Goal: Transaction & Acquisition: Purchase product/service

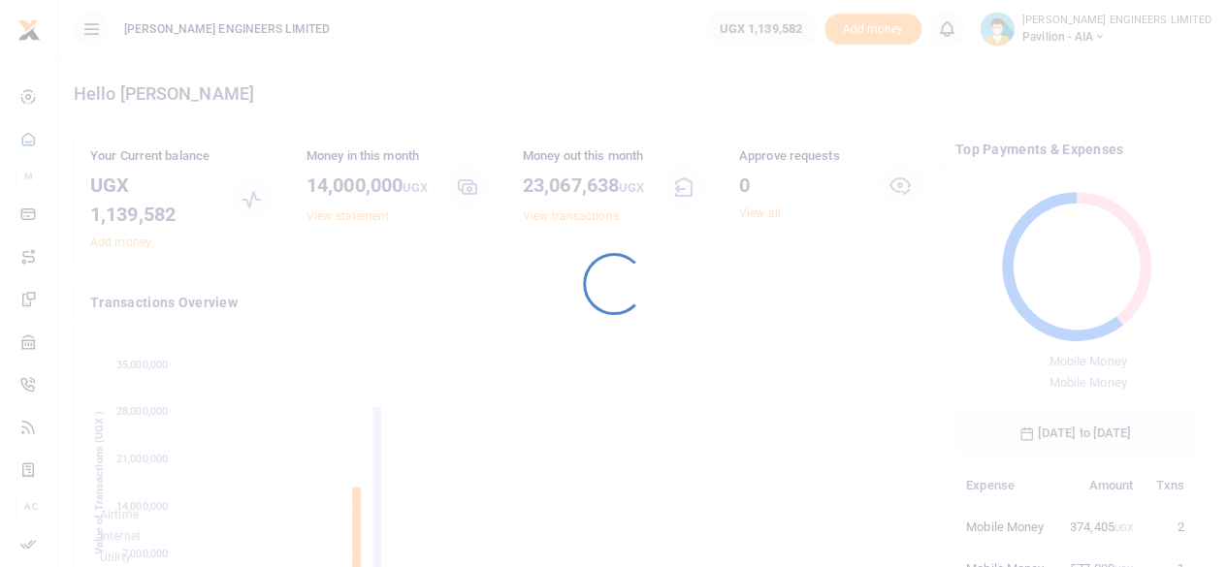
scroll to position [257, 225]
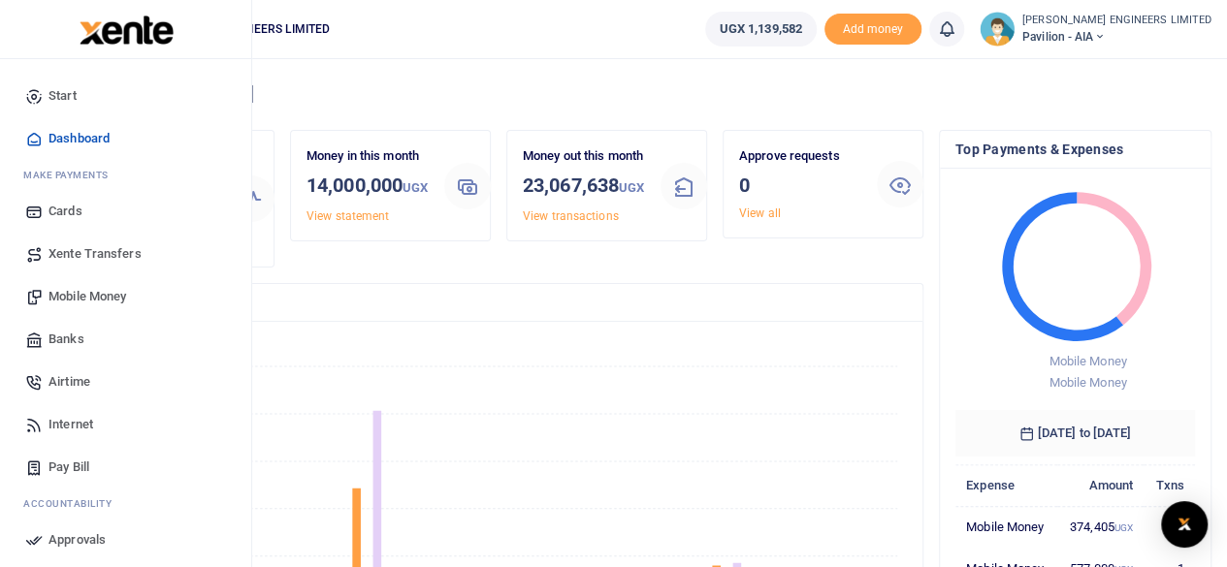
click at [78, 462] on span "Pay Bill" at bounding box center [68, 467] width 41 height 19
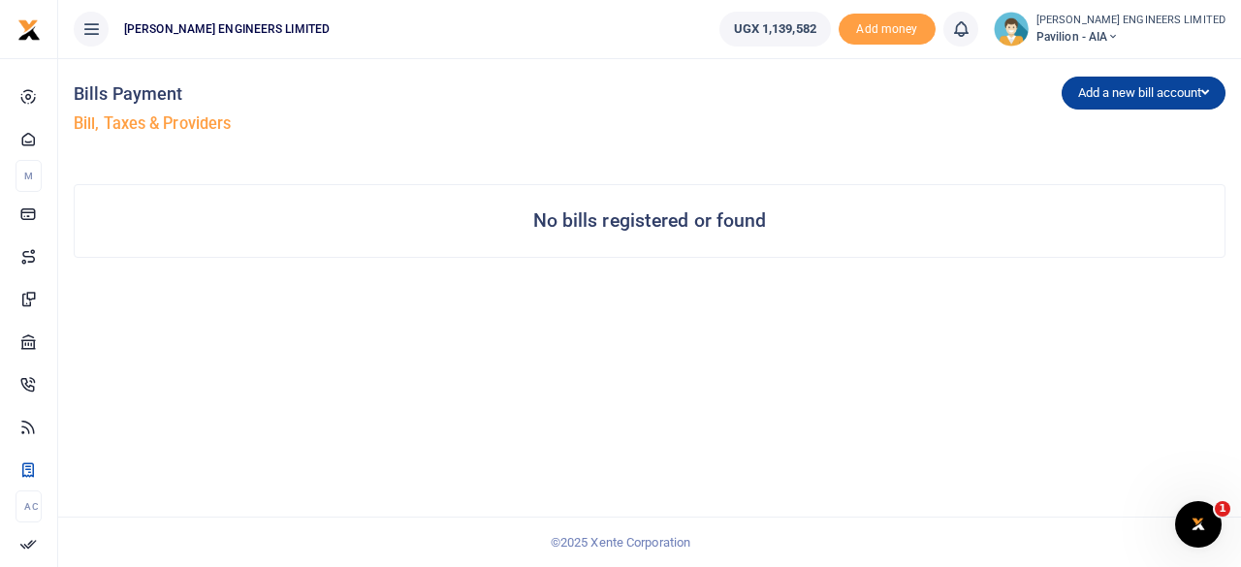
click at [1203, 89] on icon "button" at bounding box center [1205, 92] width 8 height 13
click at [1100, 185] on link "URA" at bounding box center [1139, 187] width 153 height 27
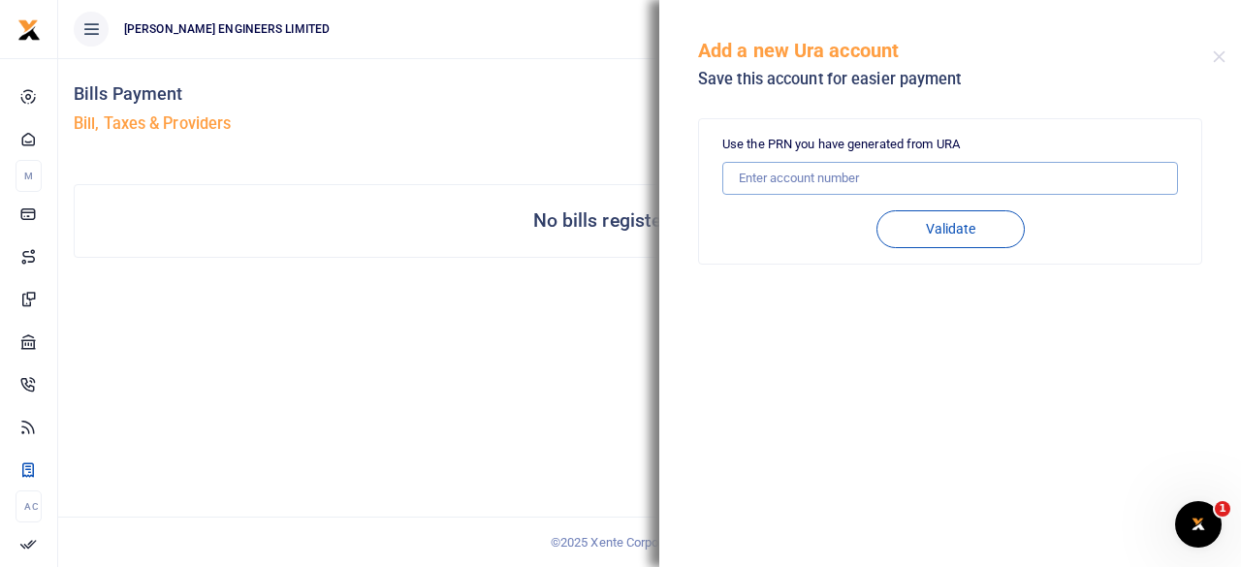
click at [777, 180] on input "text" at bounding box center [950, 178] width 456 height 33
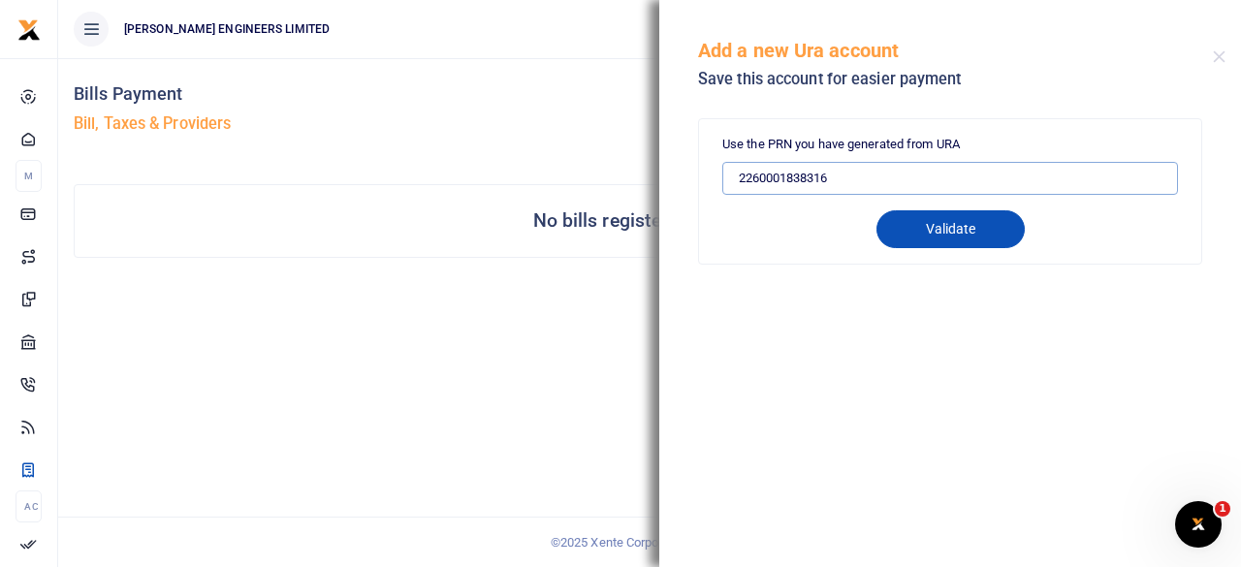
type input "2260001838316"
click at [966, 240] on button "Validate" at bounding box center [951, 229] width 148 height 38
drag, startPoint x: 833, startPoint y: 172, endPoint x: 717, endPoint y: 175, distance: 115.4
click at [717, 175] on div "Use the PRN you have generated from URA 2260001838316 Validate Tax Payer PRN Am…" at bounding box center [950, 191] width 502 height 144
click at [952, 239] on button "Validate" at bounding box center [951, 229] width 148 height 38
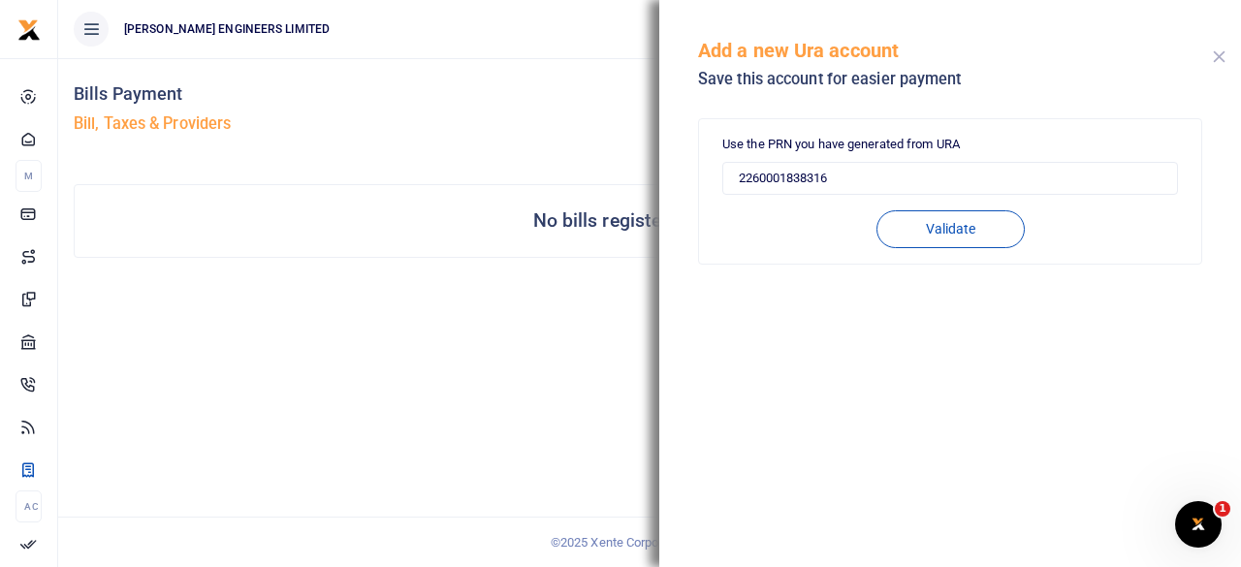
click at [1220, 53] on button "Close" at bounding box center [1219, 56] width 13 height 13
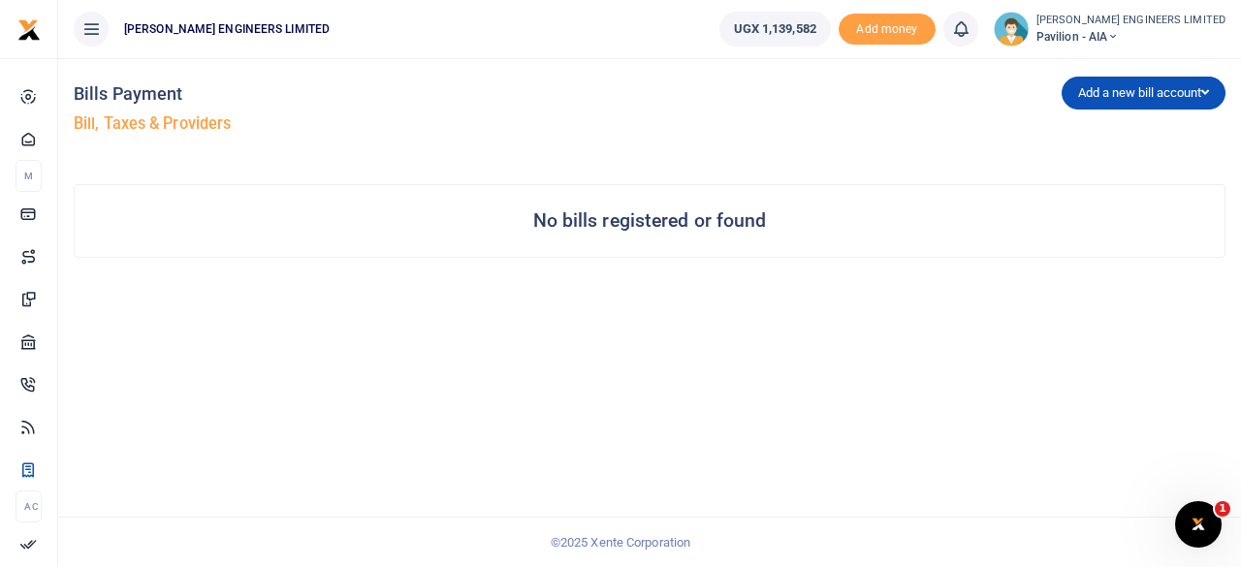
click at [595, 223] on h4 "No bills registered or found" at bounding box center [650, 220] width 234 height 21
click at [672, 217] on h4 "No bills registered or found" at bounding box center [650, 220] width 234 height 21
click at [1160, 94] on button "Add a new bill account" at bounding box center [1144, 93] width 164 height 33
click at [931, 103] on div "Add a new bill account UEDCL NWSC URA KCCA" at bounding box center [942, 113] width 584 height 111
click at [1110, 93] on button "Add a new bill account" at bounding box center [1144, 93] width 164 height 33
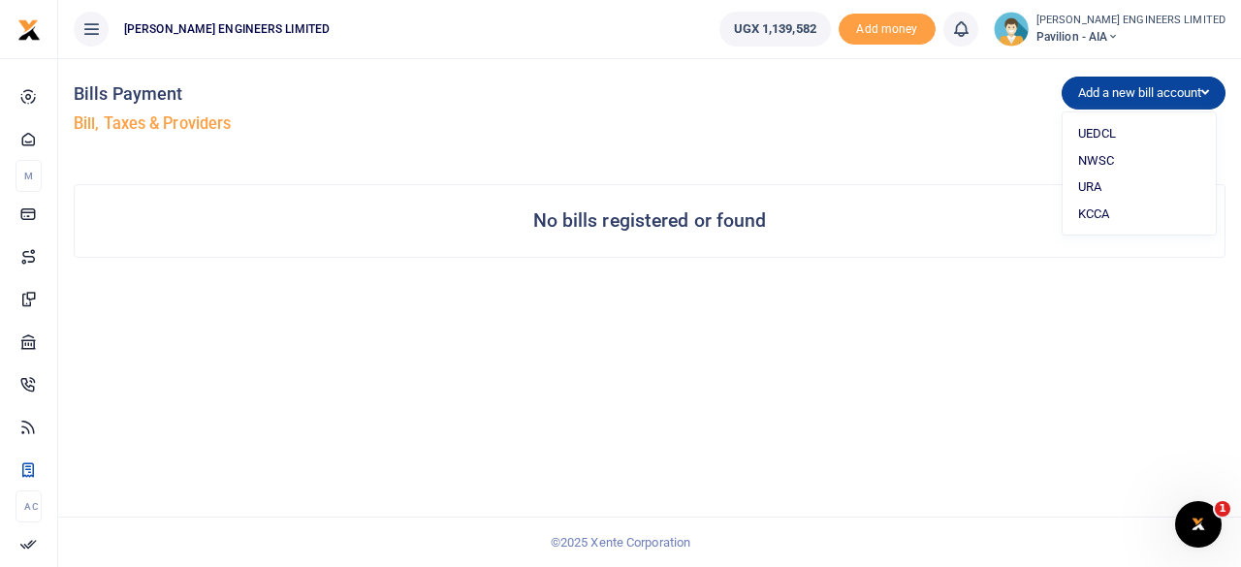
click at [1152, 96] on button "Add a new bill account" at bounding box center [1144, 93] width 164 height 33
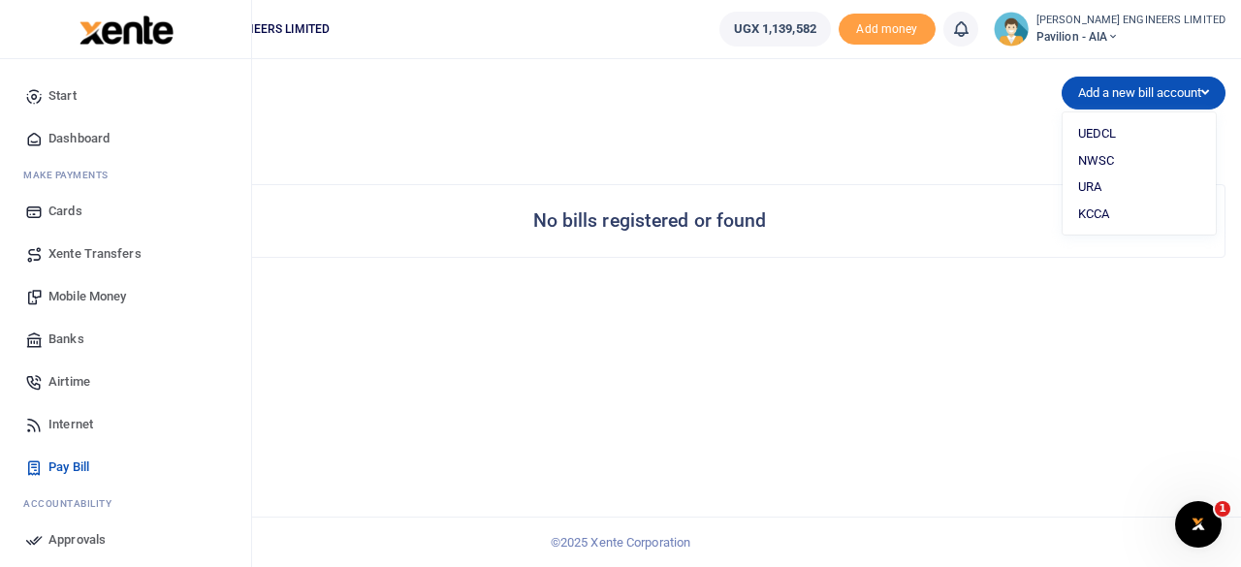
click at [89, 466] on span "Pay Bill" at bounding box center [68, 467] width 41 height 19
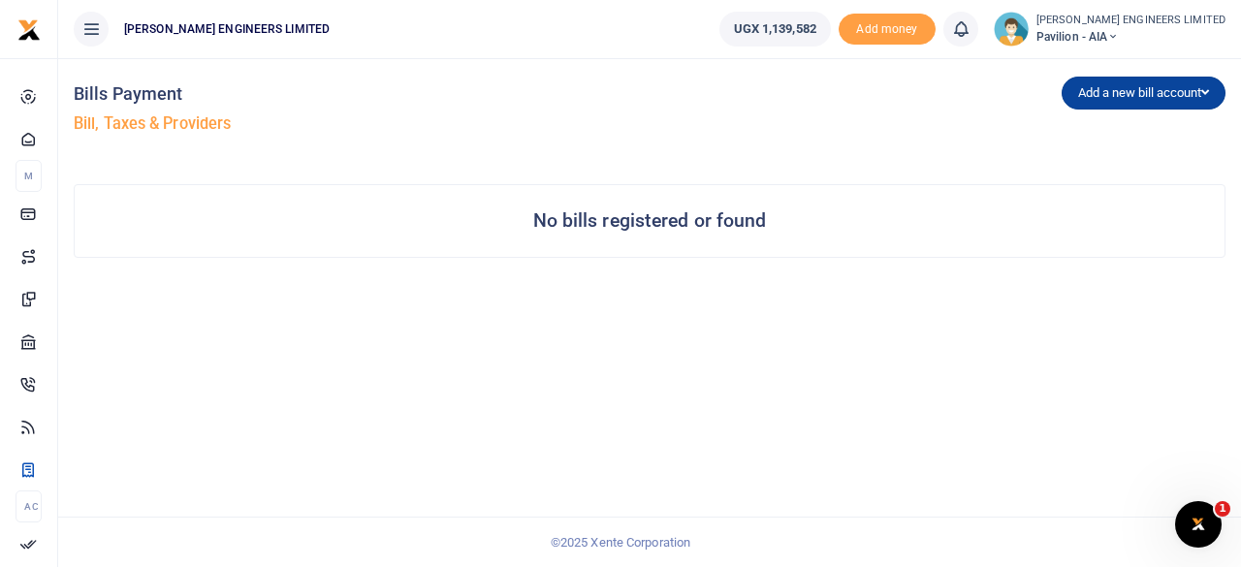
click at [1096, 88] on button "Add a new bill account" at bounding box center [1144, 93] width 164 height 33
click at [1188, 94] on button "Add a new bill account" at bounding box center [1144, 93] width 164 height 33
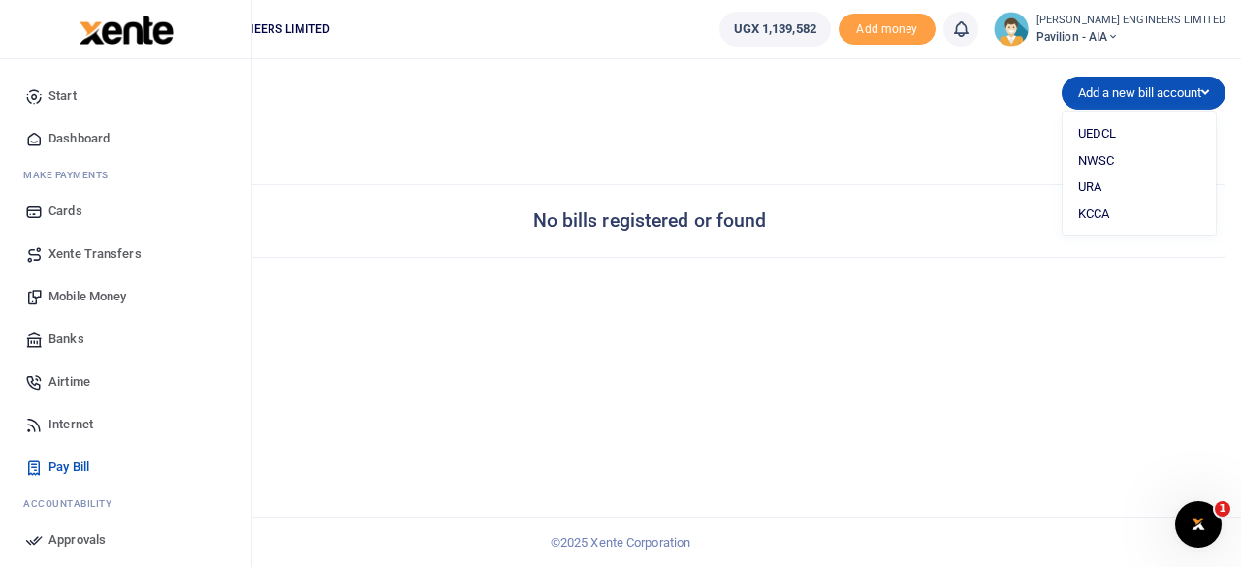
click at [81, 136] on span "Dashboard" at bounding box center [78, 138] width 61 height 19
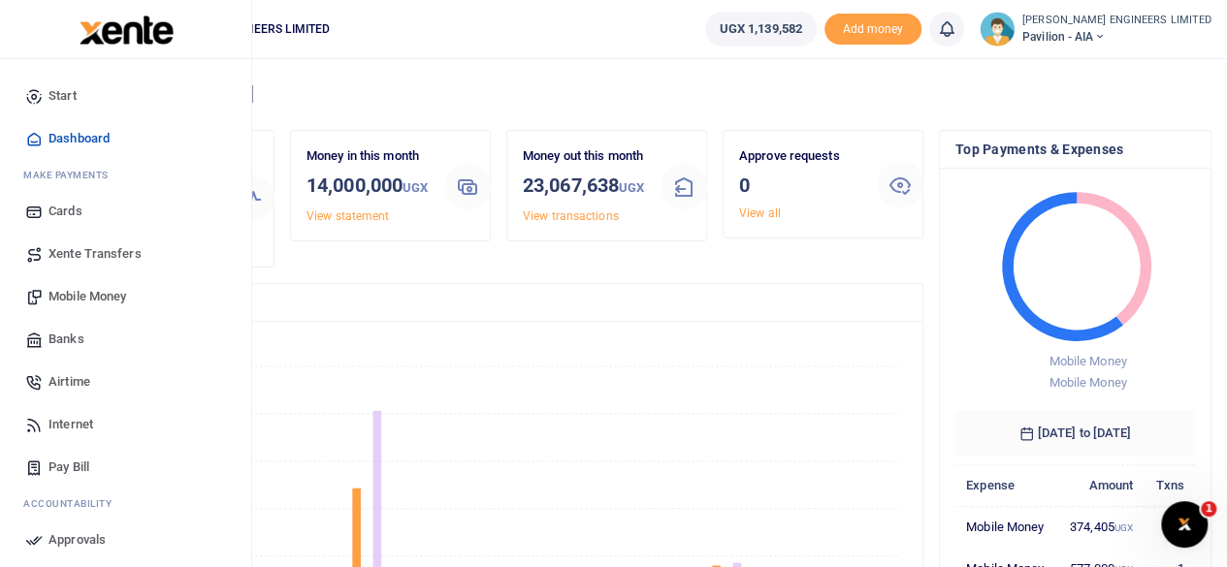
click at [71, 467] on span "Pay Bill" at bounding box center [68, 467] width 41 height 19
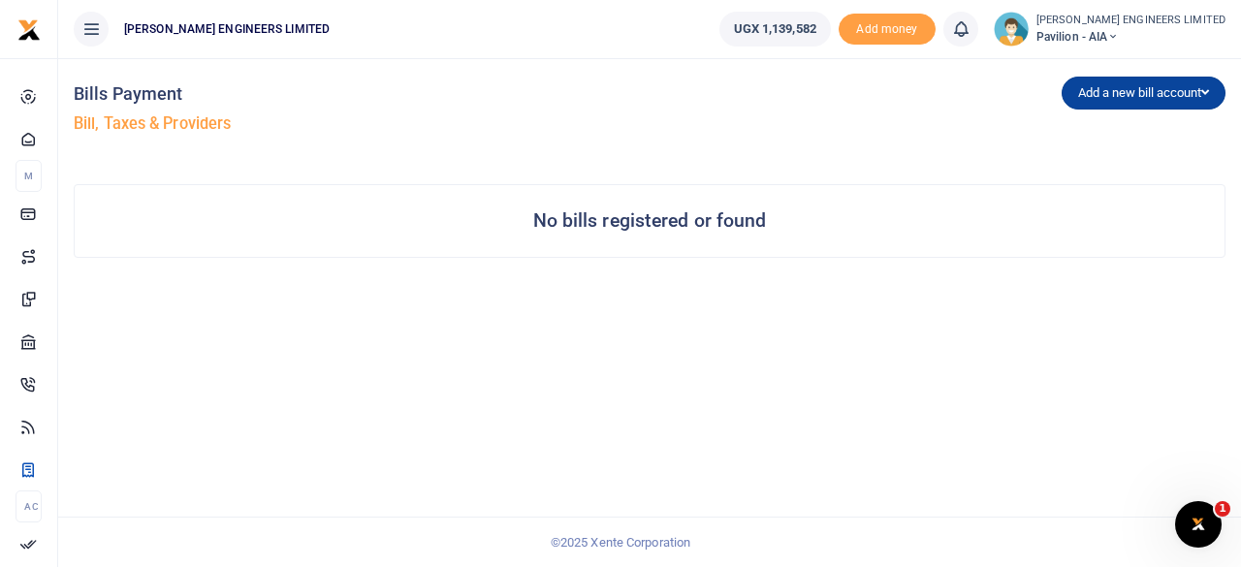
click at [1204, 92] on icon "button" at bounding box center [1205, 92] width 8 height 13
click at [671, 115] on div "Add a new bill account UEDCL NWSC URA KCCA" at bounding box center [942, 113] width 584 height 111
click at [1119, 38] on icon at bounding box center [1113, 37] width 12 height 14
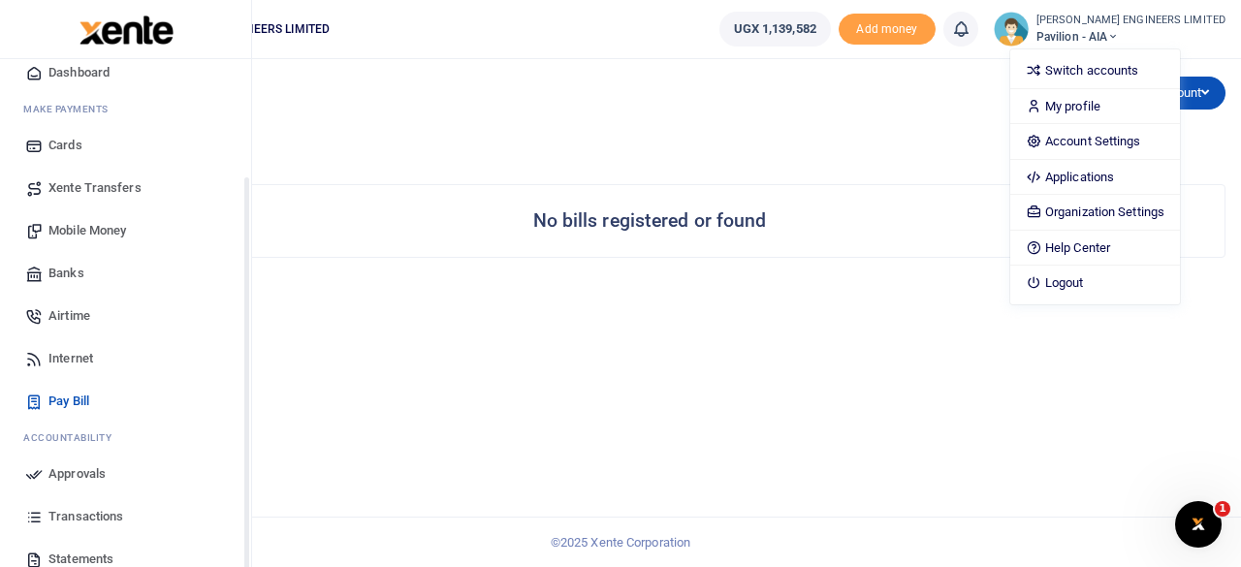
scroll to position [167, 0]
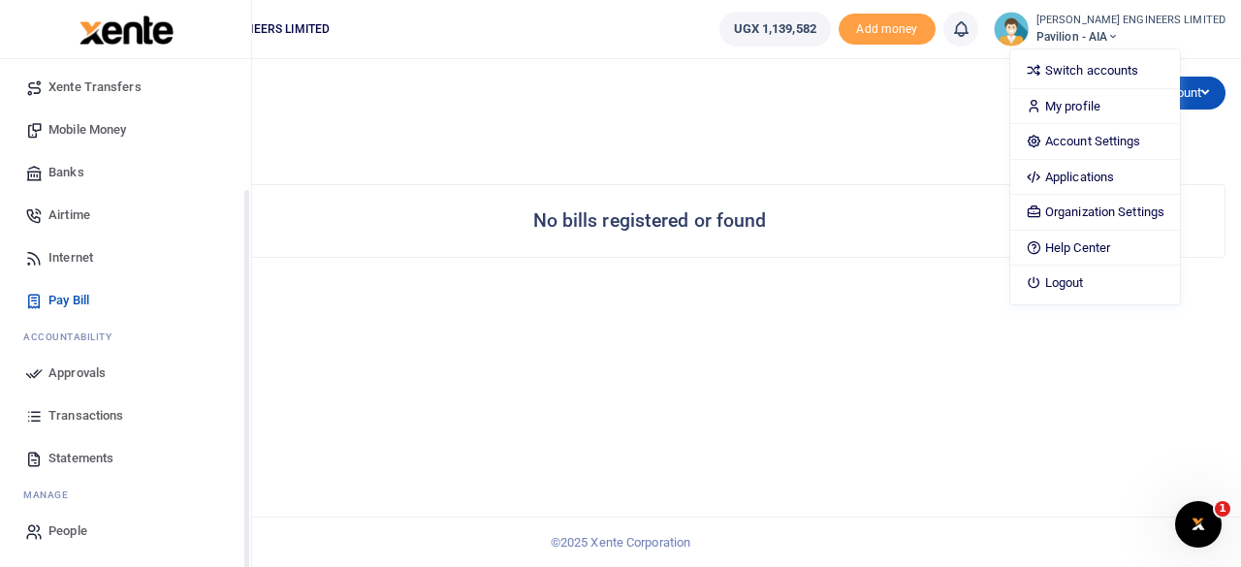
click at [80, 417] on span "Transactions" at bounding box center [85, 415] width 75 height 19
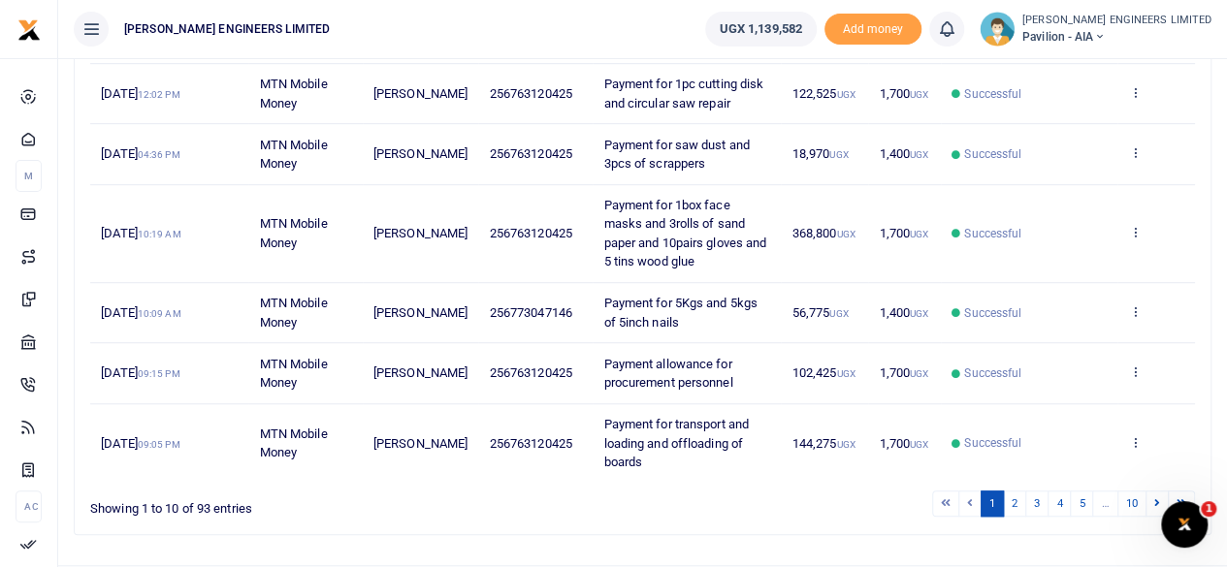
scroll to position [584, 0]
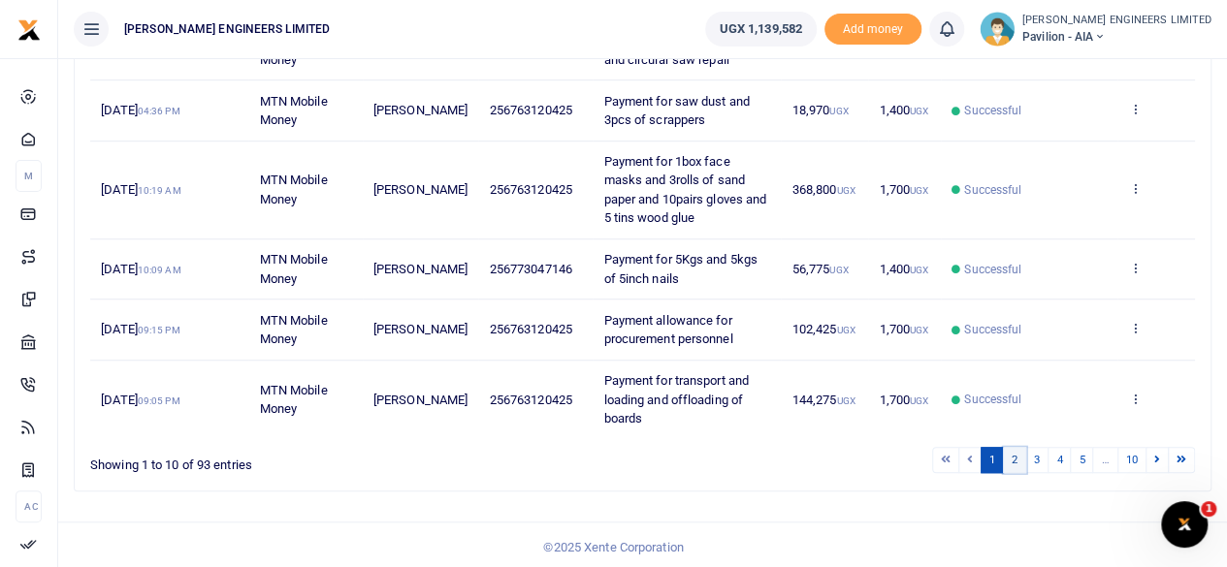
click at [1015, 457] on link "2" at bounding box center [1014, 460] width 23 height 26
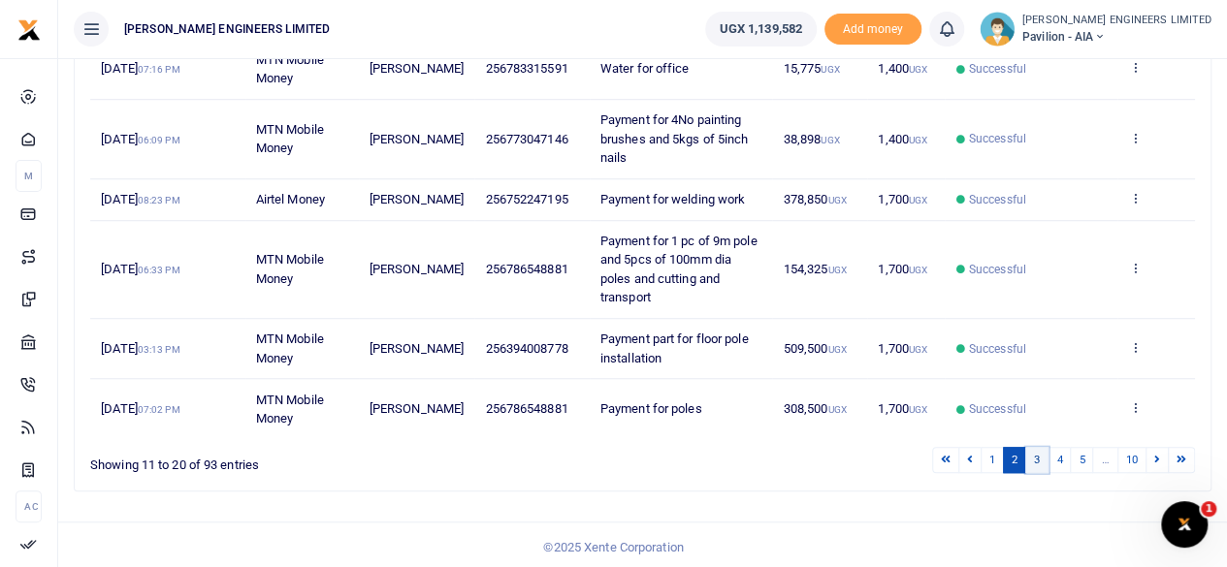
click at [1040, 473] on link "3" at bounding box center [1036, 460] width 23 height 26
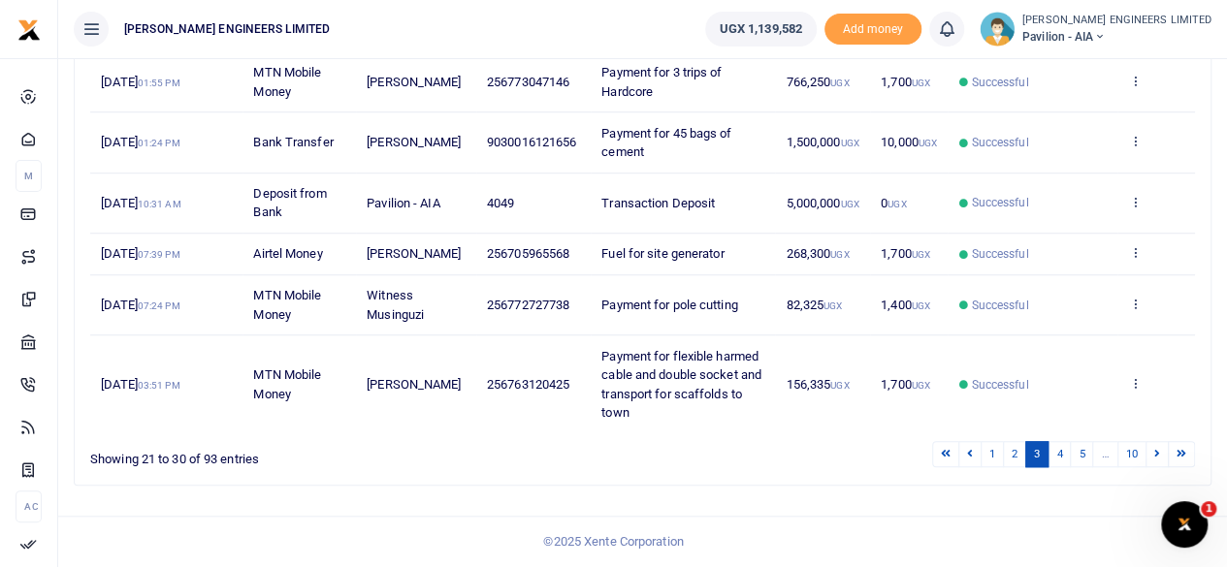
scroll to position [678, 0]
click at [1057, 455] on link "4" at bounding box center [1058, 454] width 23 height 26
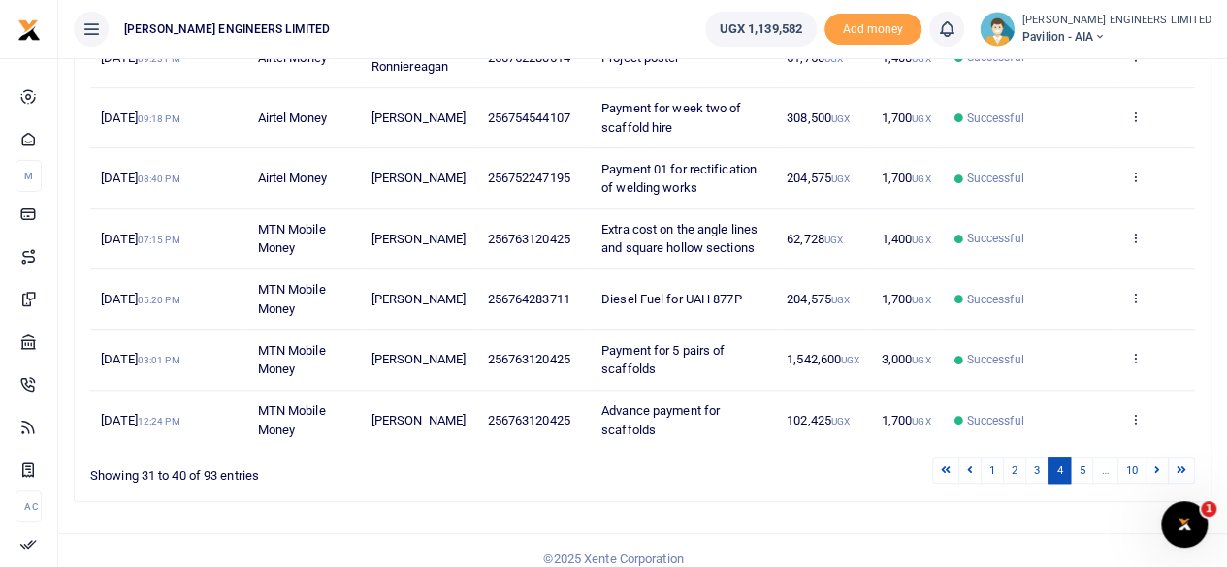
scroll to position [545, 0]
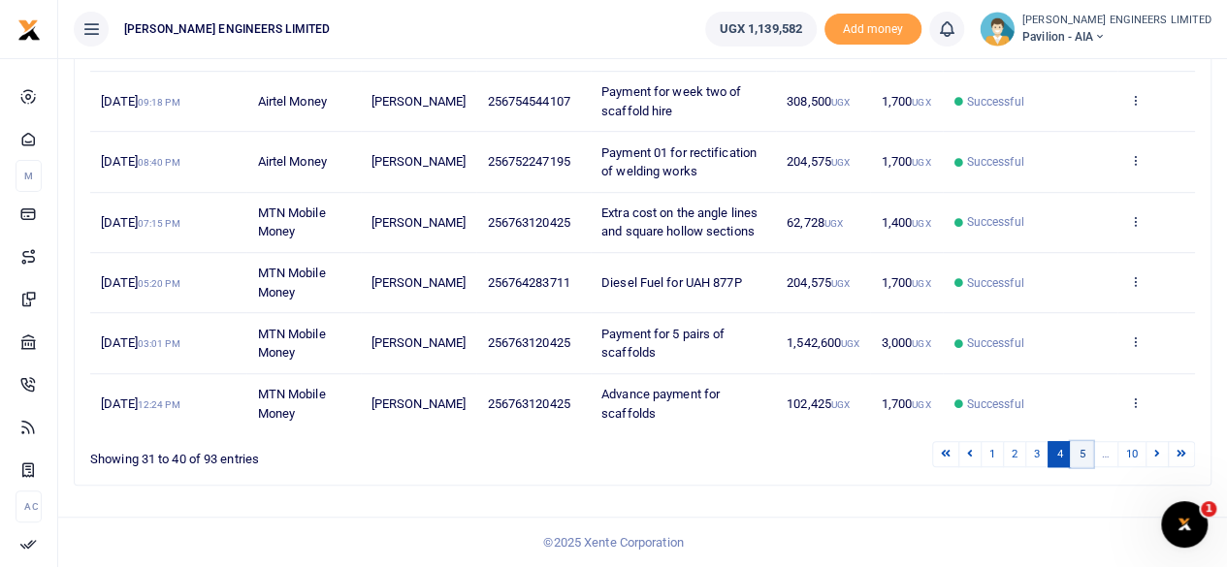
click at [1086, 454] on link "5" at bounding box center [1080, 454] width 23 height 26
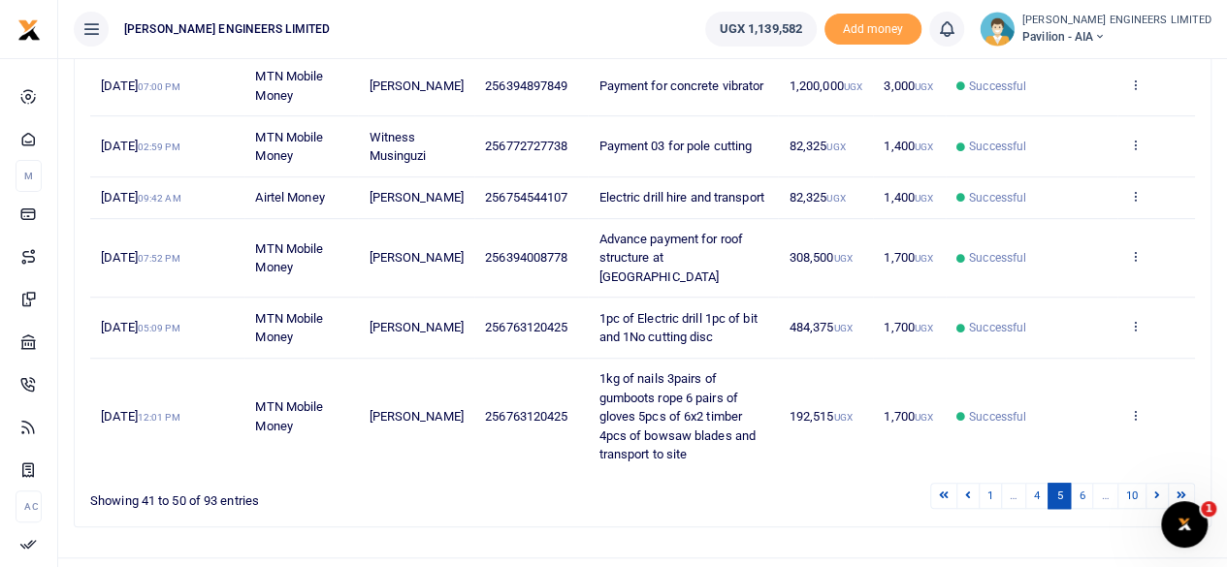
scroll to position [584, 0]
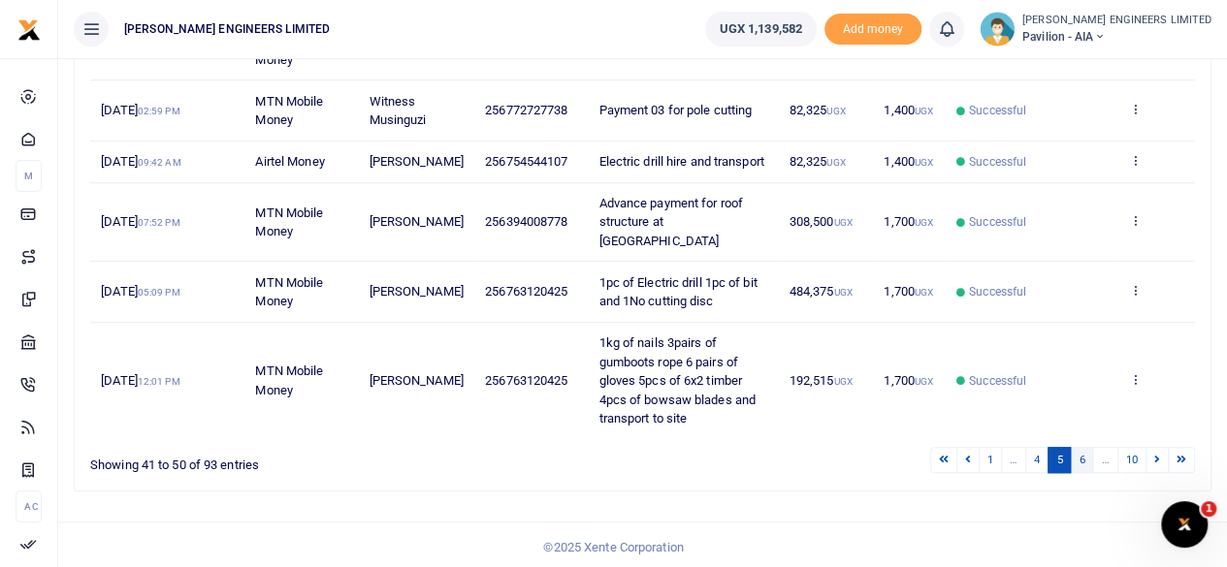
click at [1084, 455] on link "6" at bounding box center [1080, 460] width 23 height 26
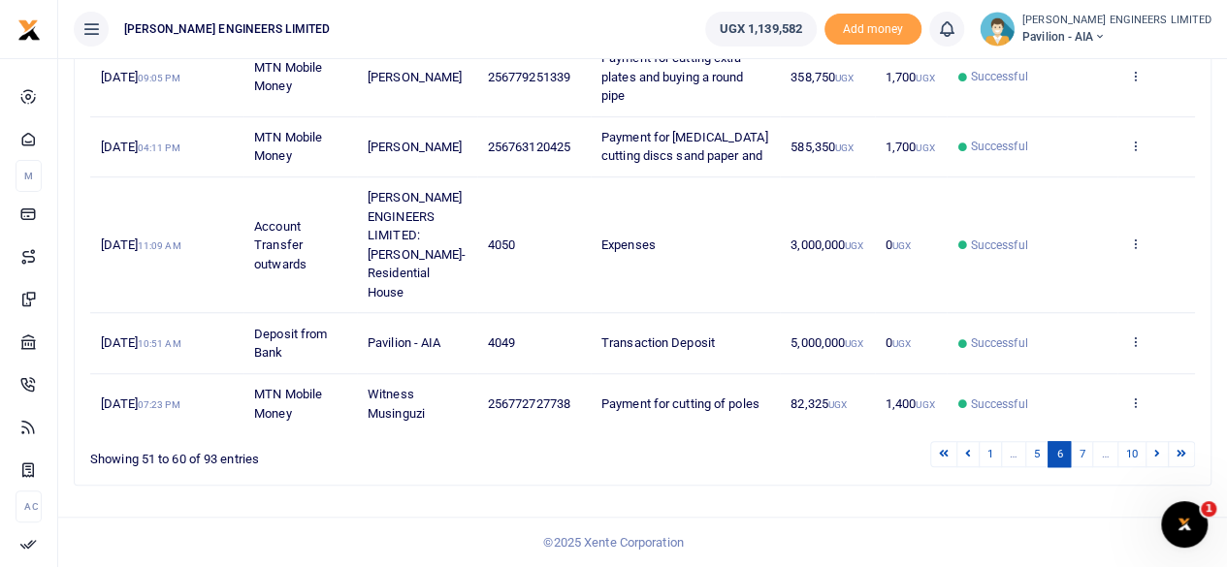
scroll to position [640, 0]
click at [1084, 453] on link "7" at bounding box center [1080, 454] width 23 height 26
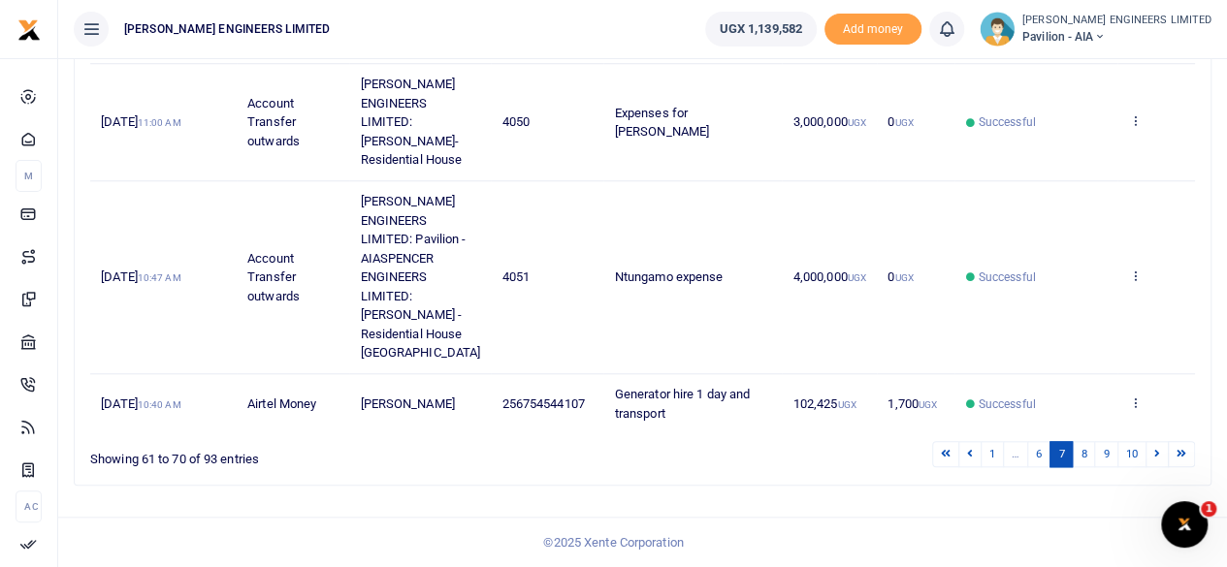
scroll to position [867, 0]
click at [1084, 457] on link "8" at bounding box center [1082, 454] width 23 height 26
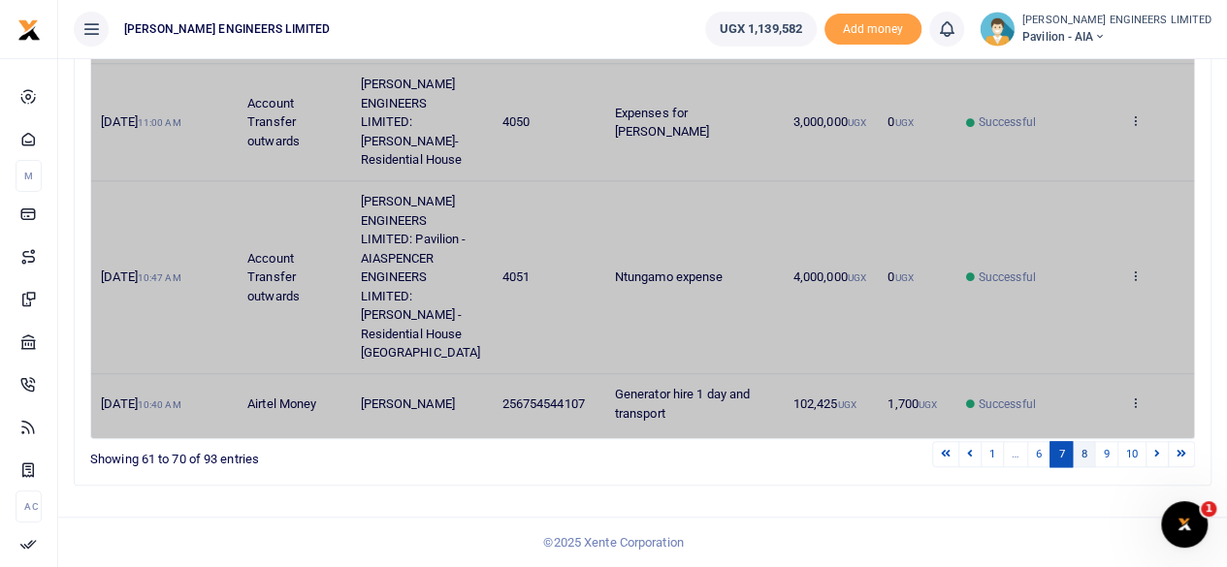
scroll to position [602, 0]
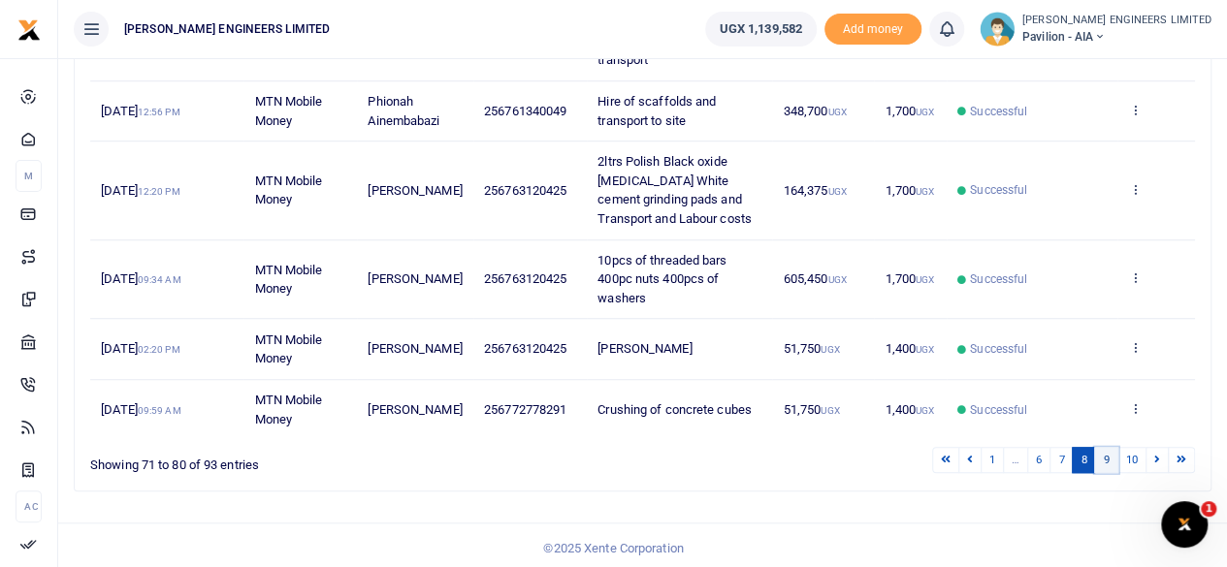
click at [1105, 457] on link "9" at bounding box center [1105, 460] width 23 height 26
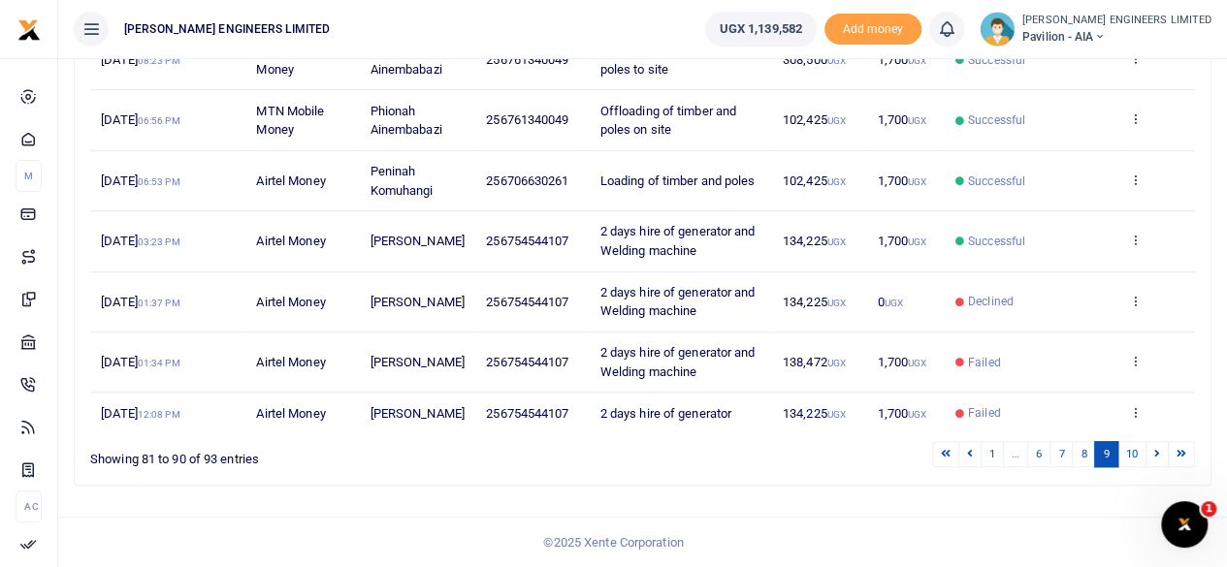
scroll to position [526, 0]
click at [1132, 457] on link "10" at bounding box center [1131, 454] width 29 height 26
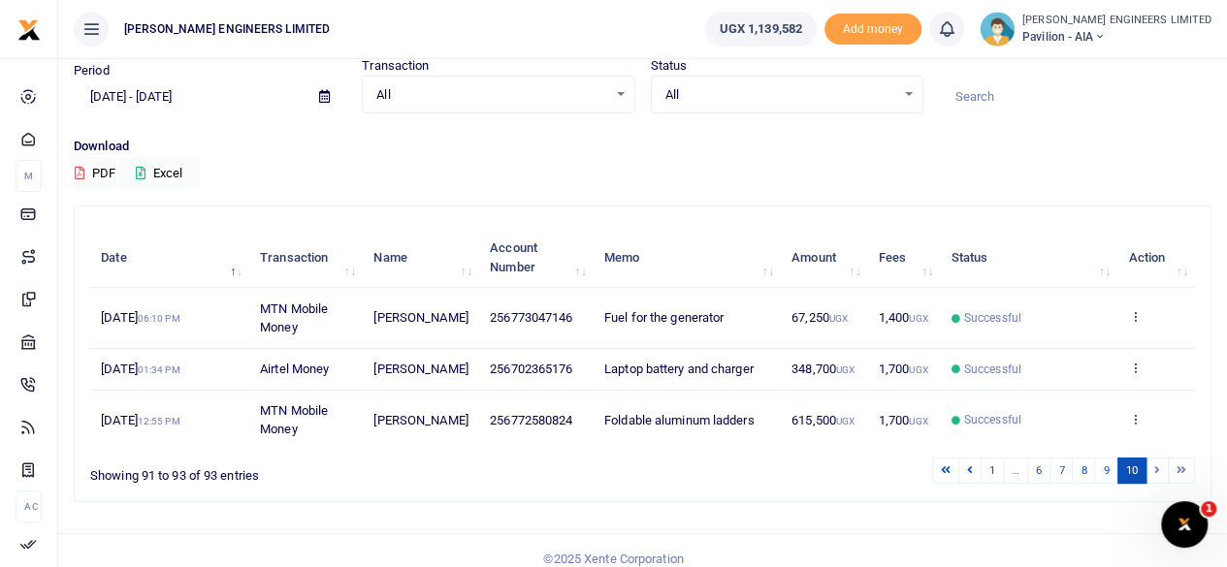
scroll to position [124, 0]
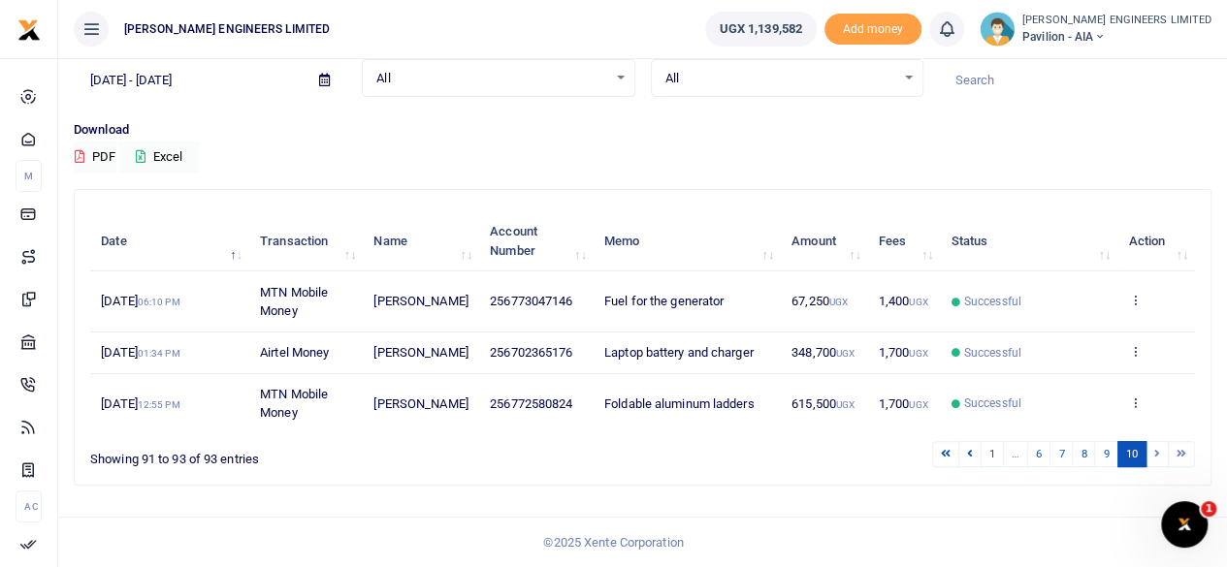
click at [1155, 453] on li at bounding box center [1157, 454] width 22 height 26
click at [972, 457] on icon at bounding box center [970, 453] width 6 height 11
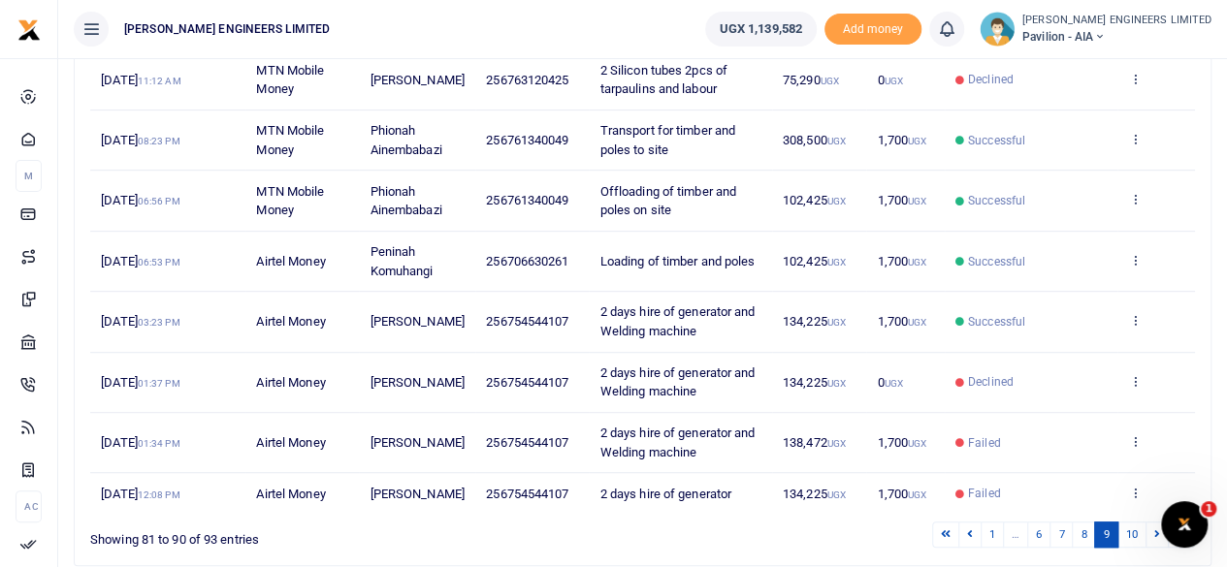
scroll to position [526, 0]
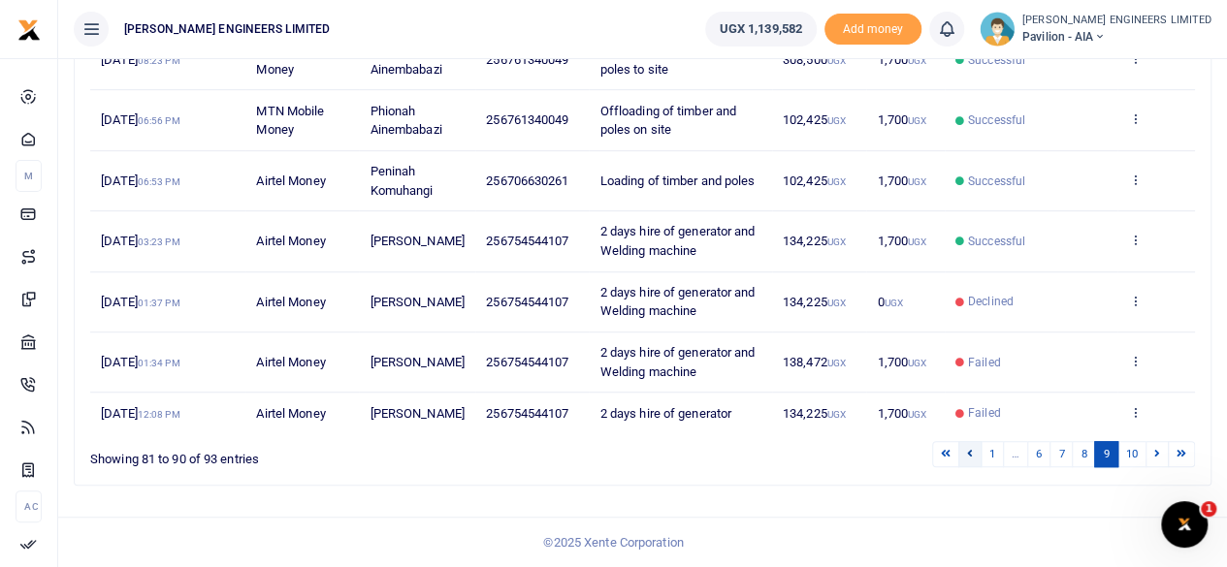
click at [970, 453] on link at bounding box center [969, 454] width 23 height 26
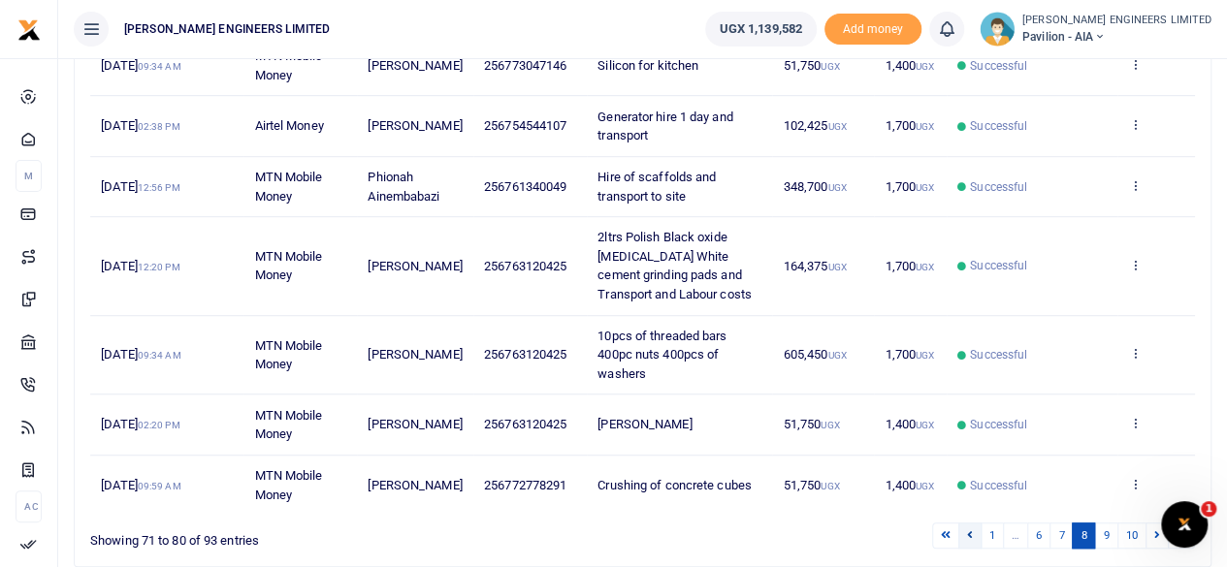
click at [977, 530] on link at bounding box center [969, 536] width 23 height 26
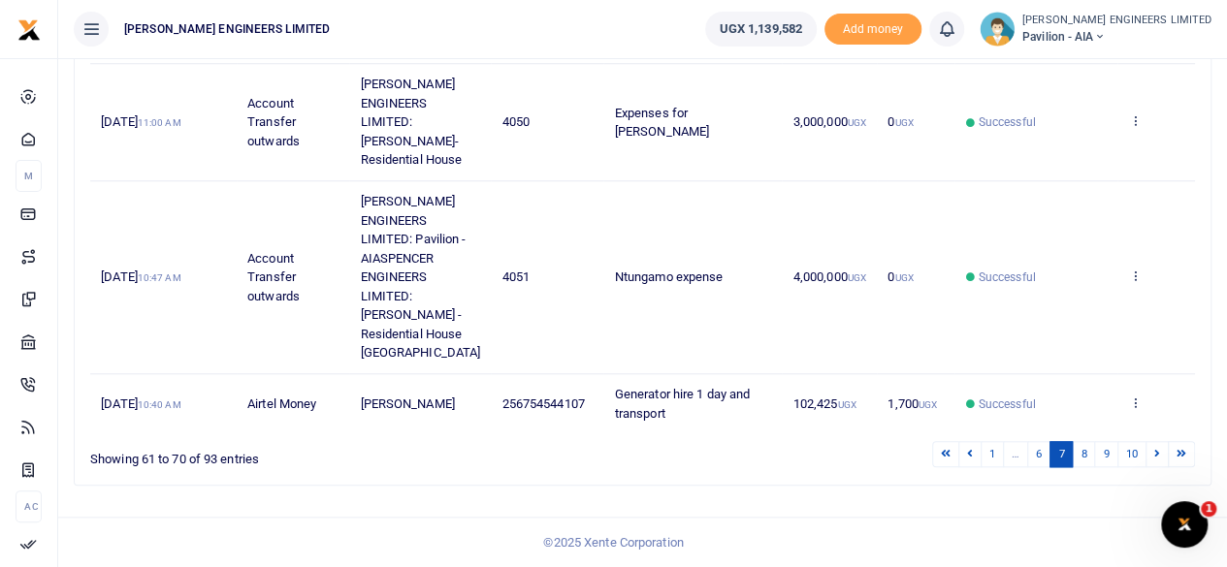
scroll to position [867, 0]
click at [977, 457] on link at bounding box center [969, 454] width 23 height 26
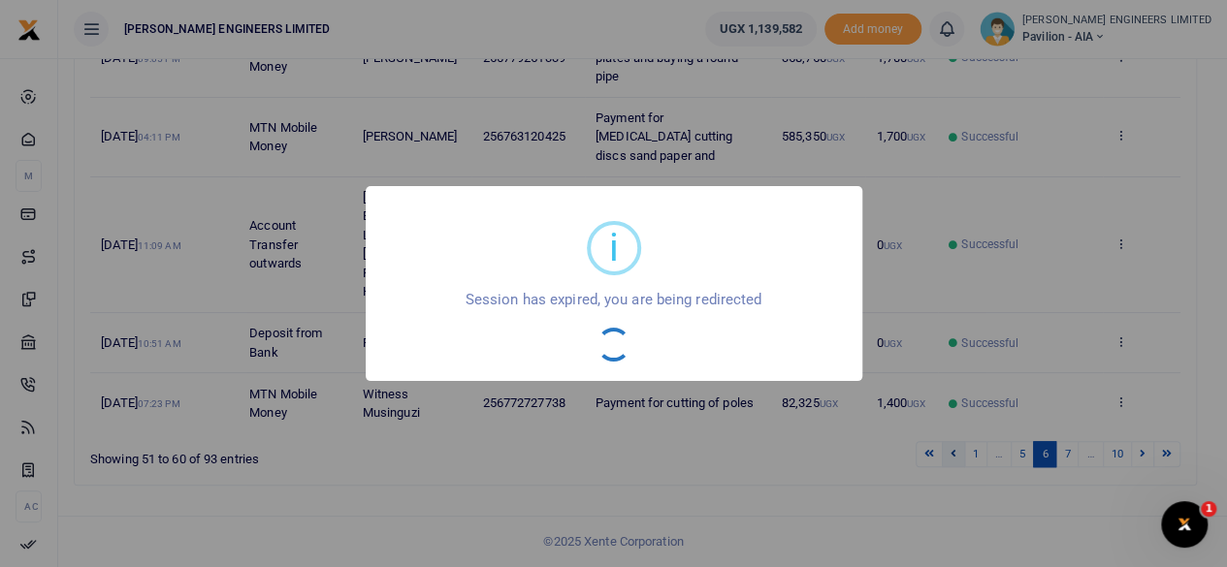
scroll to position [621, 0]
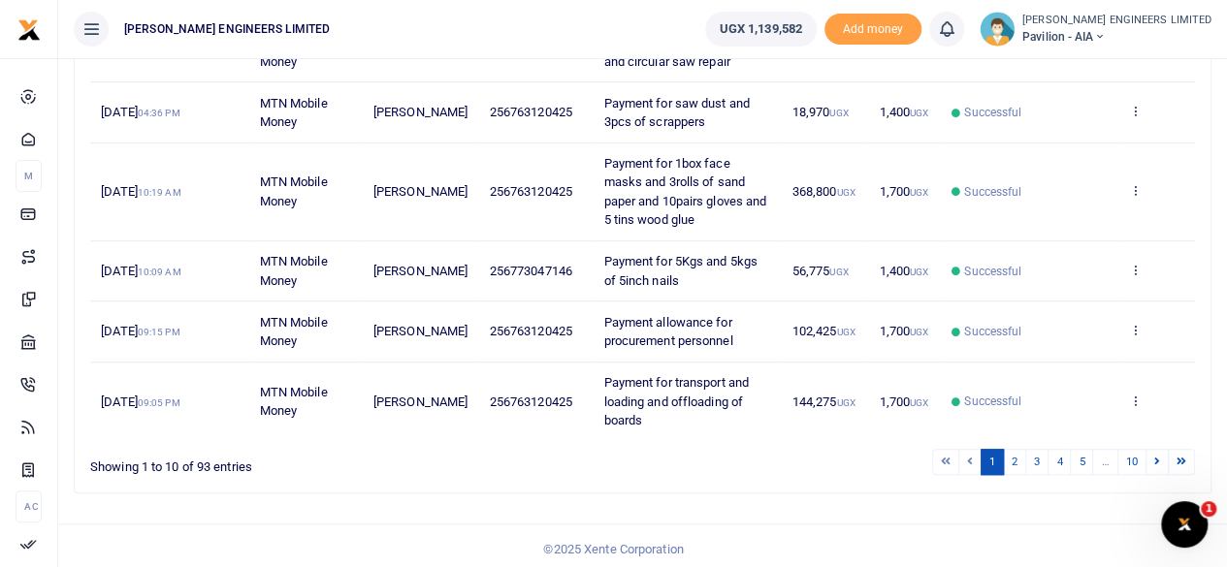
scroll to position [584, 0]
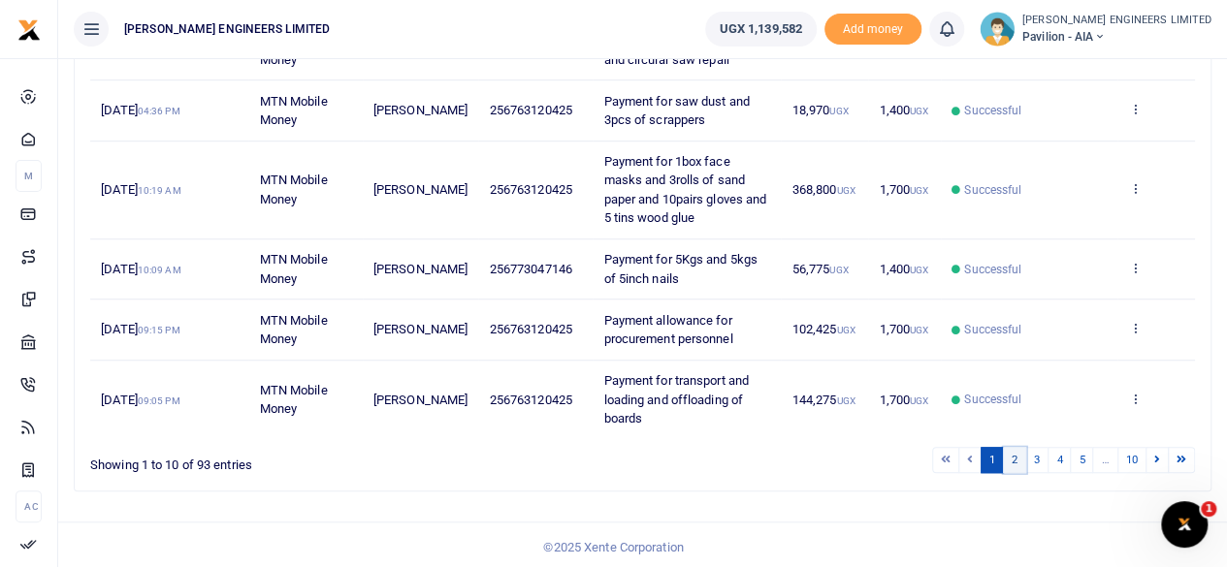
click at [1018, 454] on link "2" at bounding box center [1014, 460] width 23 height 26
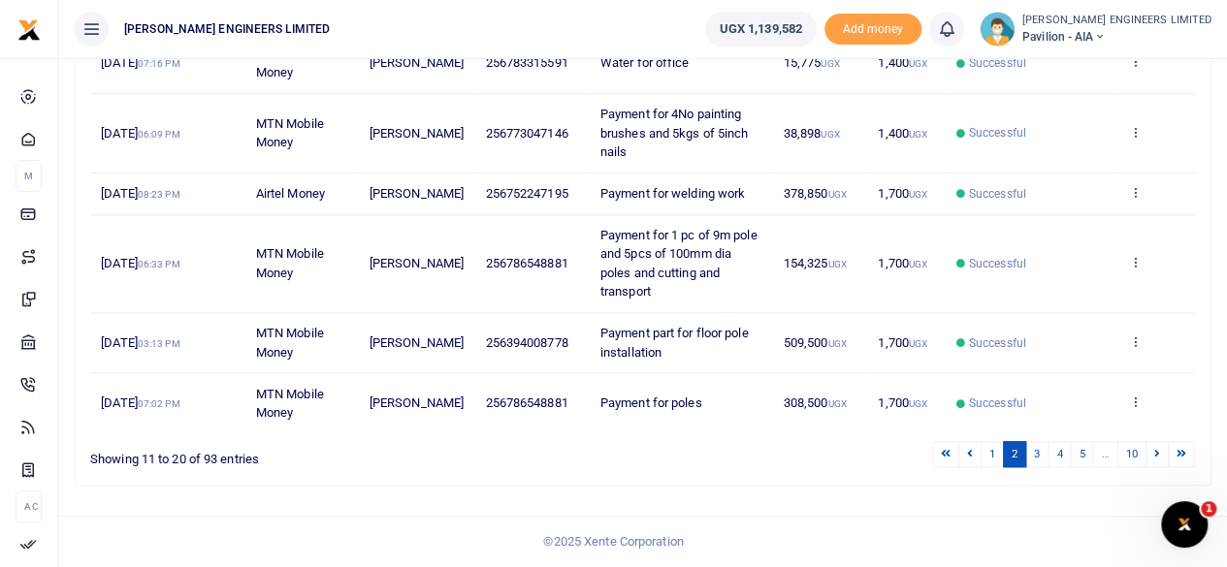
scroll to position [602, 0]
click at [1039, 460] on link "3" at bounding box center [1036, 454] width 23 height 26
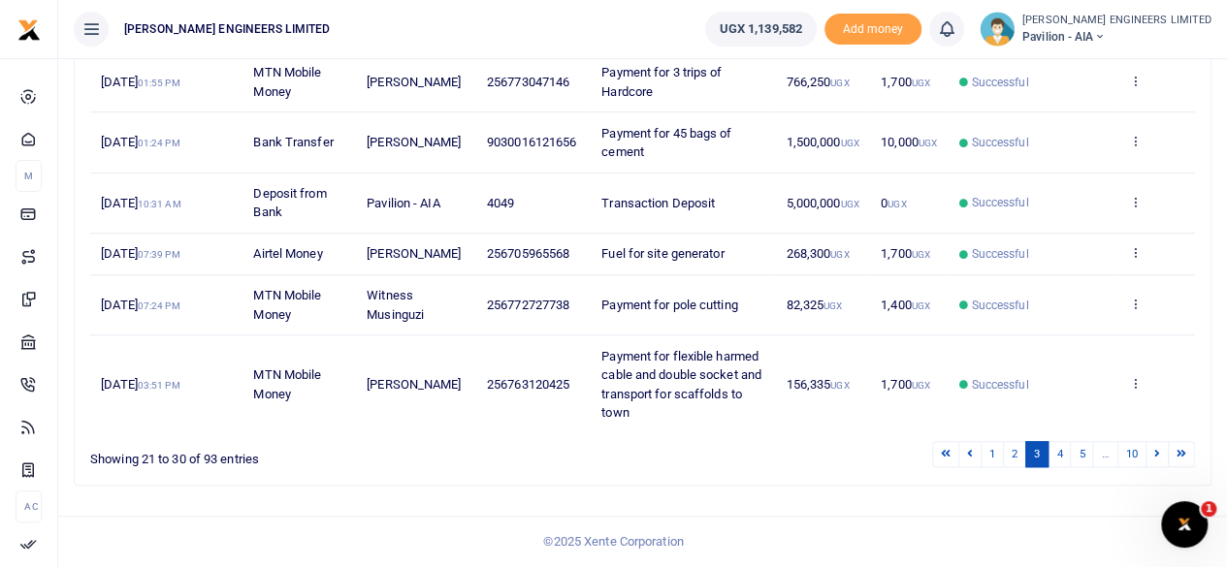
scroll to position [678, 0]
click at [1064, 456] on link "4" at bounding box center [1058, 454] width 23 height 26
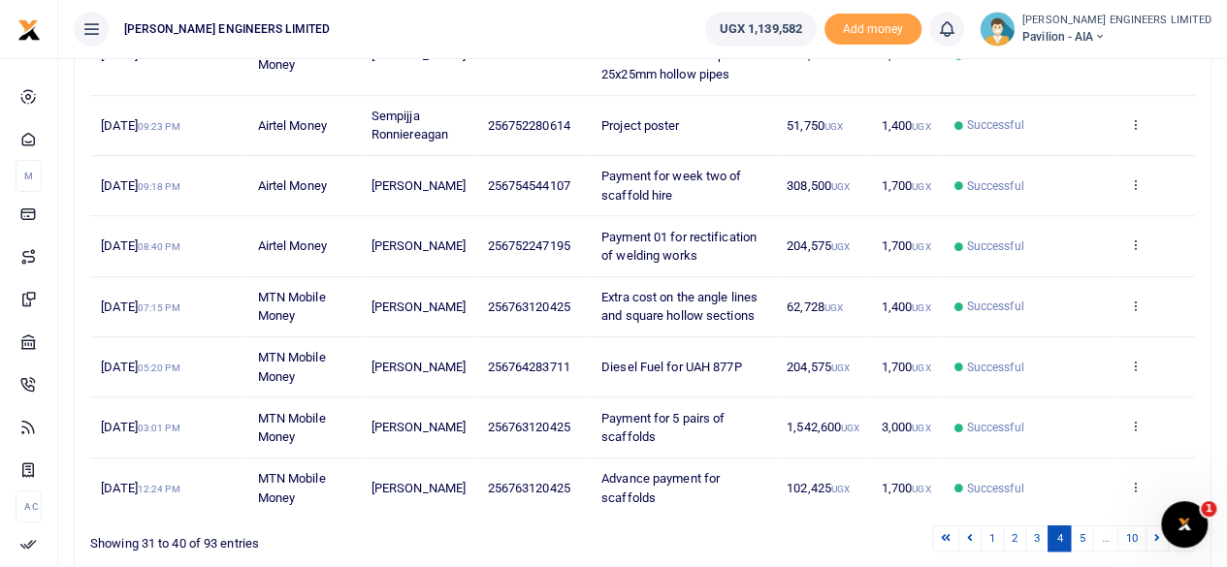
scroll to position [545, 0]
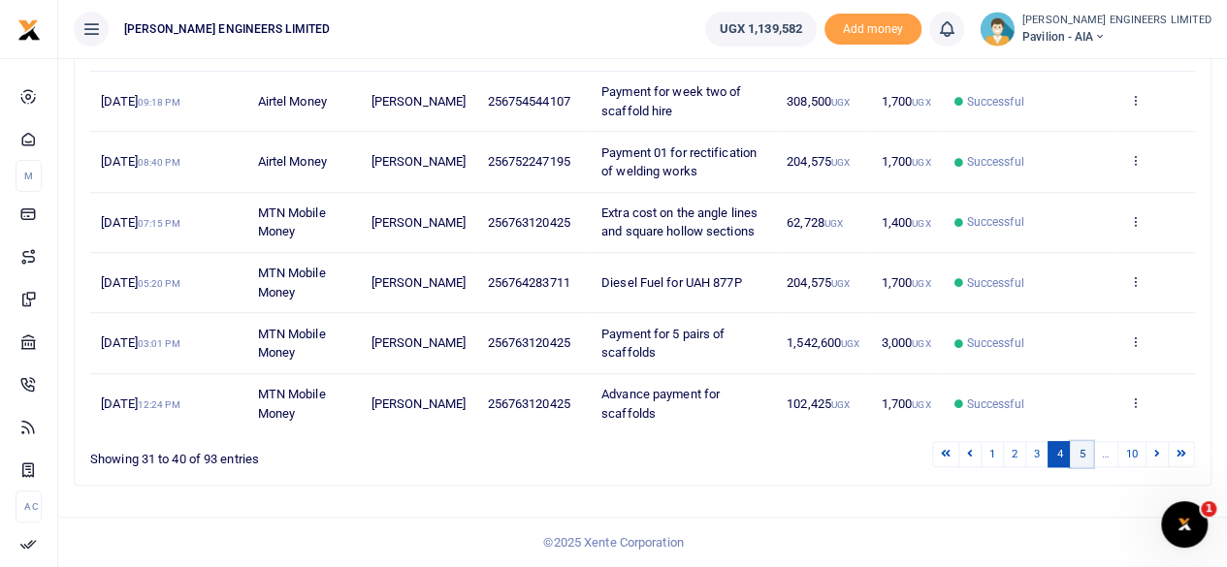
click at [1080, 457] on link "5" at bounding box center [1080, 454] width 23 height 26
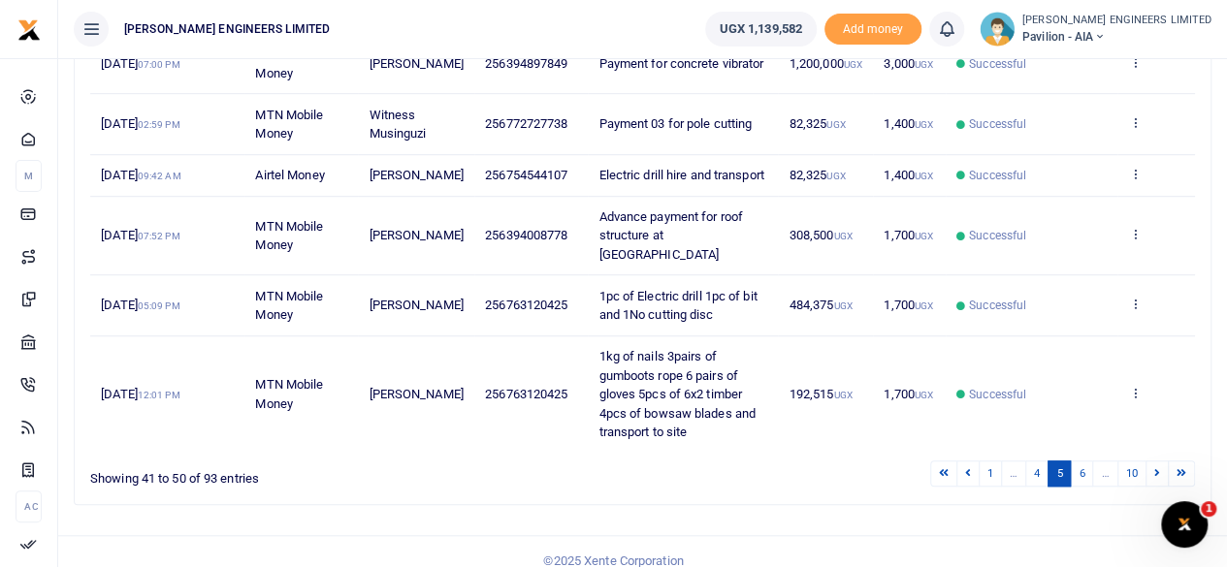
scroll to position [584, 0]
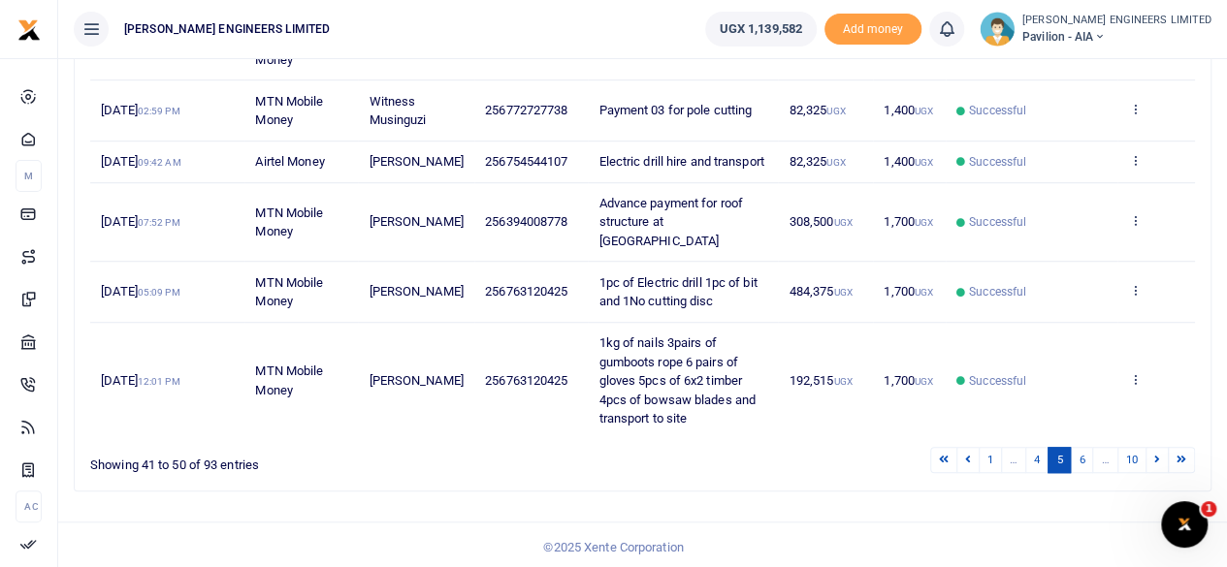
click at [1106, 454] on li "…" at bounding box center [1105, 460] width 24 height 26
click at [1160, 457] on icon at bounding box center [1157, 459] width 6 height 11
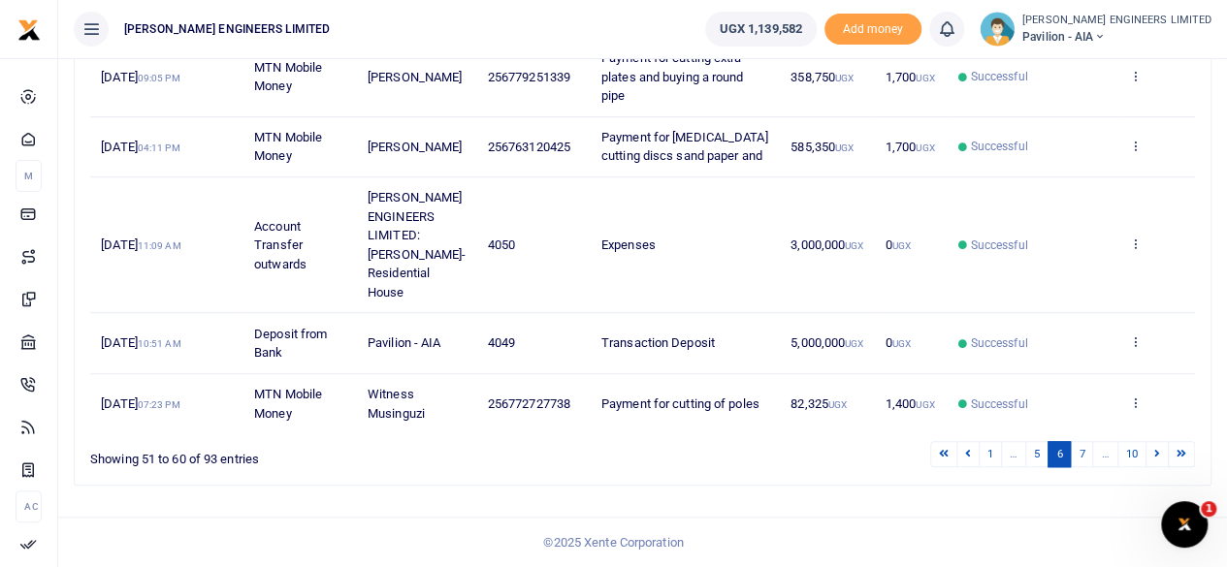
scroll to position [640, 0]
click at [1080, 451] on link "7" at bounding box center [1080, 454] width 23 height 26
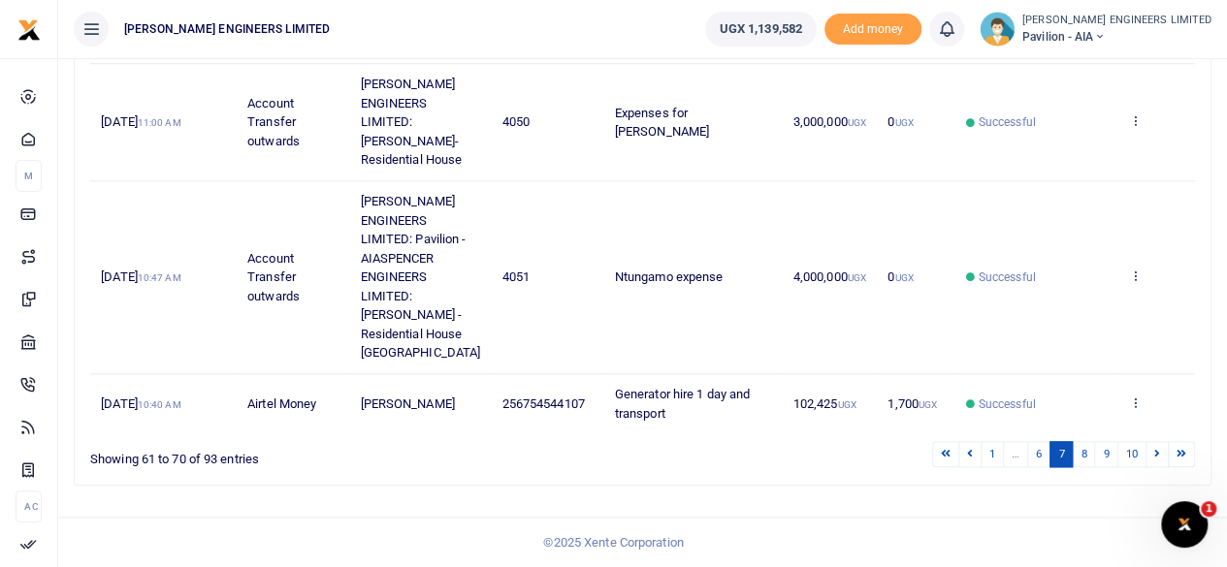
scroll to position [867, 0]
click at [1160, 461] on link at bounding box center [1156, 454] width 23 height 26
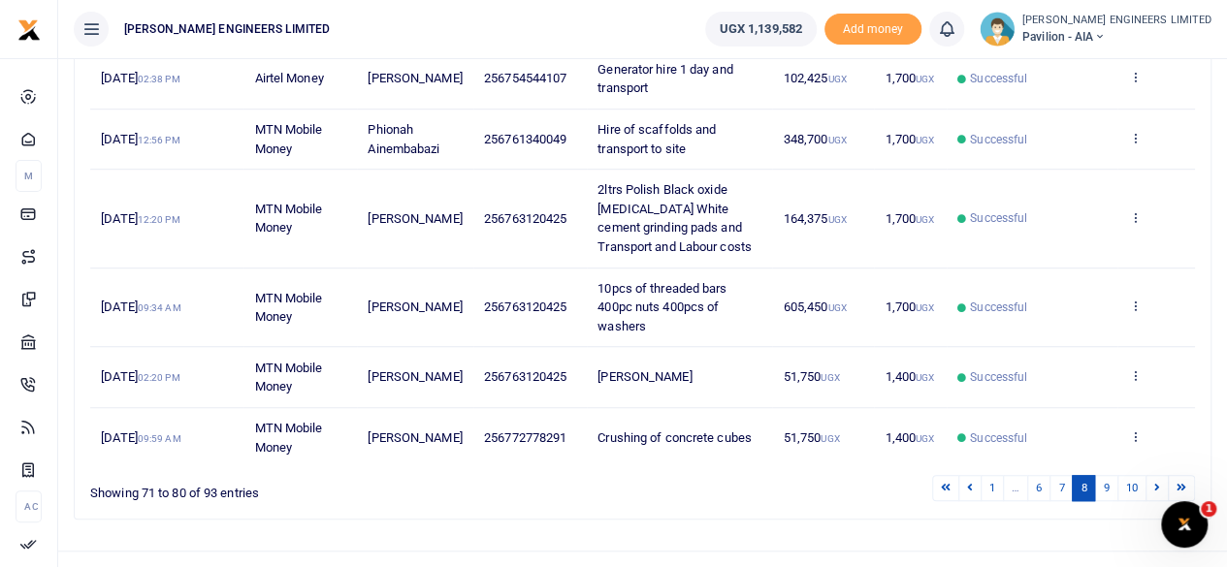
scroll to position [602, 0]
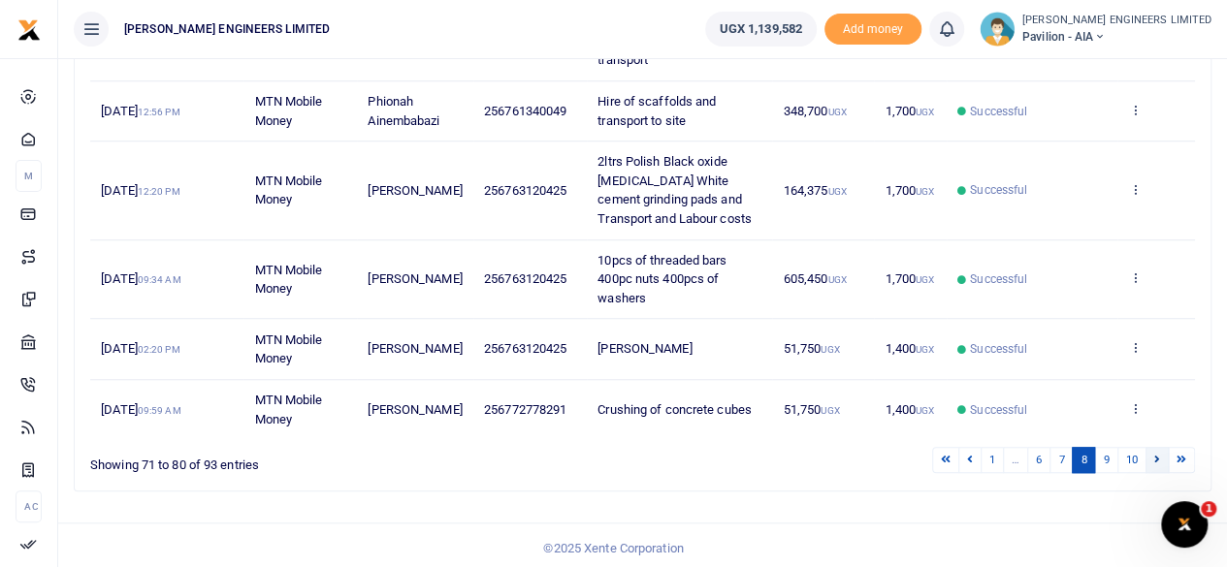
click at [1159, 455] on icon at bounding box center [1157, 459] width 6 height 11
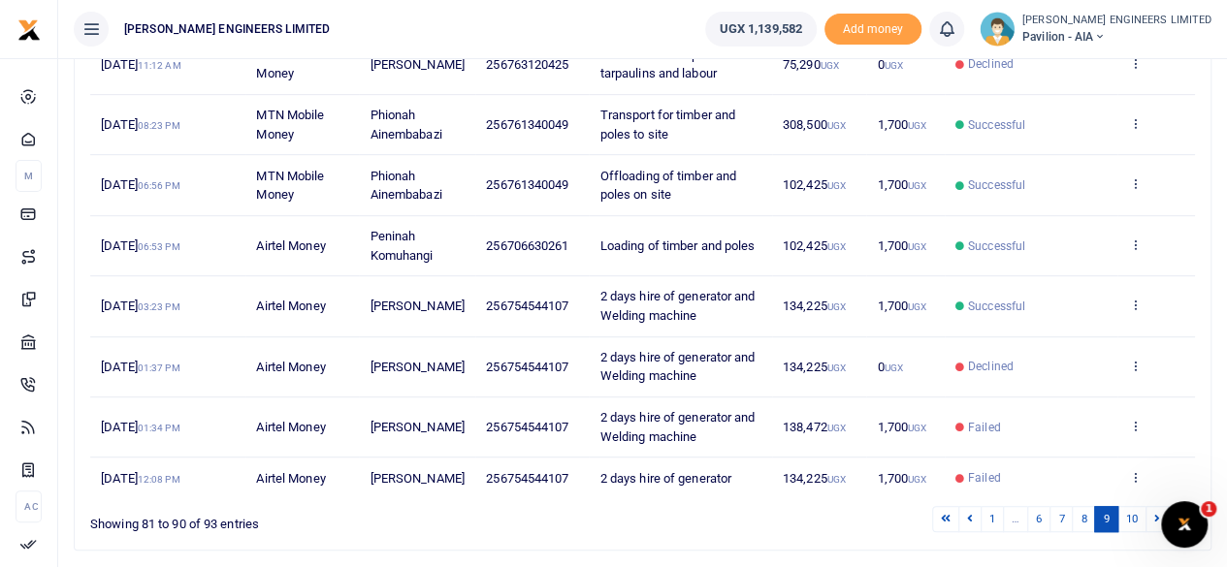
scroll to position [526, 0]
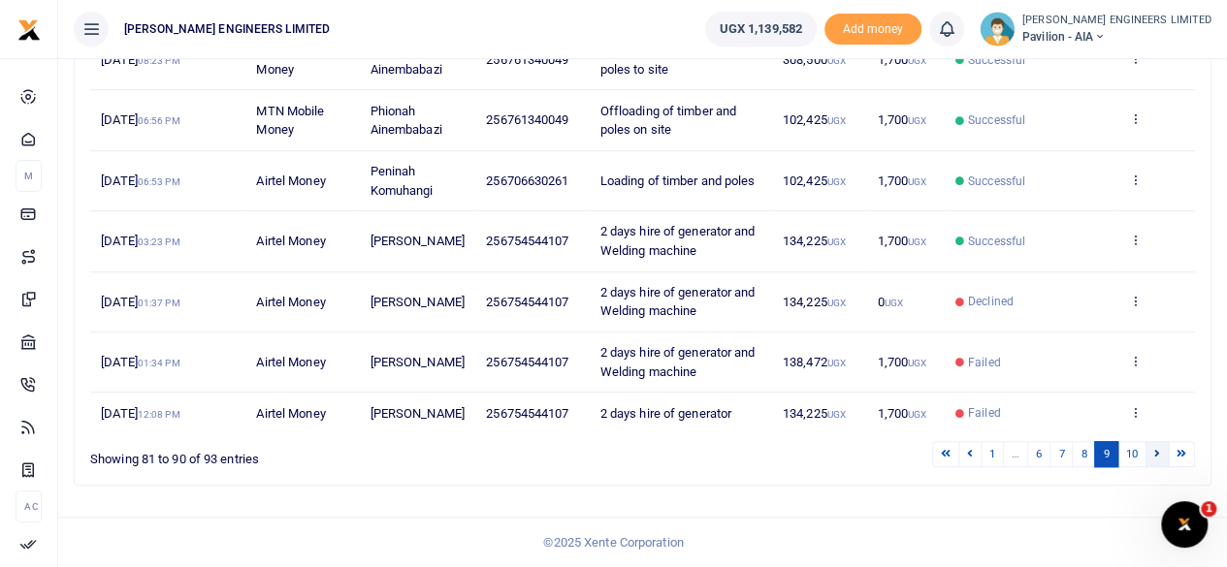
click at [1156, 455] on icon at bounding box center [1157, 453] width 6 height 11
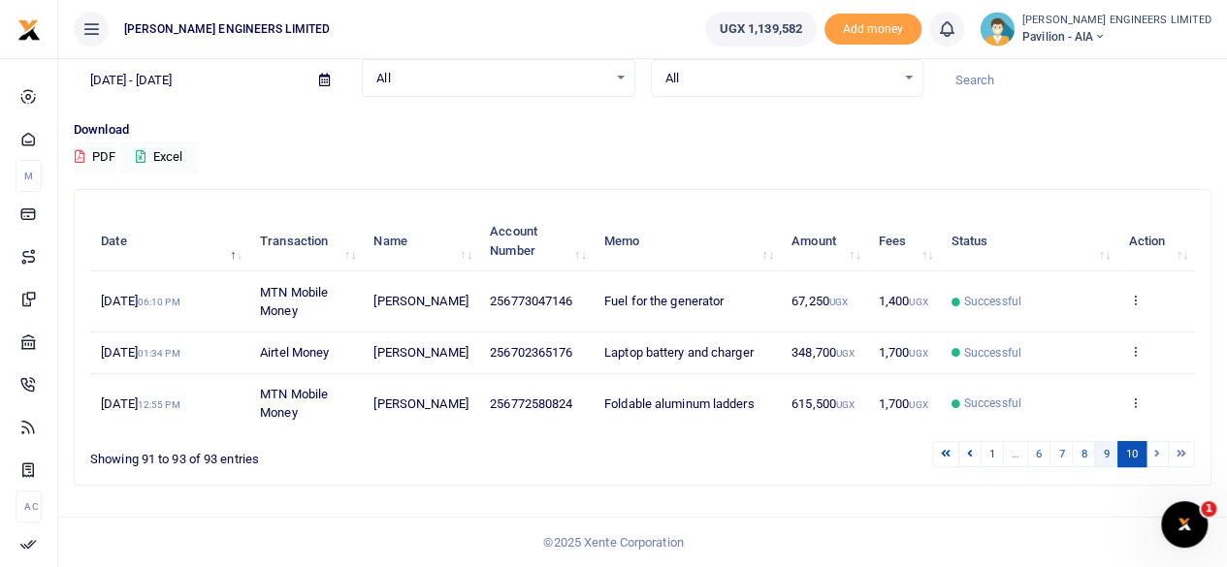
scroll to position [124, 0]
click at [1158, 456] on li at bounding box center [1157, 454] width 22 height 26
click at [1154, 455] on li at bounding box center [1157, 454] width 22 height 26
click at [1157, 461] on li at bounding box center [1157, 454] width 22 height 26
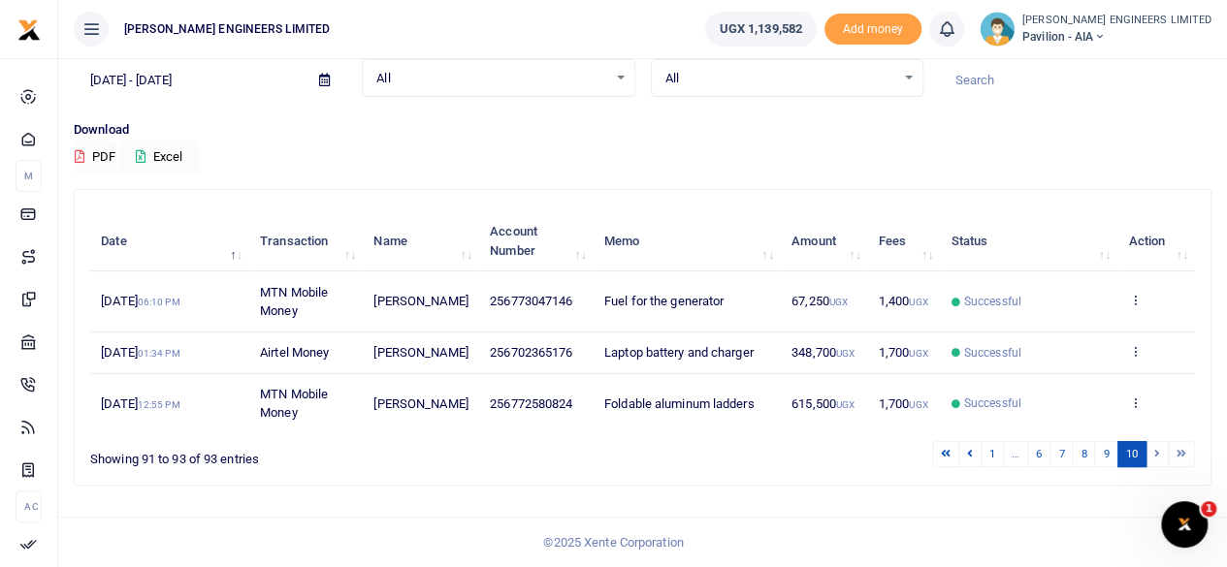
click at [1158, 455] on li at bounding box center [1157, 454] width 22 height 26
click at [1185, 455] on li at bounding box center [1181, 454] width 26 height 26
click at [1156, 453] on li at bounding box center [1157, 454] width 22 height 26
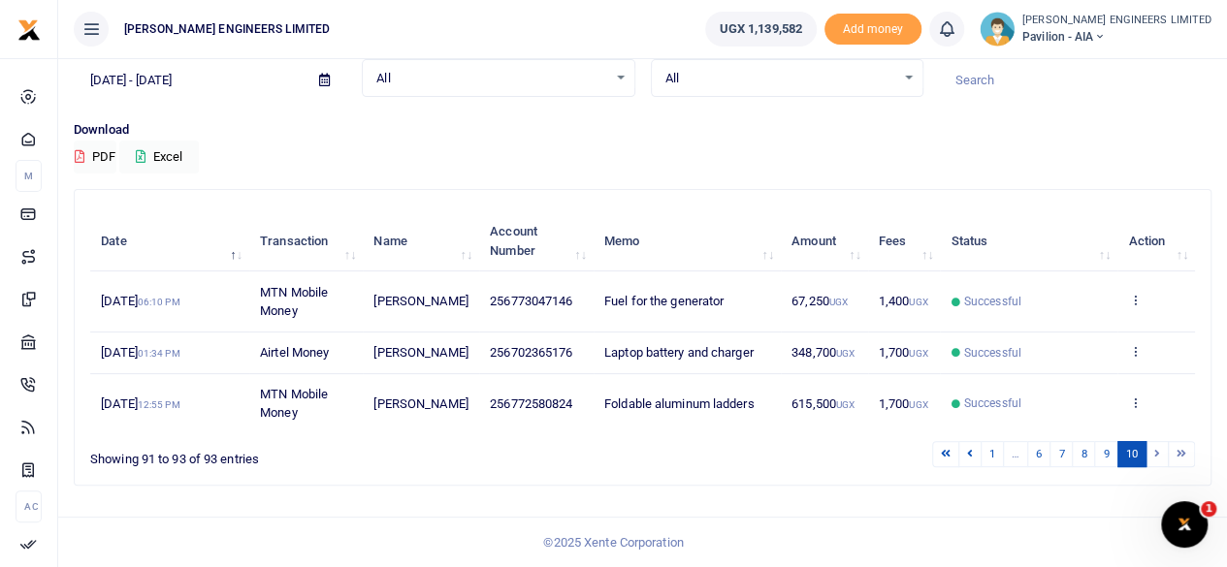
click at [1185, 456] on li at bounding box center [1181, 454] width 26 height 26
click at [525, 464] on div "Showing 91 to 93 of 93 entries" at bounding box center [316, 454] width 453 height 30
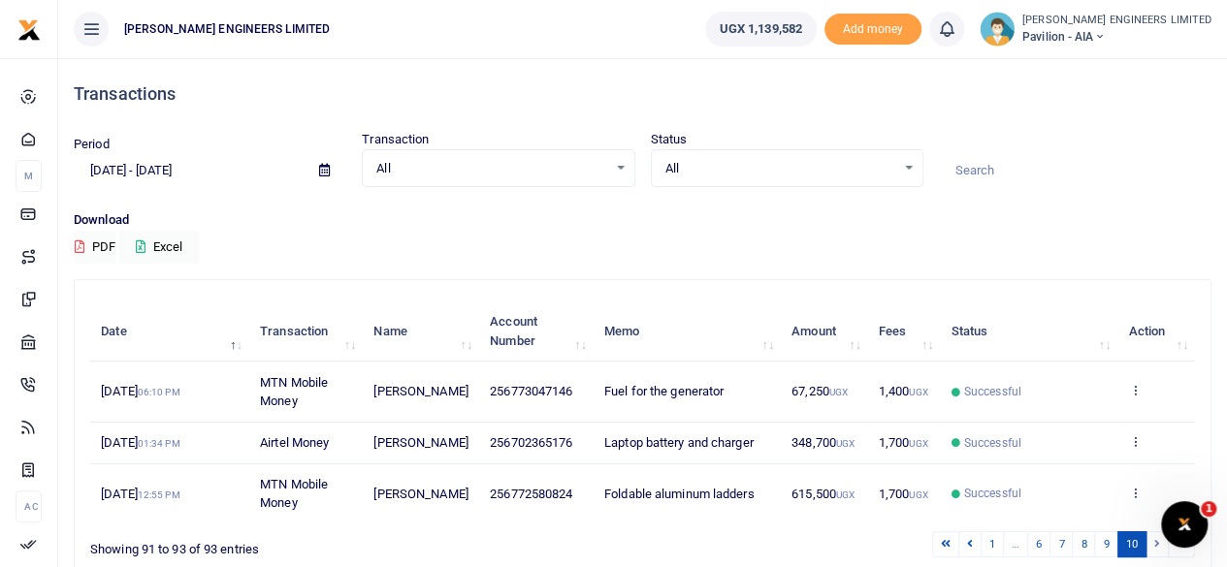
click at [1104, 34] on icon at bounding box center [1099, 37] width 12 height 14
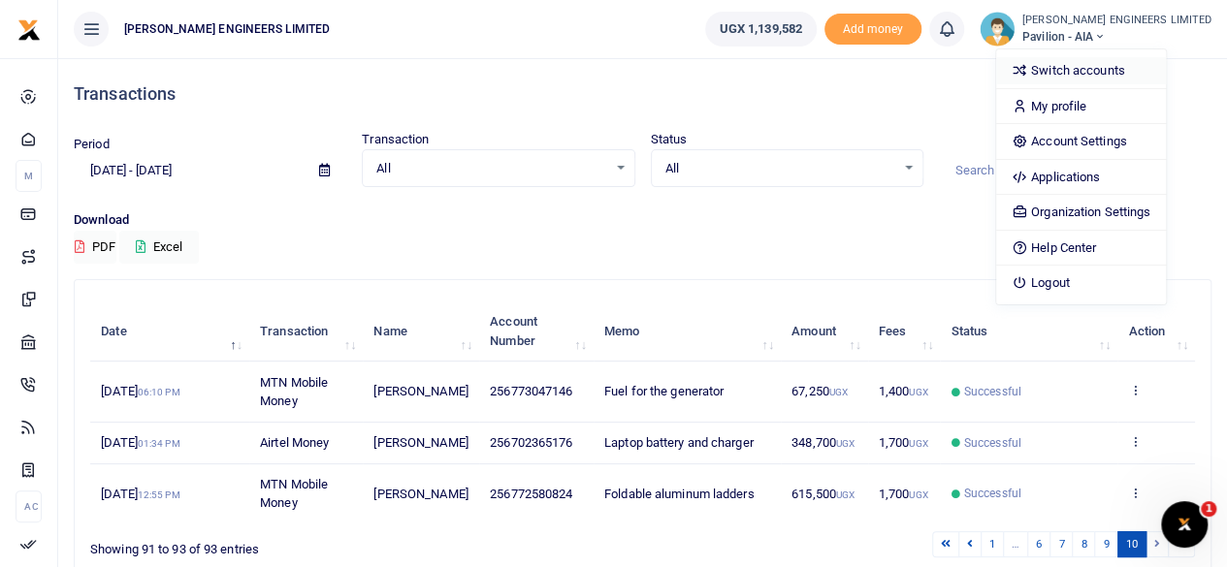
click at [1124, 71] on link "Switch accounts" at bounding box center [1081, 70] width 170 height 27
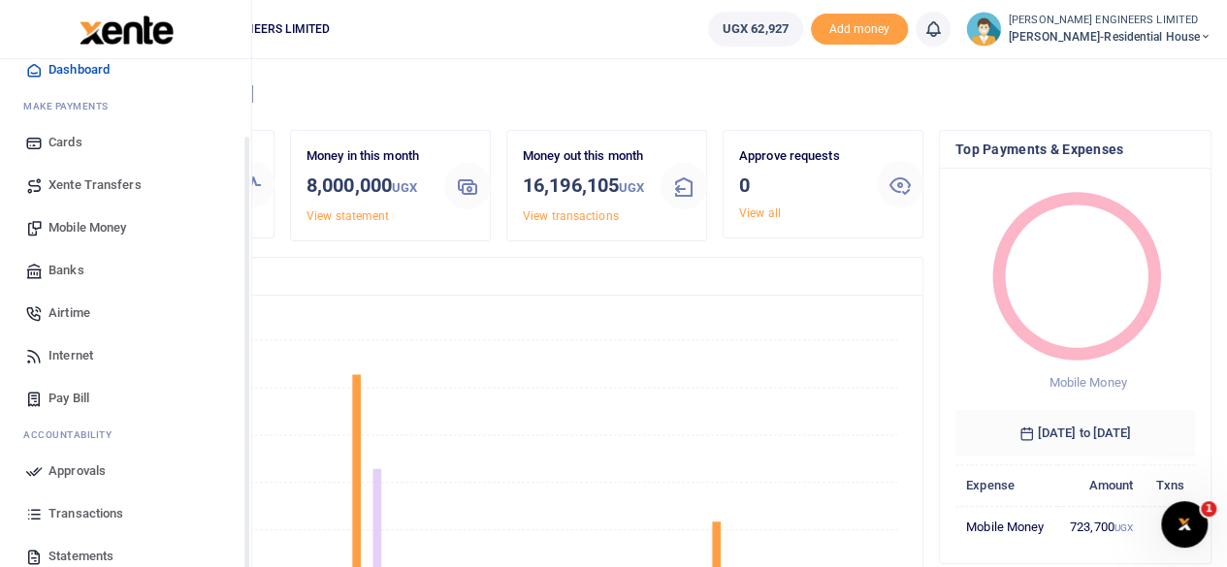
scroll to position [167, 0]
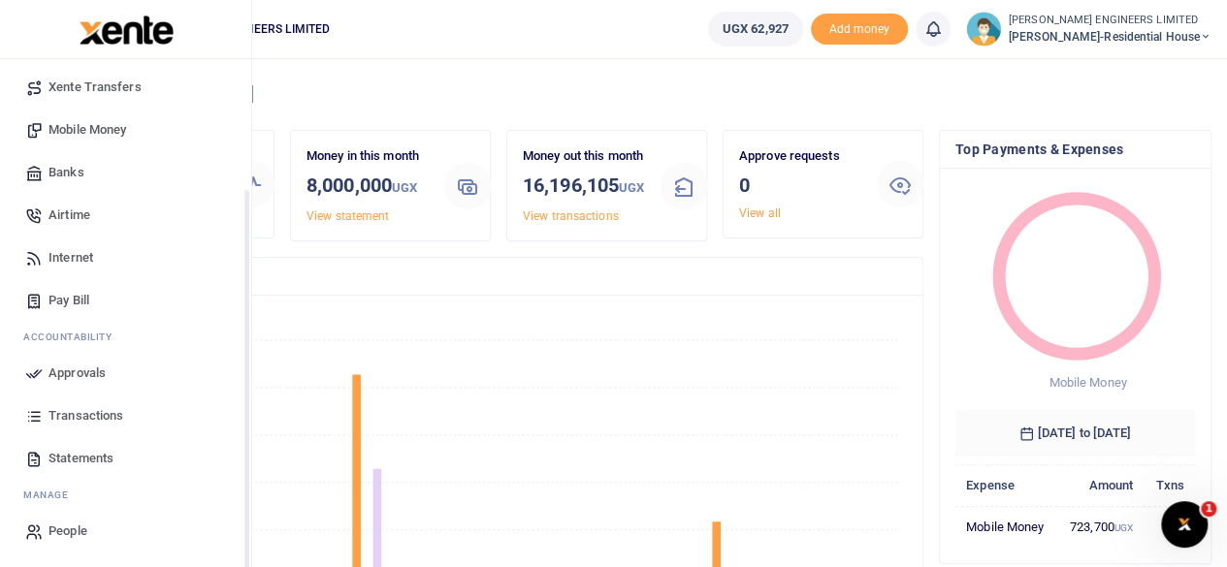
click at [76, 417] on span "Transactions" at bounding box center [85, 415] width 75 height 19
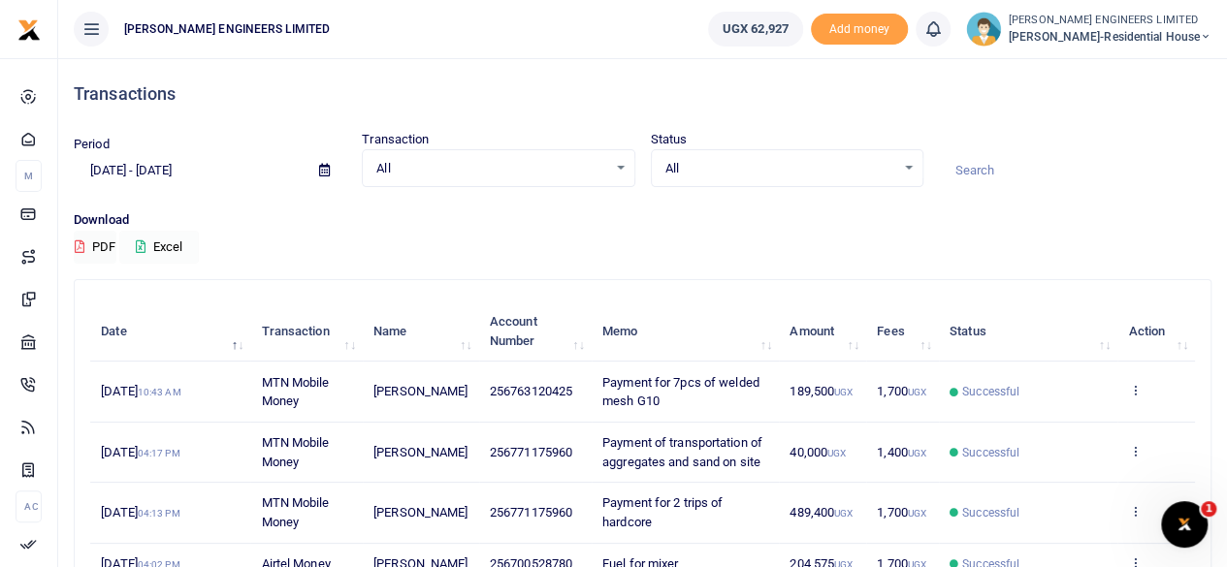
click at [171, 243] on button "Excel" at bounding box center [159, 247] width 80 height 33
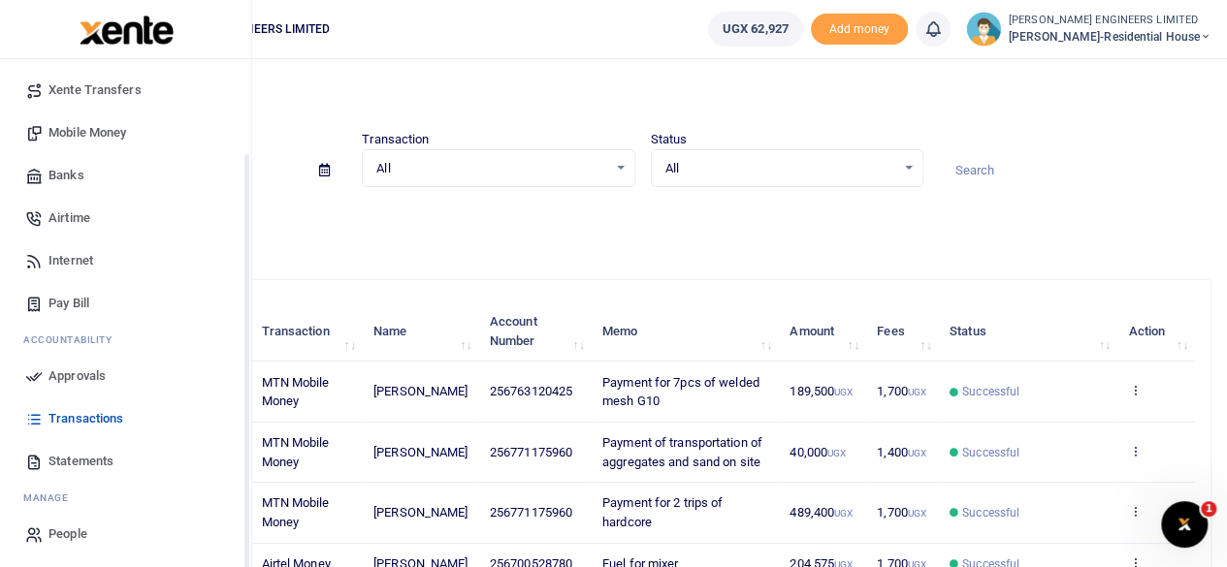
scroll to position [167, 0]
click at [80, 461] on span "Statements" at bounding box center [80, 458] width 65 height 19
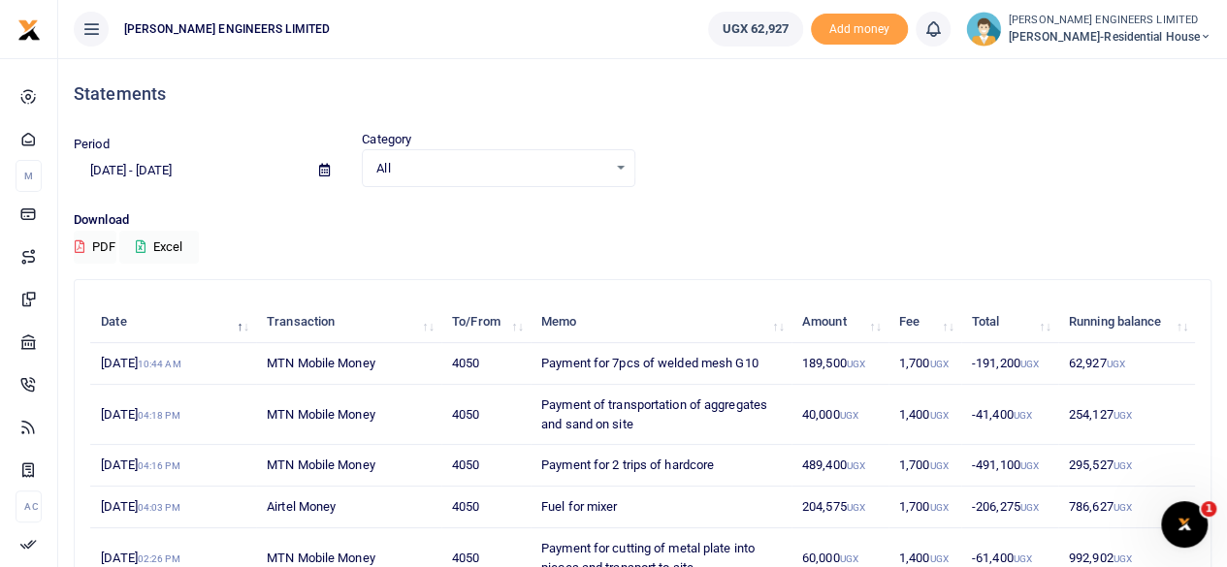
click at [122, 169] on input "[DATE] - [DATE]" at bounding box center [189, 170] width 230 height 33
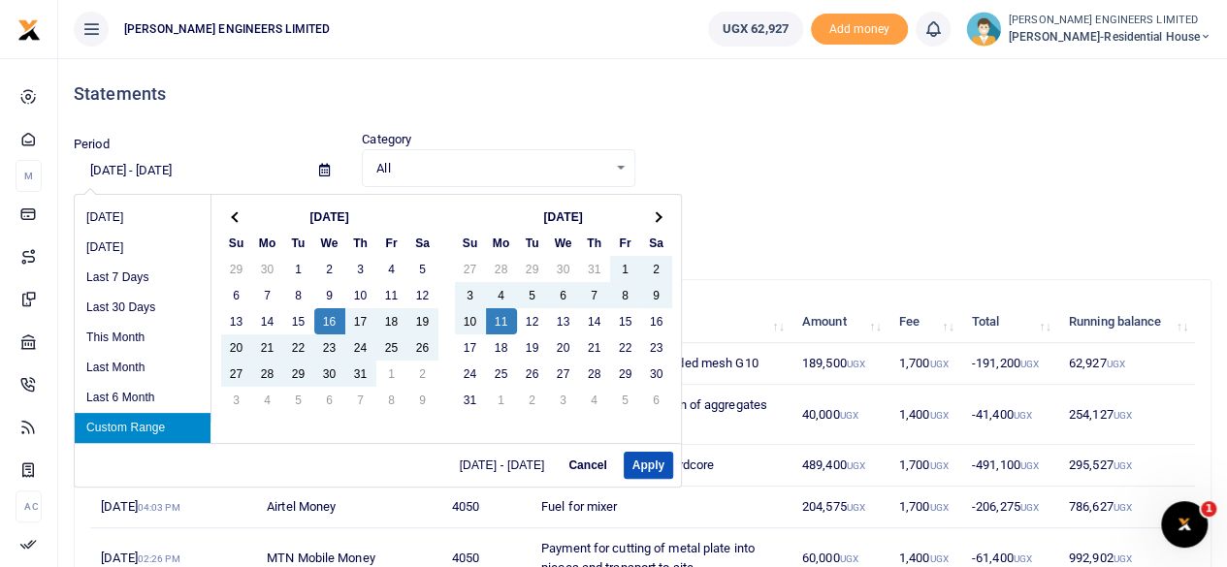
click at [140, 428] on li "Custom Range" at bounding box center [143, 428] width 136 height 30
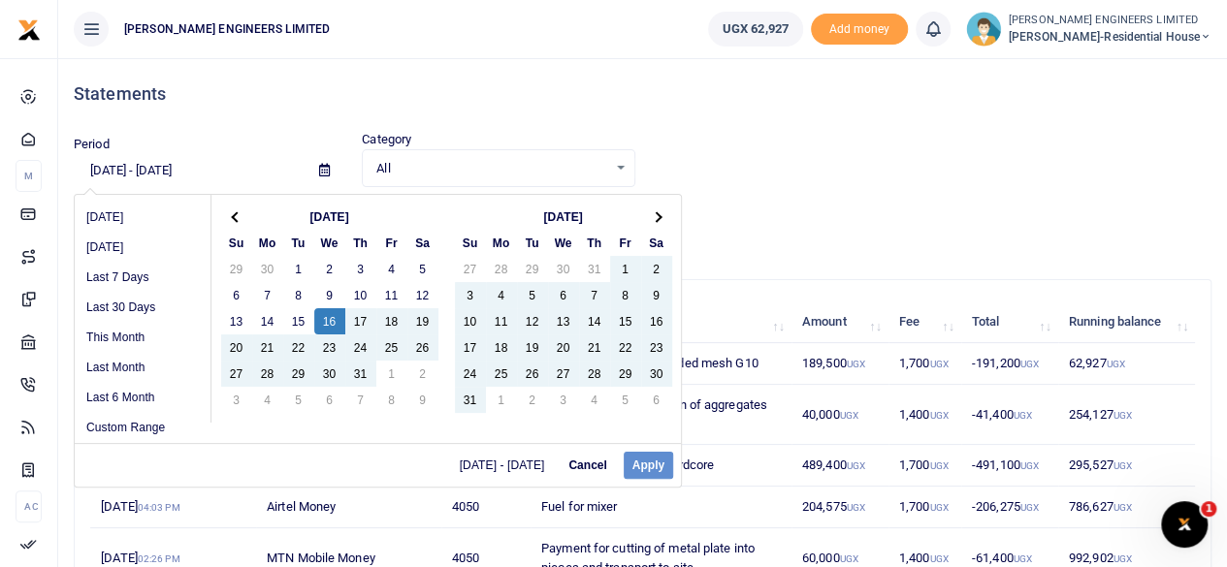
click at [642, 467] on div "07/16/2025 - 08/11/2025 Cancel Apply" at bounding box center [378, 465] width 606 height 44
click at [649, 464] on div "07/16/2025 - 08/11/2025 Cancel Apply" at bounding box center [378, 465] width 606 height 44
click at [651, 468] on div "07/16/2025 - 08/11/2025 Cancel Apply" at bounding box center [378, 465] width 606 height 44
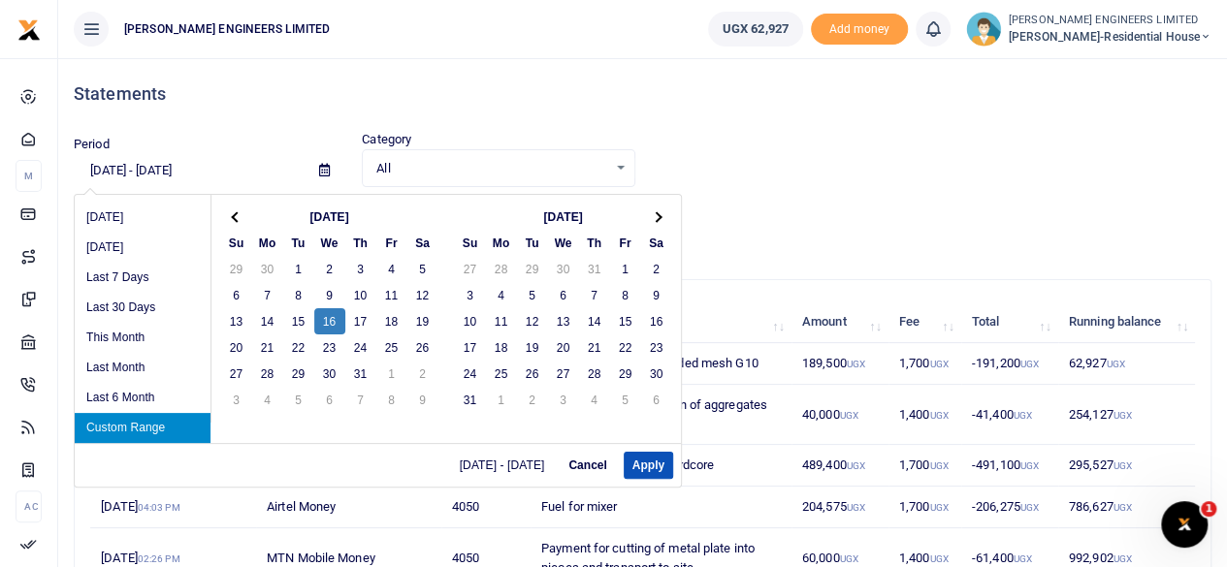
click at [196, 170] on input "07/16/2025 - 08/11/2025" at bounding box center [189, 170] width 230 height 33
click at [198, 170] on input "07/16/2025 - 08/11/2025" at bounding box center [189, 170] width 230 height 33
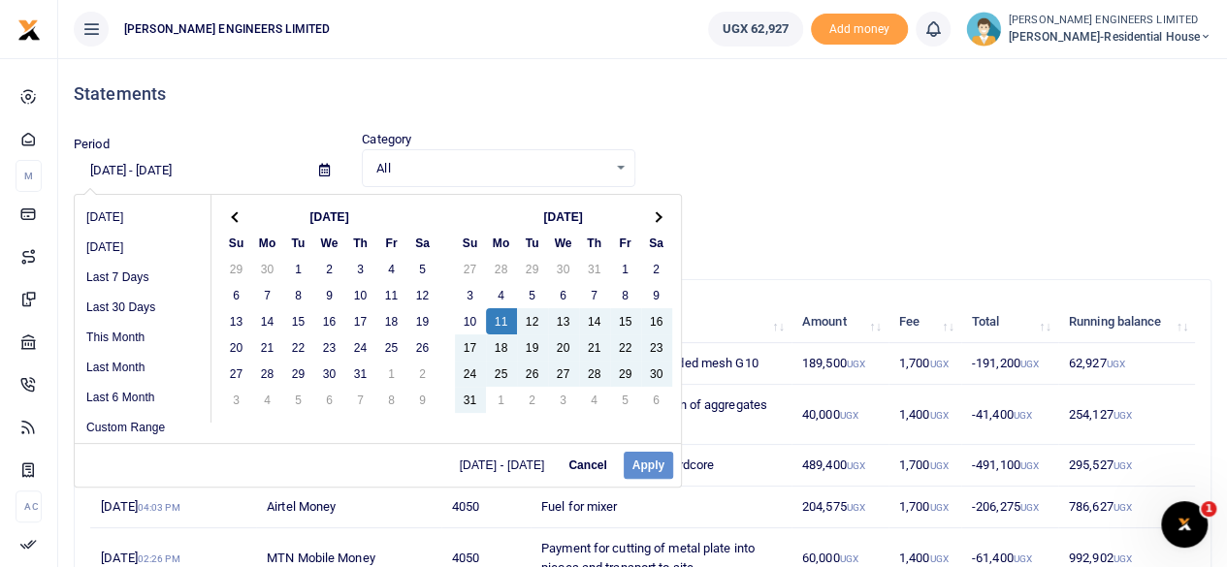
click at [643, 469] on div "07/16/2025 - 07/16/2025 Cancel Apply" at bounding box center [378, 465] width 606 height 44
click at [650, 461] on div "07/16/2025 - 07/16/2025 Cancel Apply" at bounding box center [378, 465] width 606 height 44
click at [645, 449] on div "07/16/2025 - 07/16/2025 Cancel Apply" at bounding box center [378, 465] width 606 height 44
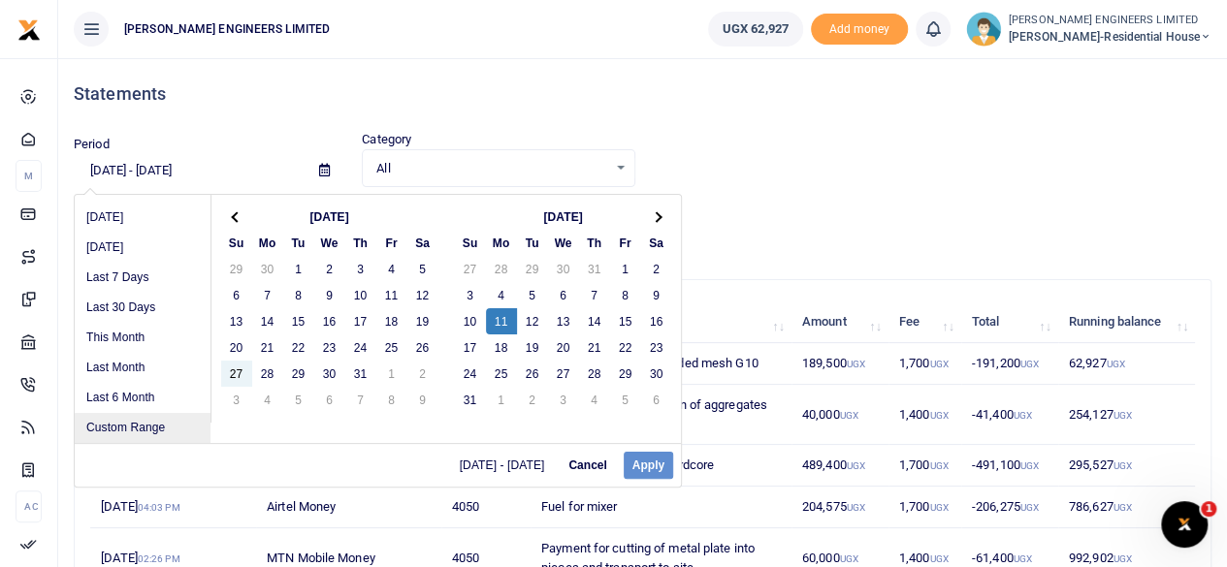
click at [134, 431] on li "Custom Range" at bounding box center [143, 428] width 136 height 30
click at [128, 399] on li "Last 6 Month" at bounding box center [143, 398] width 136 height 30
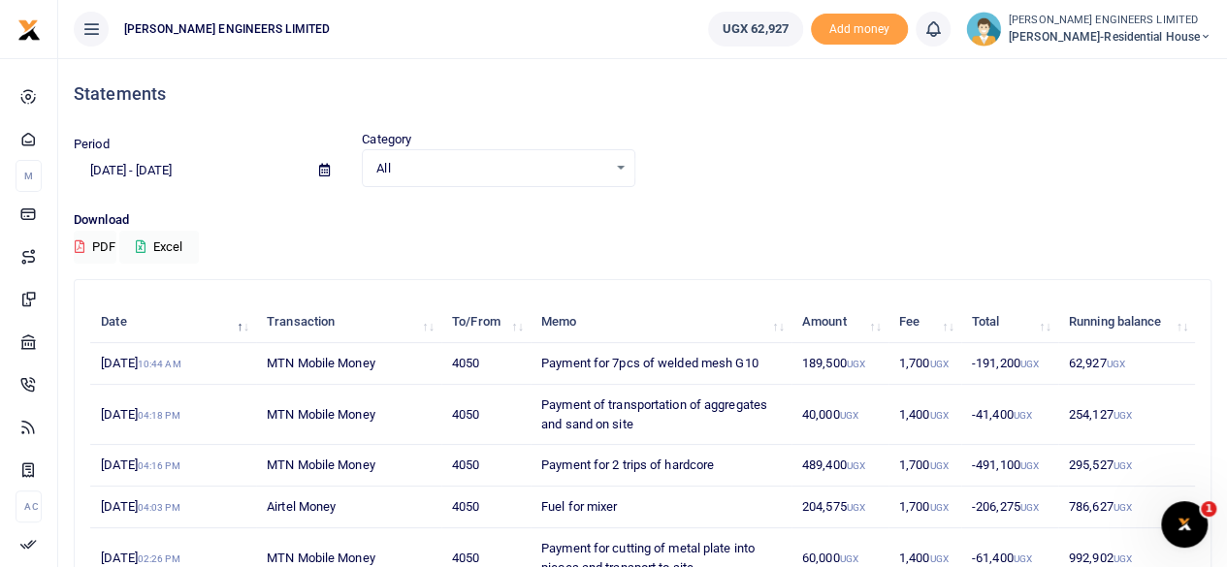
click at [326, 174] on icon at bounding box center [324, 170] width 11 height 13
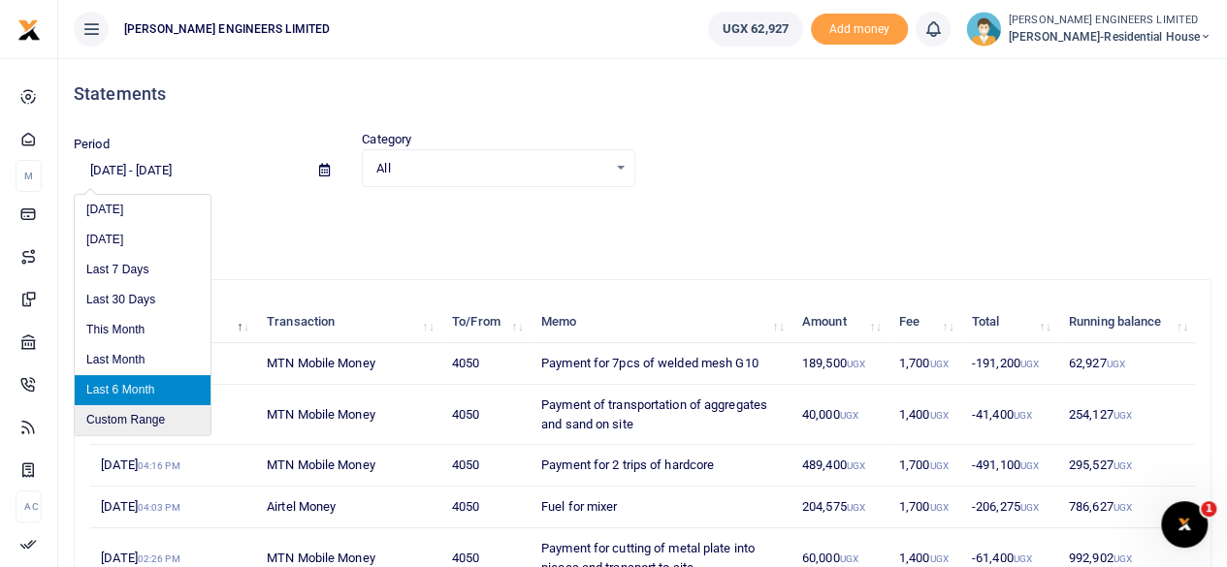
click at [122, 414] on li "Custom Range" at bounding box center [143, 420] width 136 height 30
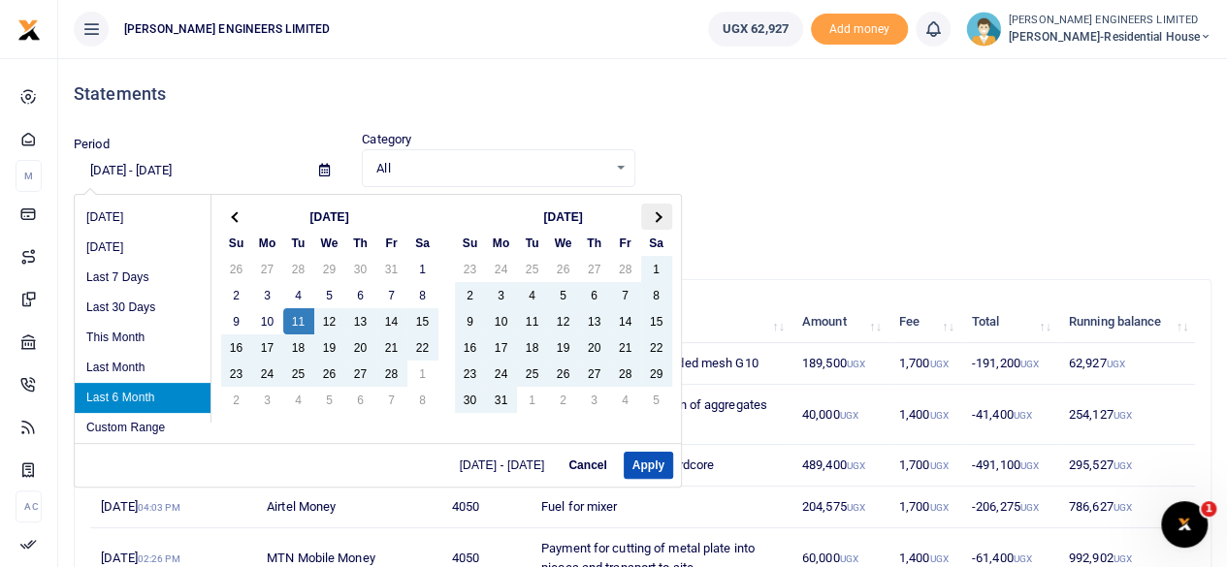
click at [656, 211] on th at bounding box center [656, 217] width 31 height 26
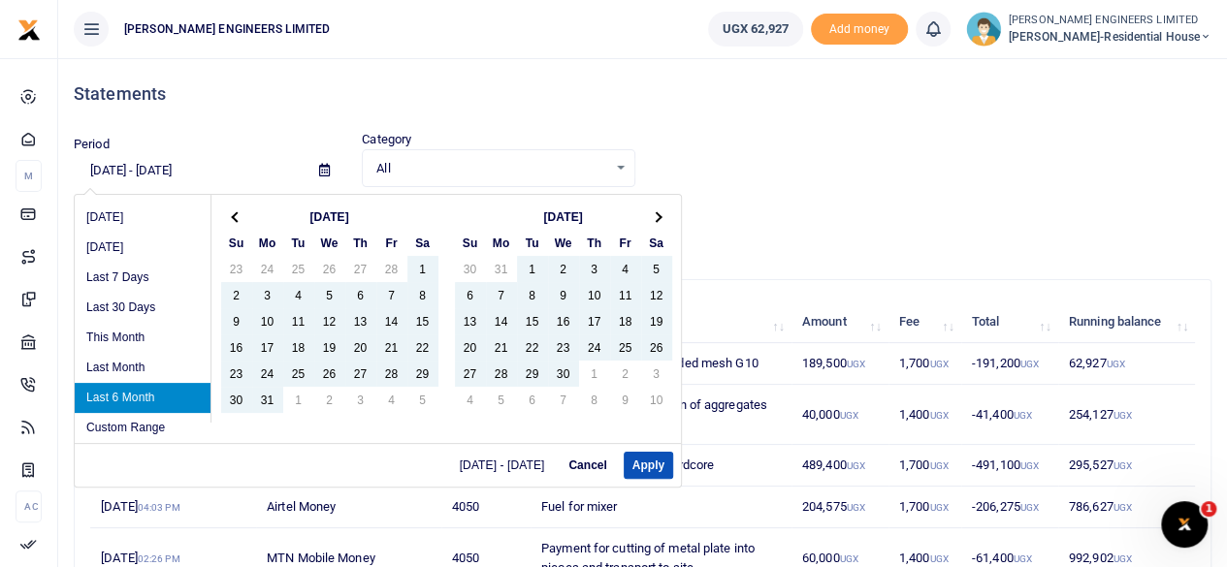
click at [656, 211] on th at bounding box center [656, 217] width 31 height 26
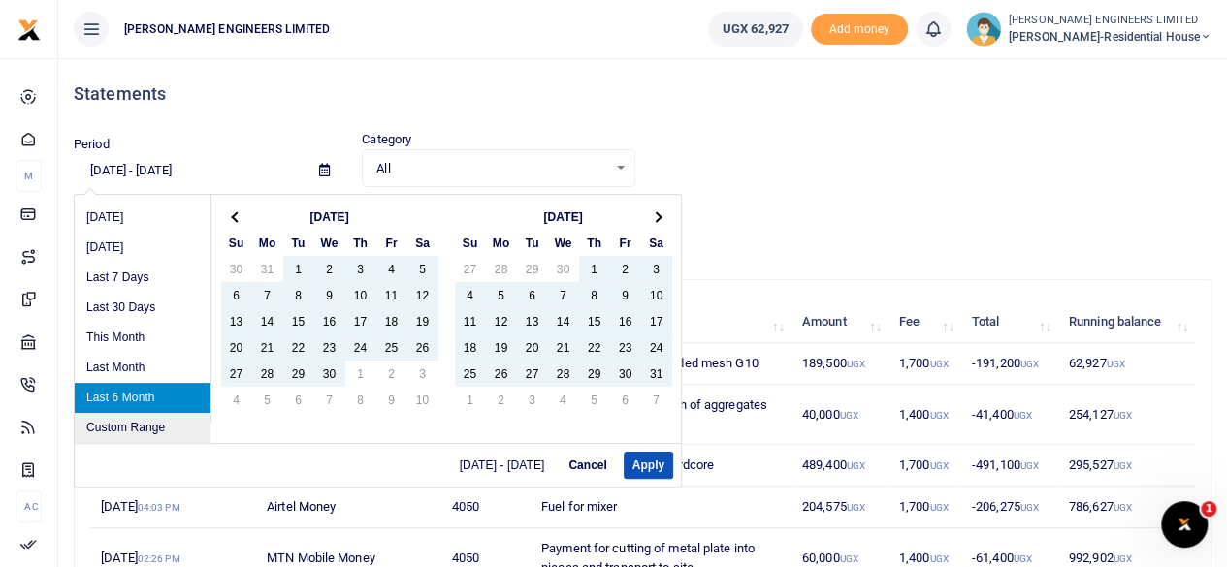
click at [147, 430] on li "Custom Range" at bounding box center [143, 428] width 136 height 30
click at [133, 430] on li "Custom Range" at bounding box center [143, 428] width 136 height 30
click at [137, 430] on li "Custom Range" at bounding box center [143, 428] width 136 height 30
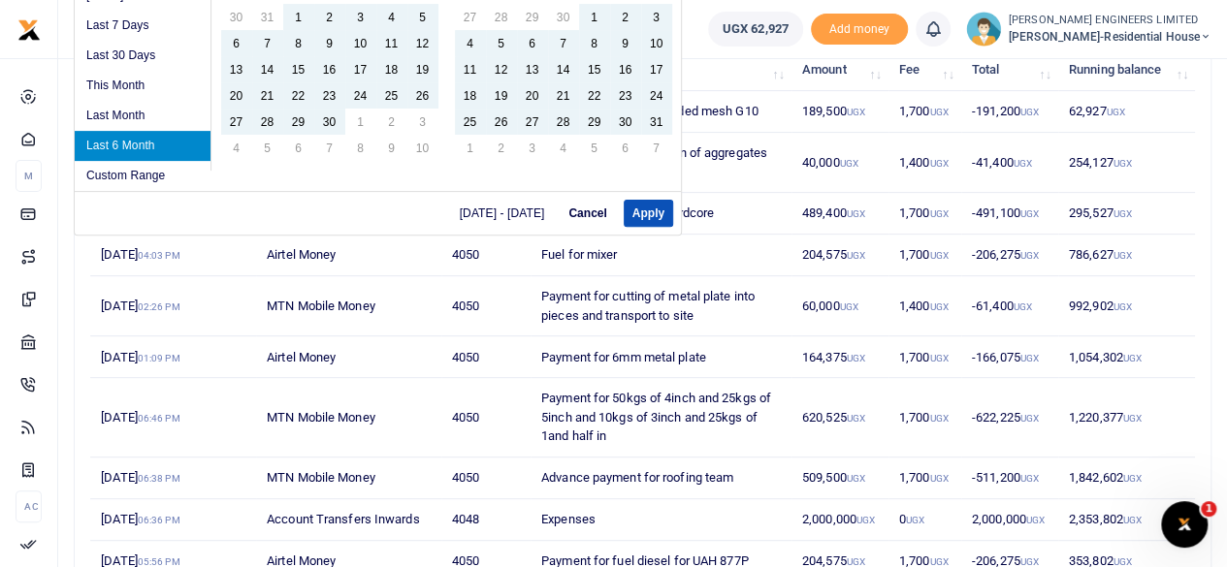
scroll to position [291, 0]
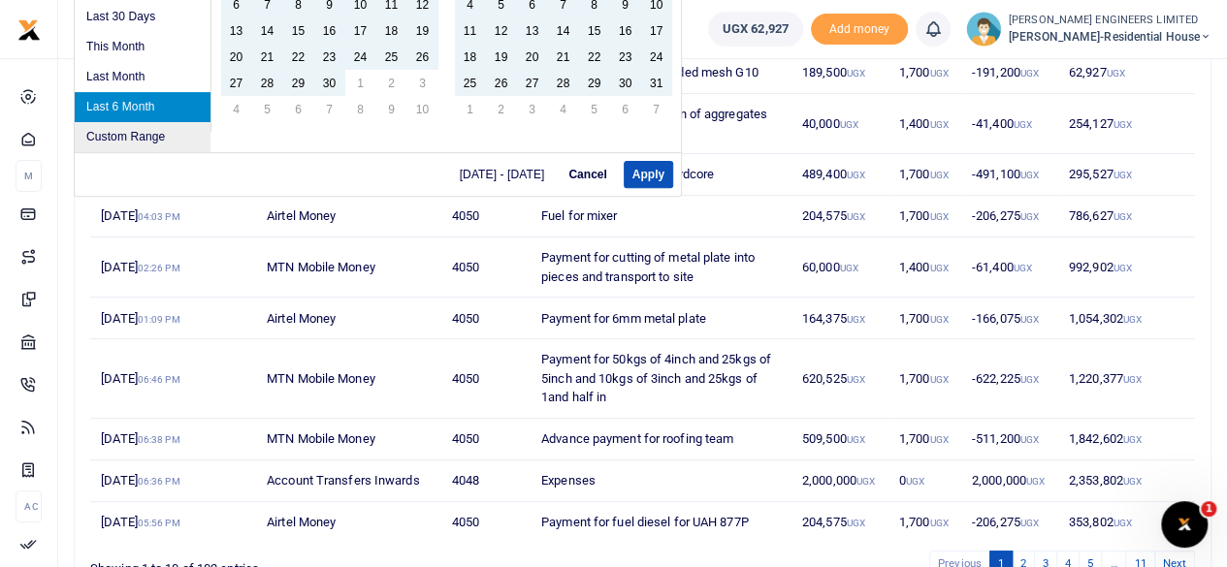
click at [143, 135] on li "Custom Range" at bounding box center [143, 137] width 136 height 30
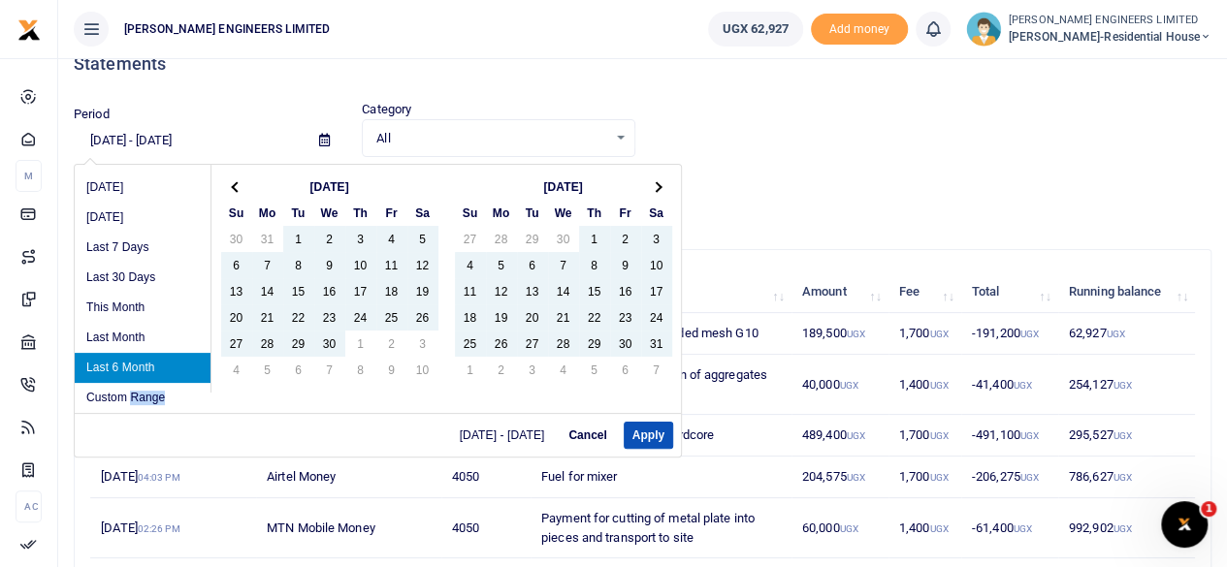
scroll to position [0, 0]
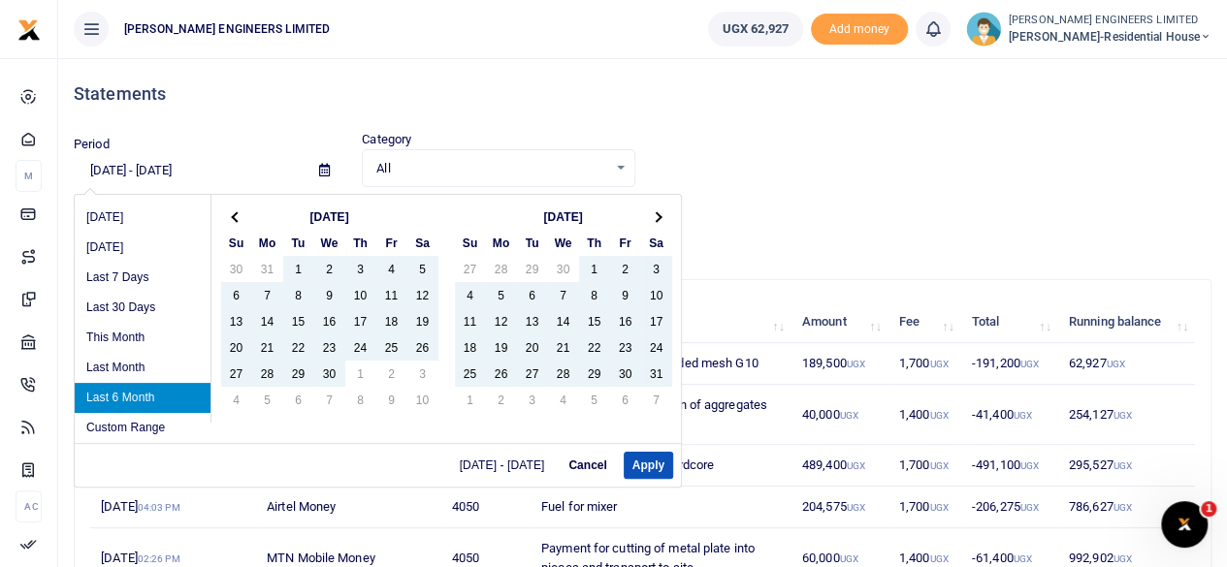
drag, startPoint x: 175, startPoint y: 170, endPoint x: 197, endPoint y: 170, distance: 21.3
click at [177, 170] on input "02/11/2025 - 08/11/2025" at bounding box center [189, 170] width 230 height 33
click at [199, 170] on input "02/11/2025 - 08/11/2025" at bounding box center [189, 170] width 230 height 33
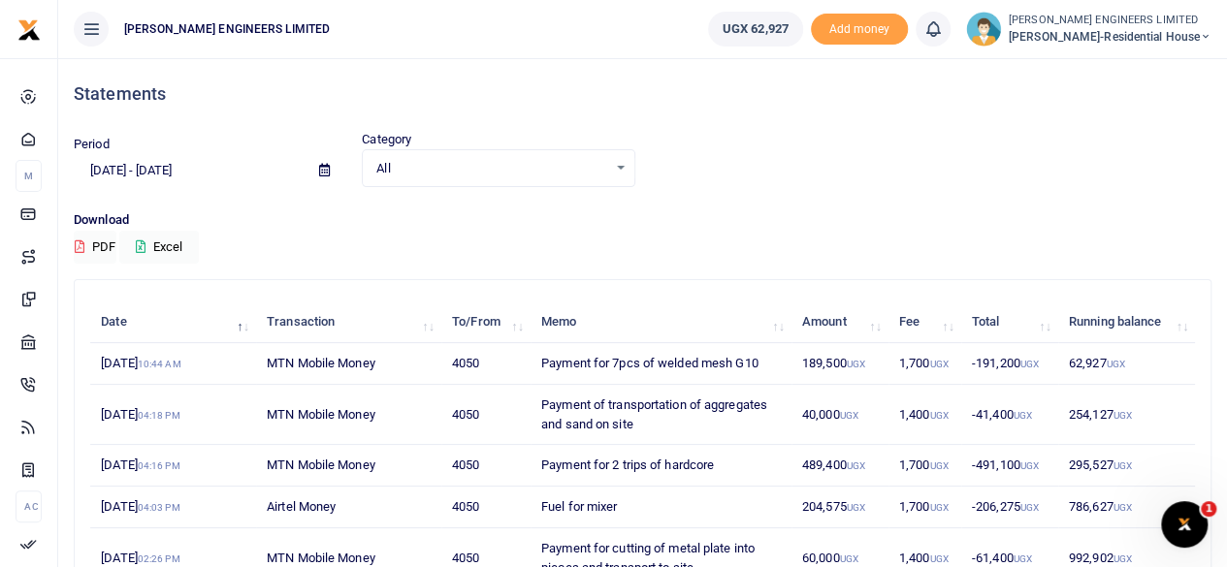
click at [322, 170] on icon at bounding box center [324, 170] width 11 height 13
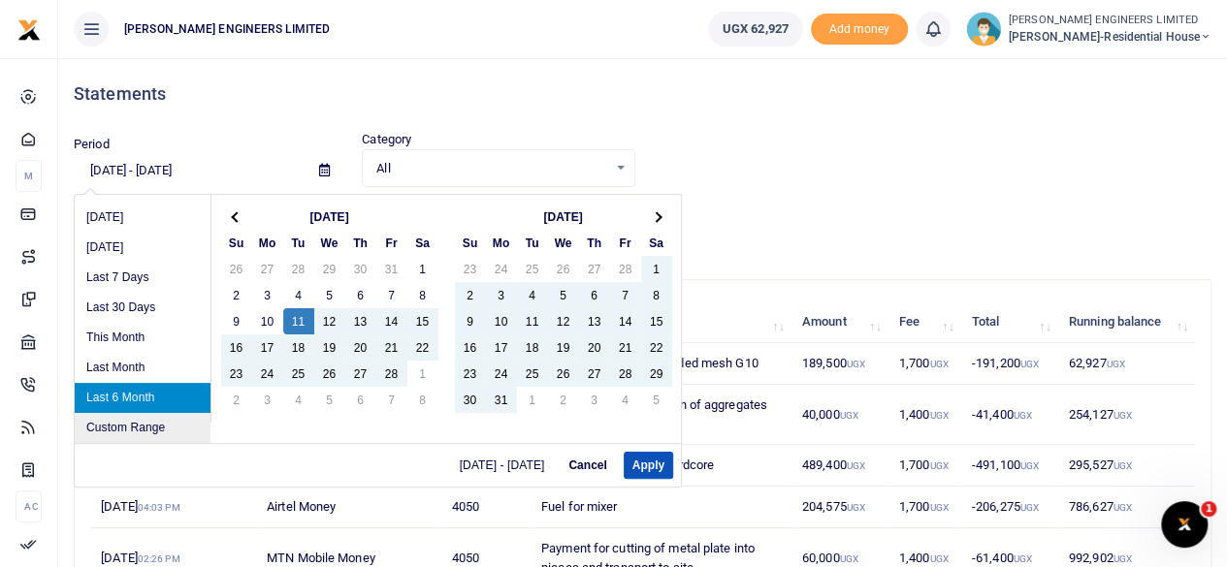
click at [145, 431] on li "Custom Range" at bounding box center [143, 428] width 136 height 30
click at [144, 431] on li "Custom Range" at bounding box center [143, 428] width 136 height 30
click at [138, 431] on li "Custom Range" at bounding box center [143, 428] width 136 height 30
click at [142, 433] on li "Custom Range" at bounding box center [143, 428] width 136 height 30
click at [142, 434] on li "Custom Range" at bounding box center [143, 428] width 136 height 30
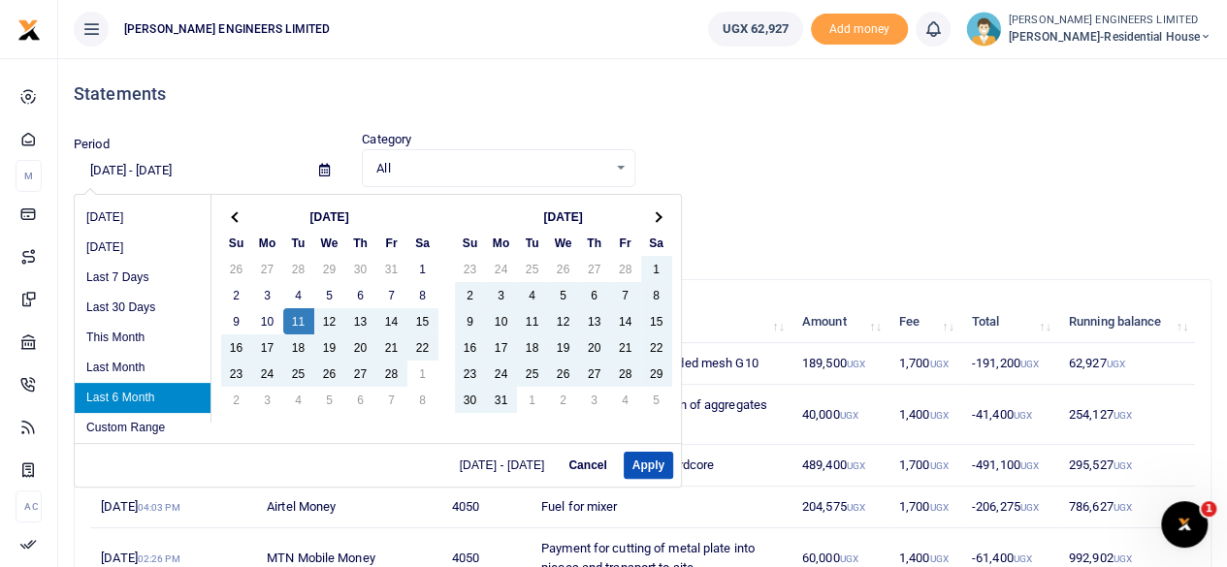
click at [129, 363] on li "Last Month" at bounding box center [143, 368] width 136 height 30
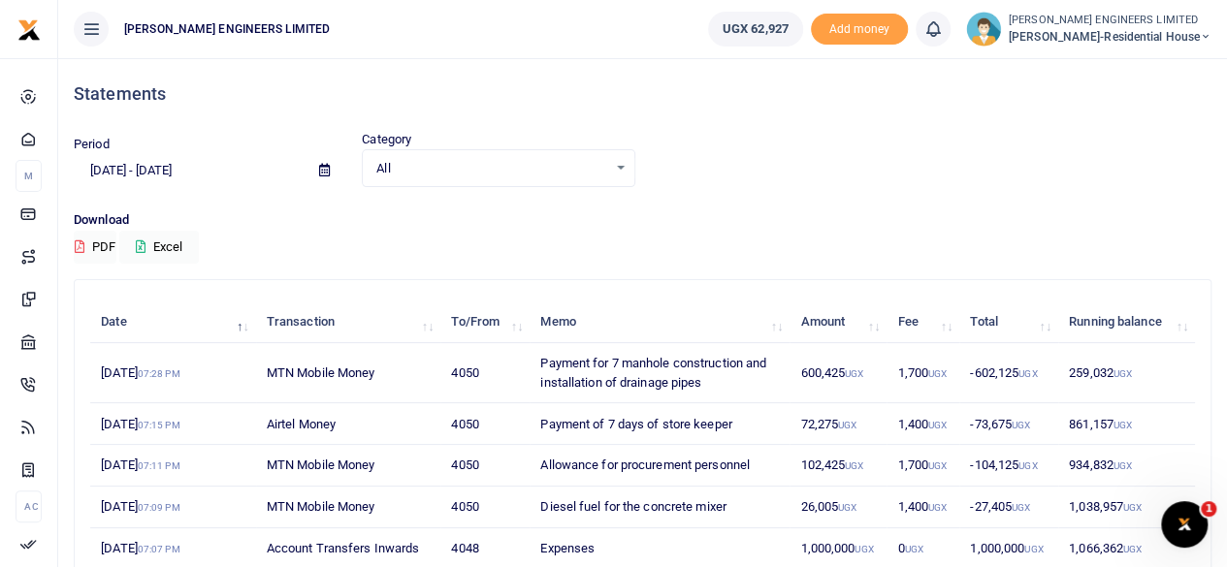
click at [320, 171] on icon at bounding box center [324, 170] width 11 height 13
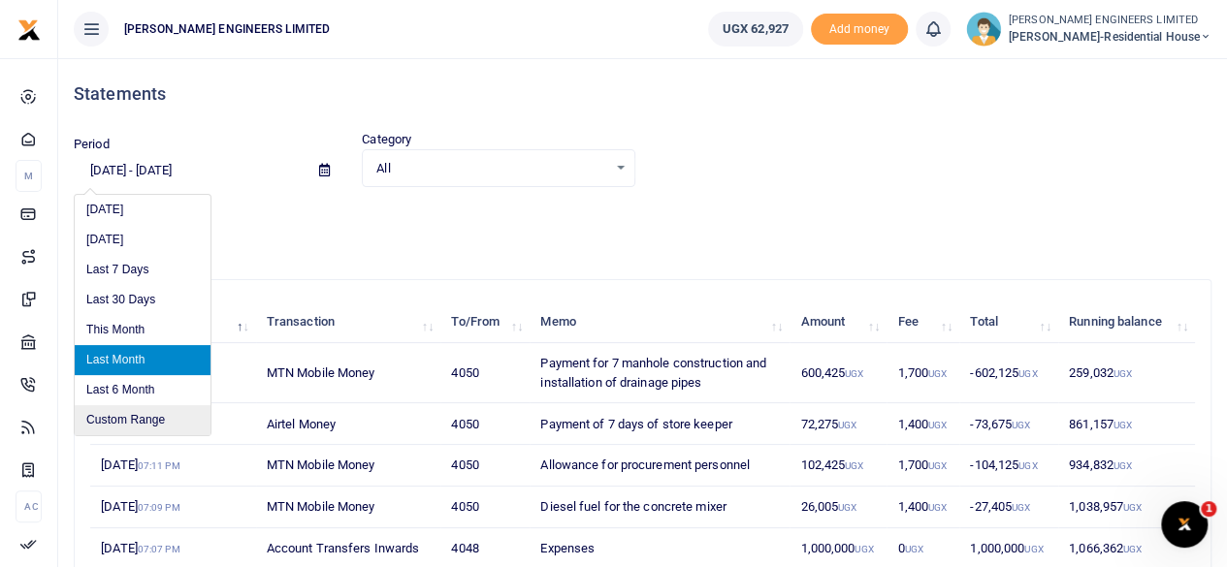
click at [135, 415] on li "Custom Range" at bounding box center [143, 420] width 136 height 30
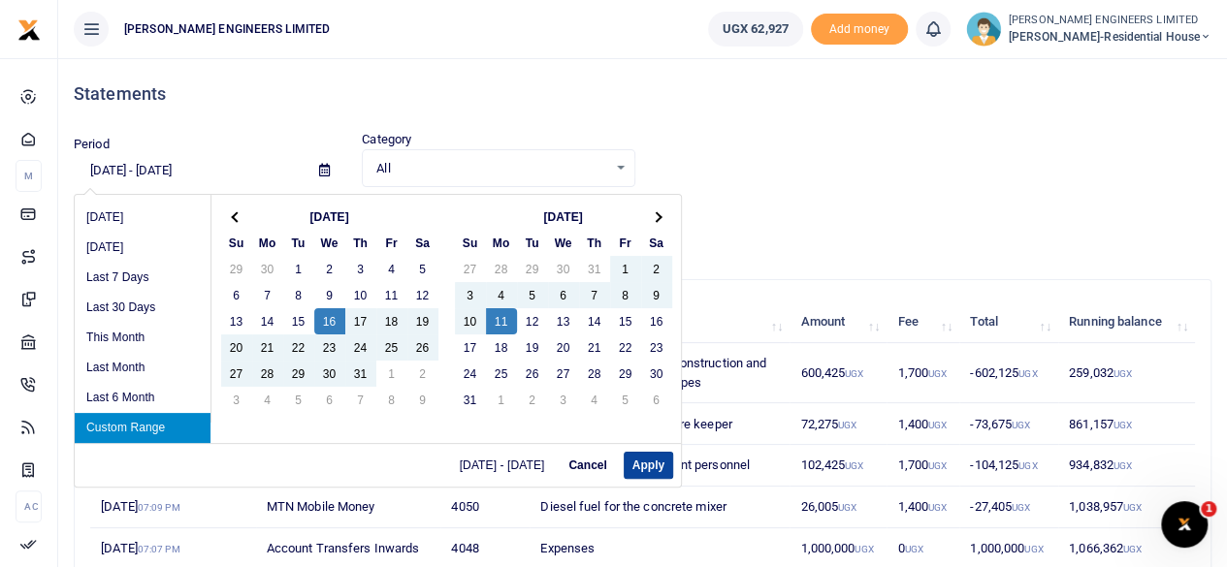
click at [648, 466] on button "Apply" at bounding box center [647, 465] width 49 height 27
type input "07/16/2025 - 08/11/2025"
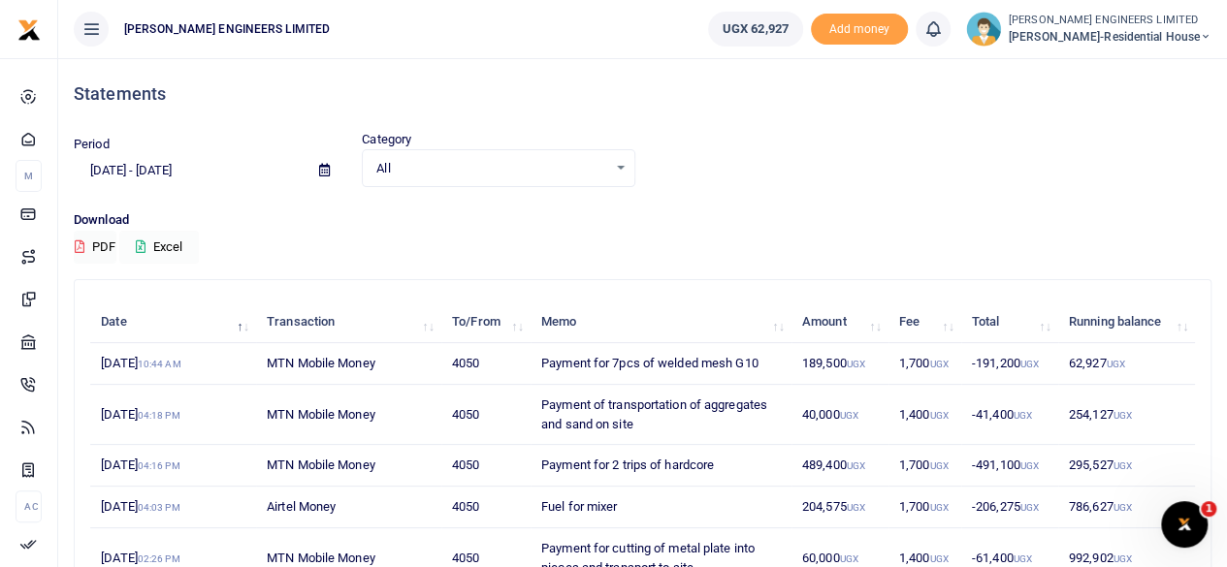
click at [168, 244] on button "Excel" at bounding box center [159, 247] width 80 height 33
click at [1204, 36] on icon at bounding box center [1205, 37] width 12 height 14
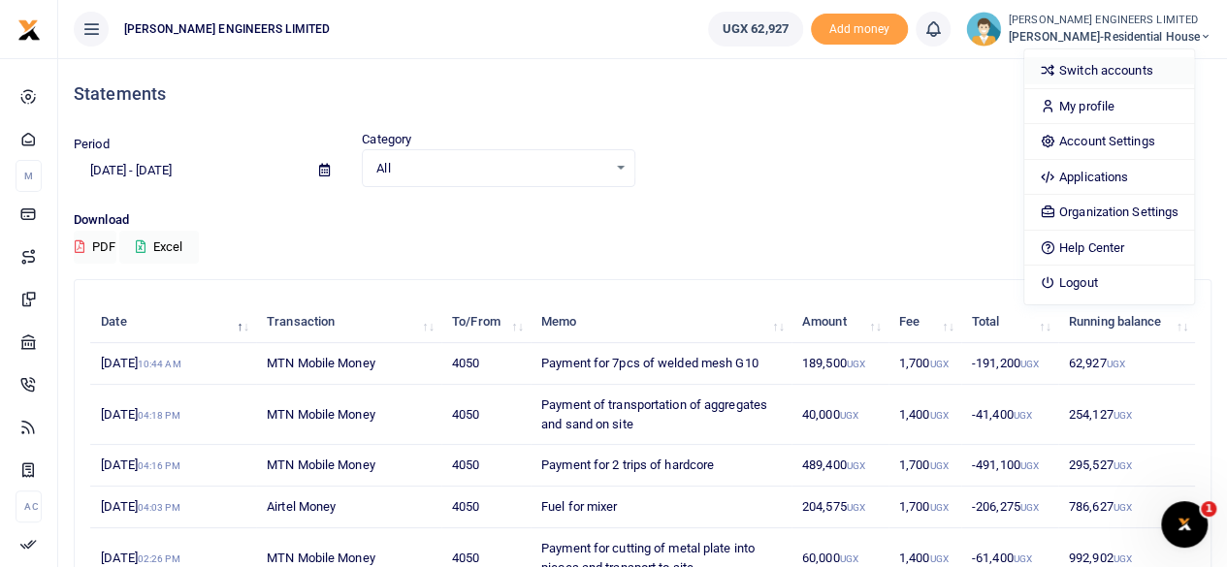
click at [1127, 71] on link "Switch accounts" at bounding box center [1109, 70] width 170 height 27
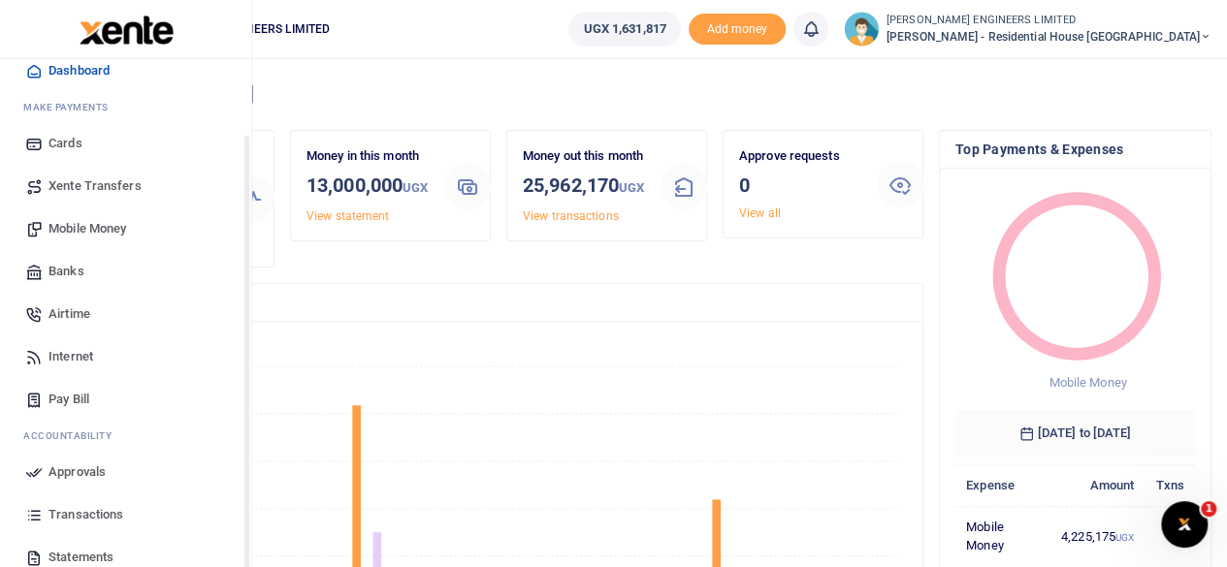
scroll to position [97, 0]
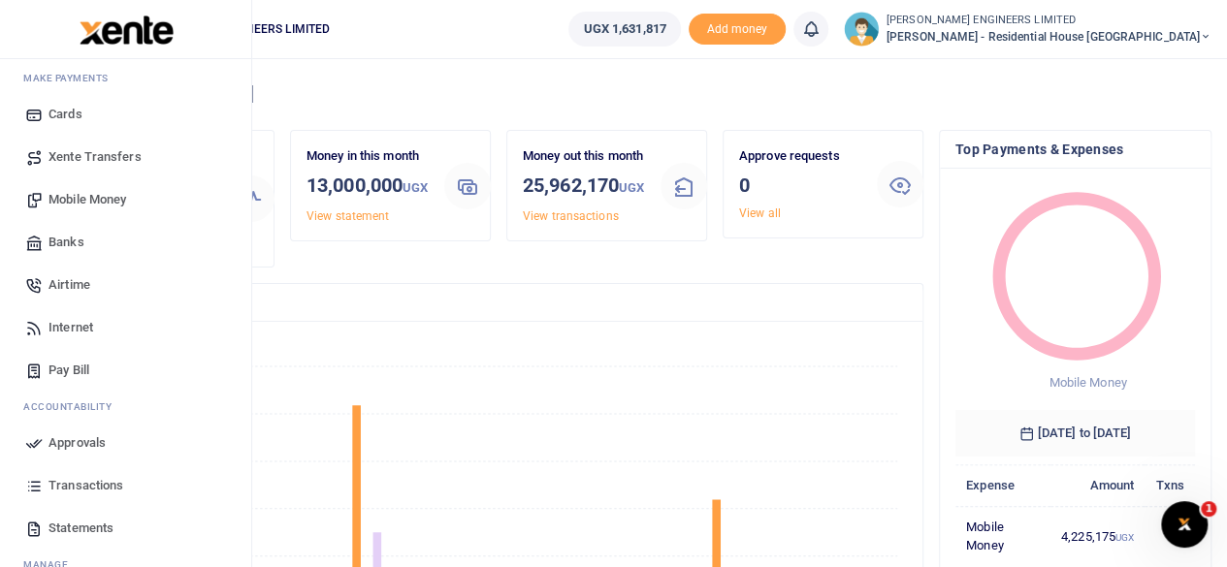
click at [87, 487] on span "Transactions" at bounding box center [85, 485] width 75 height 19
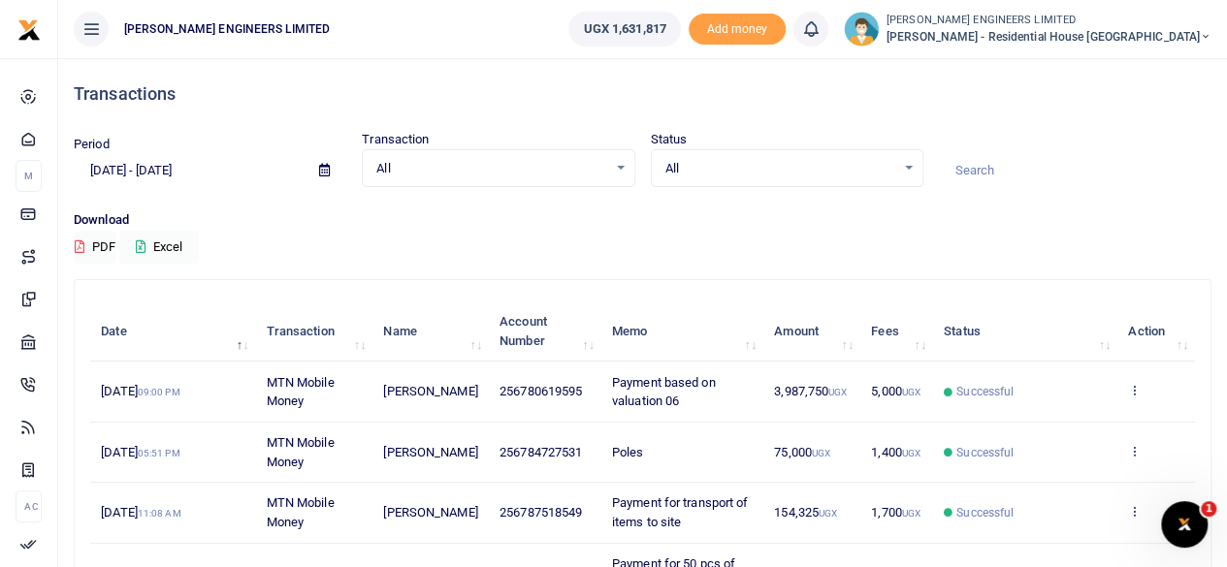
click at [325, 172] on icon at bounding box center [324, 170] width 11 height 13
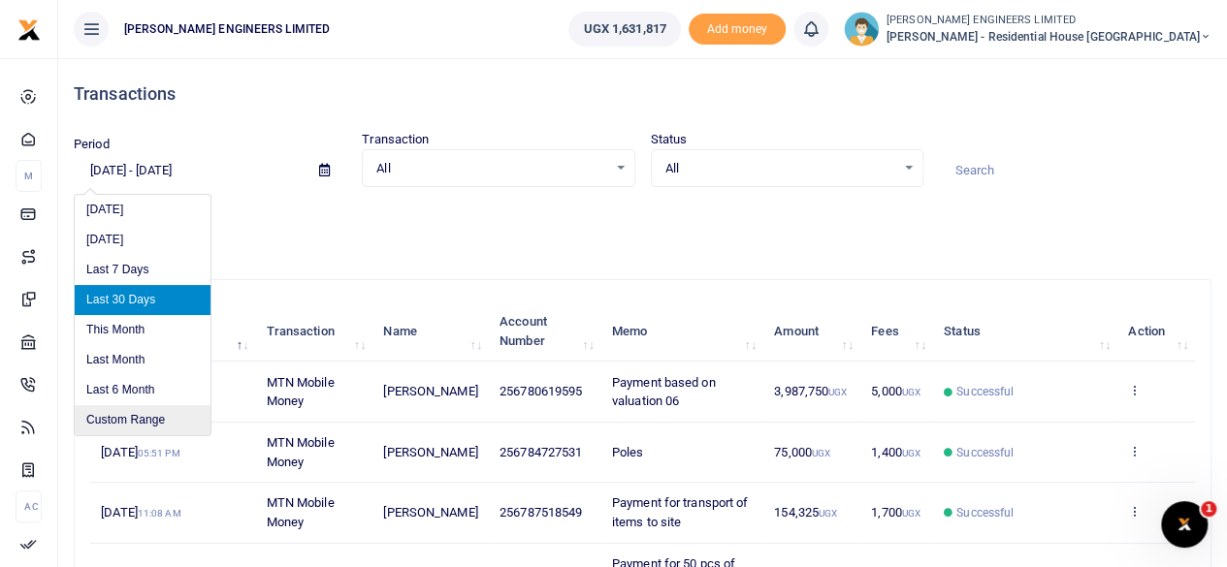
click at [151, 417] on li "Custom Range" at bounding box center [143, 420] width 136 height 30
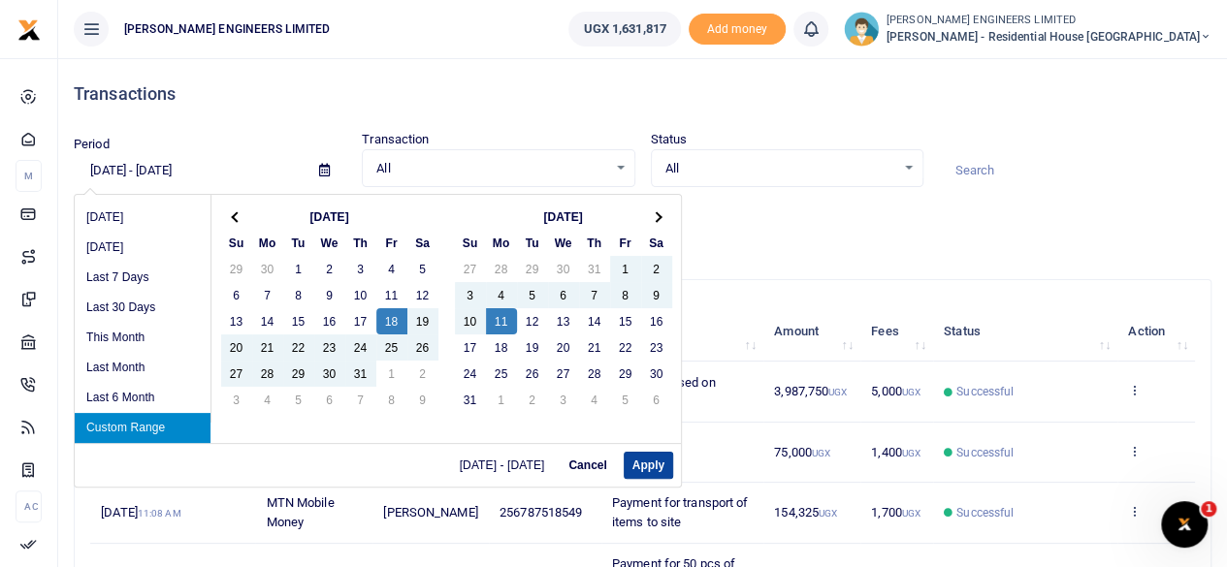
click at [652, 463] on button "Apply" at bounding box center [647, 465] width 49 height 27
type input "[DATE] - [DATE]"
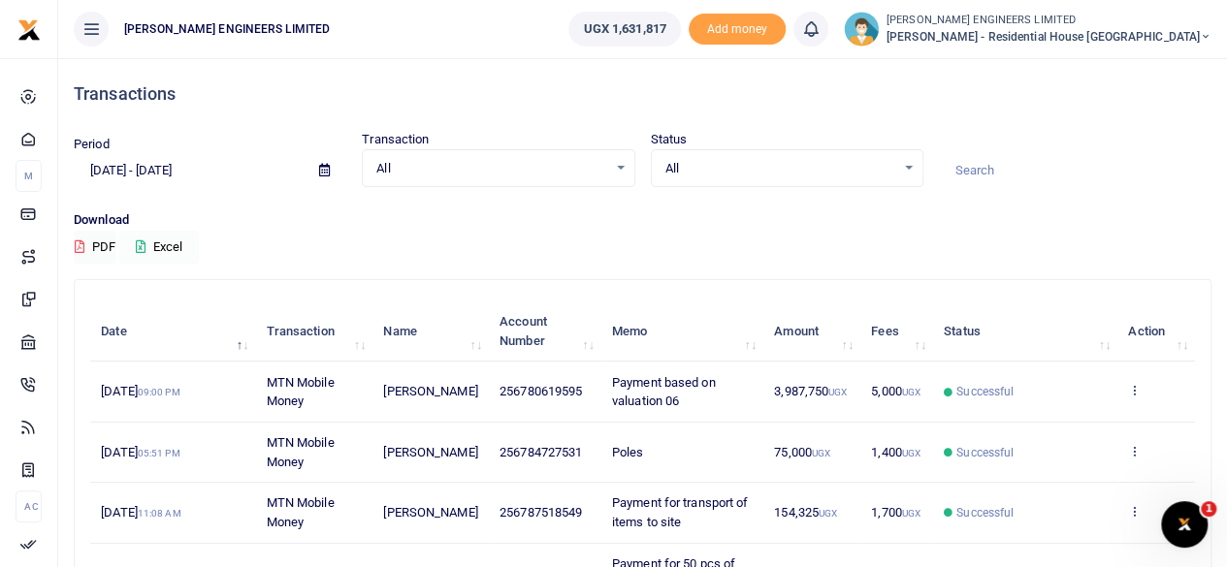
click at [175, 245] on button "Excel" at bounding box center [159, 247] width 80 height 33
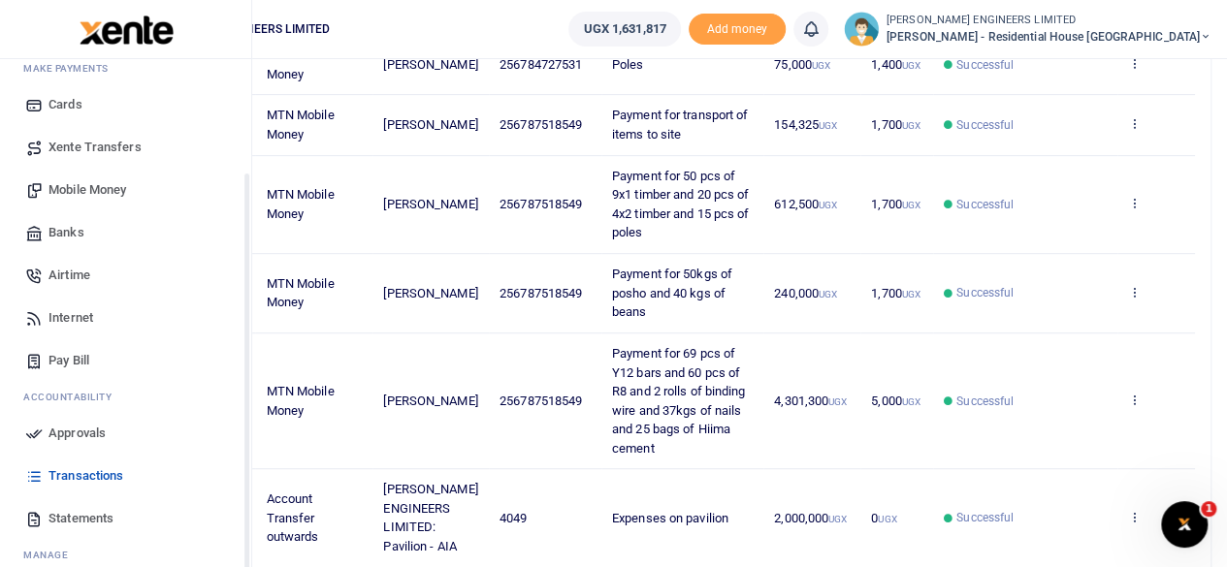
scroll to position [167, 0]
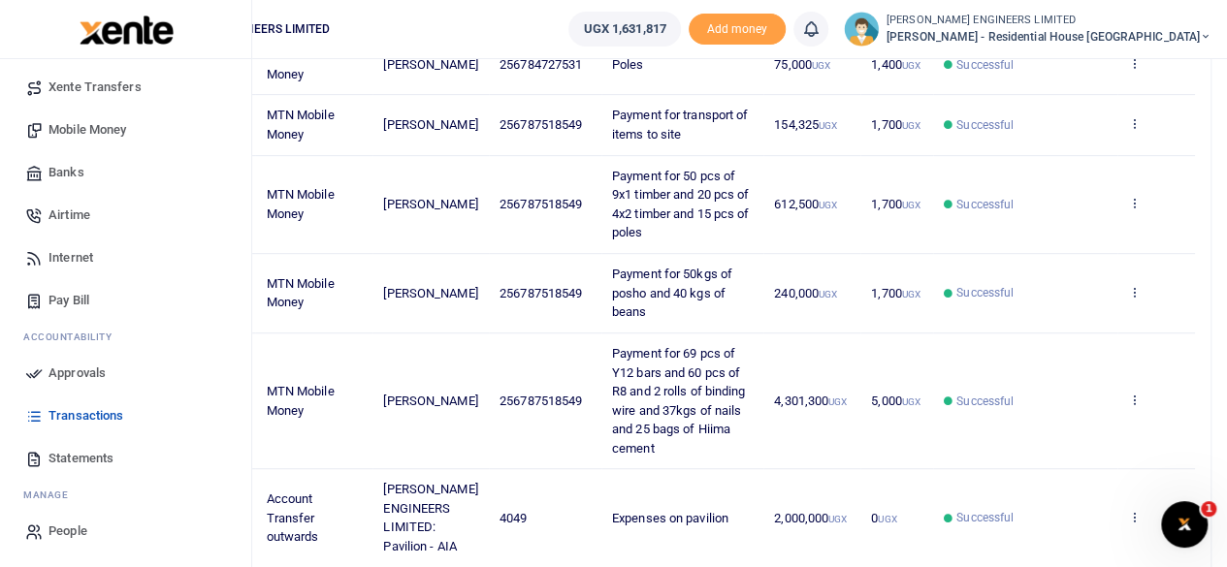
click at [74, 460] on span "Statements" at bounding box center [80, 458] width 65 height 19
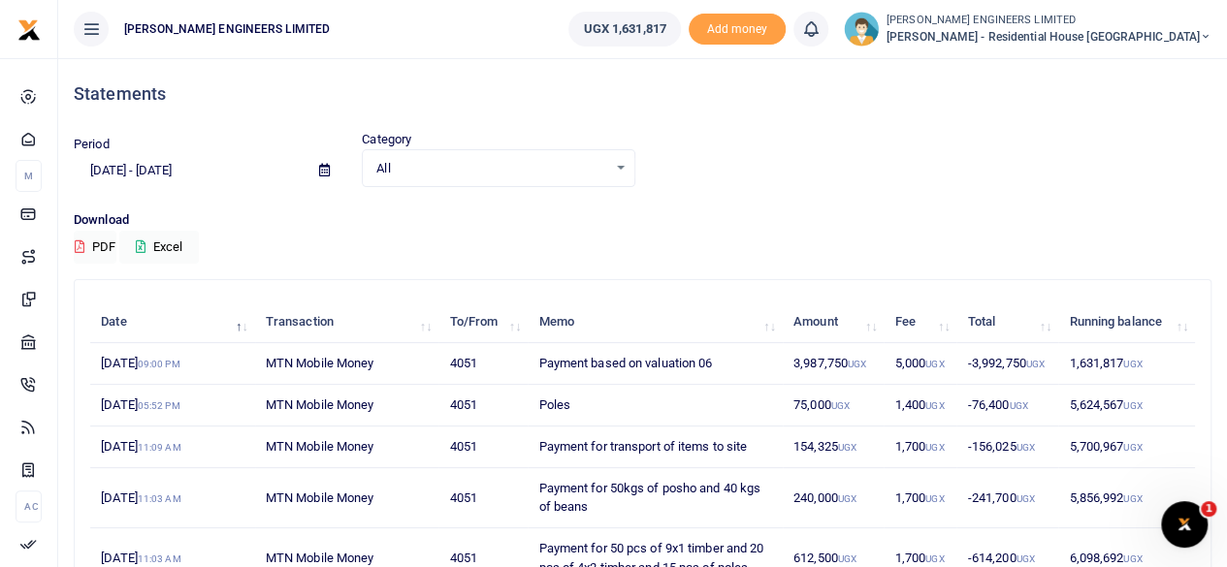
click at [324, 170] on icon at bounding box center [324, 170] width 11 height 13
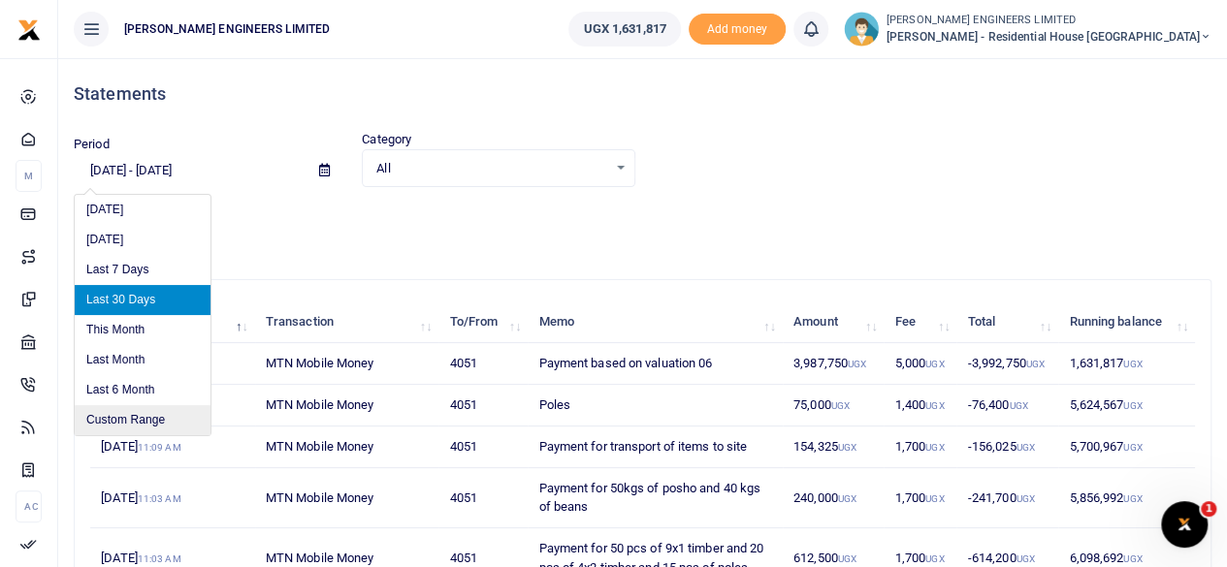
click at [126, 423] on li "Custom Range" at bounding box center [143, 420] width 136 height 30
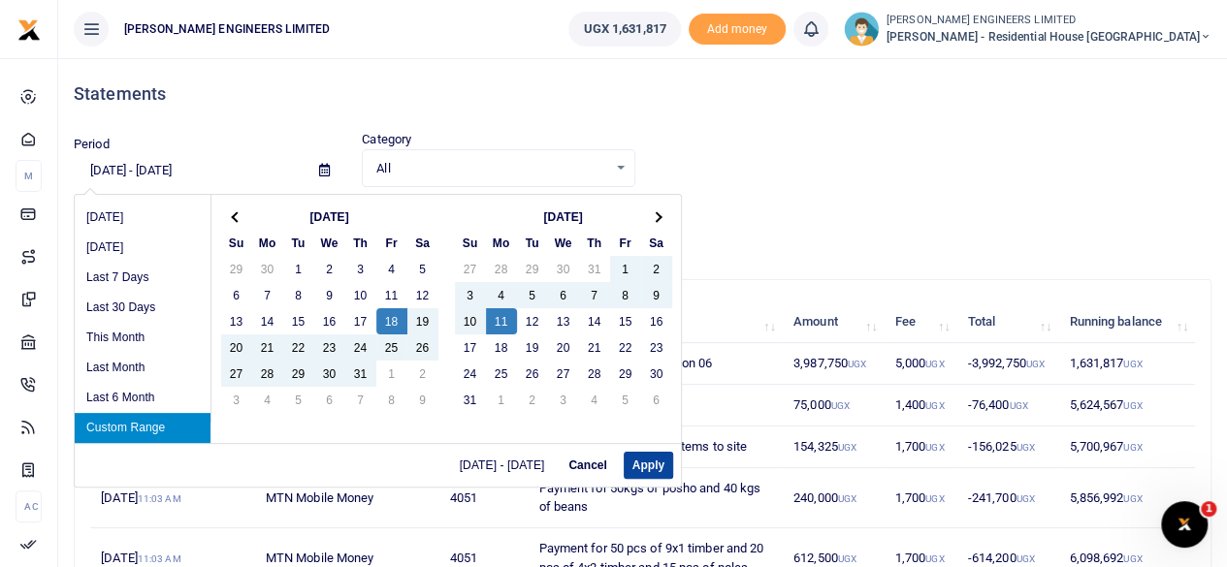
click at [648, 466] on button "Apply" at bounding box center [647, 465] width 49 height 27
type input "07/18/2025 - 08/11/2025"
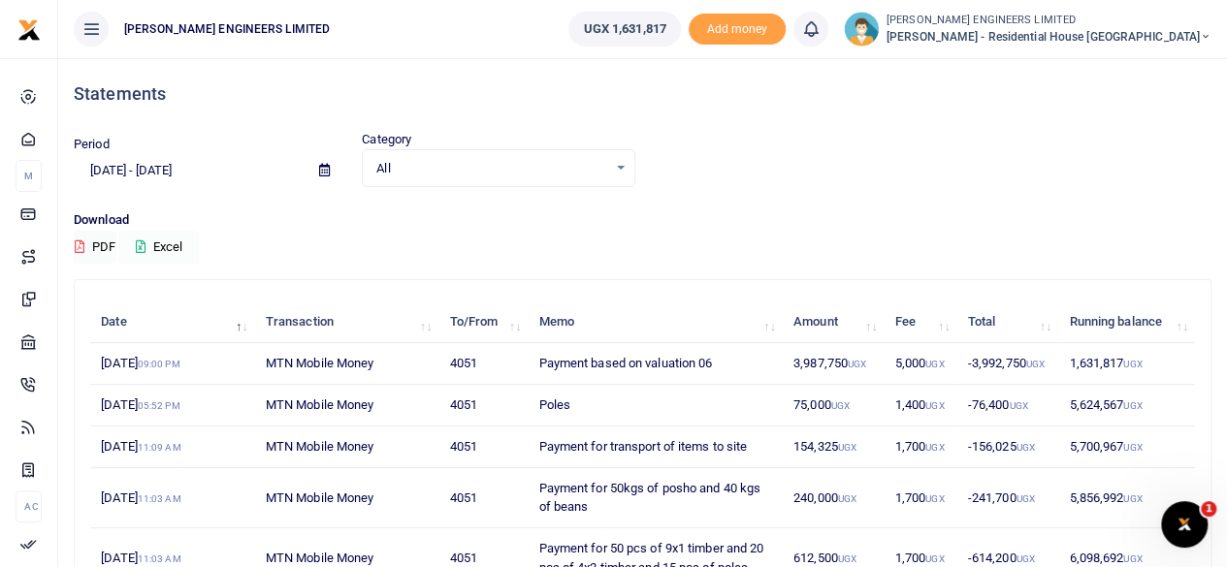
click at [171, 246] on button "Excel" at bounding box center [159, 247] width 80 height 33
click at [1204, 33] on icon at bounding box center [1205, 37] width 12 height 14
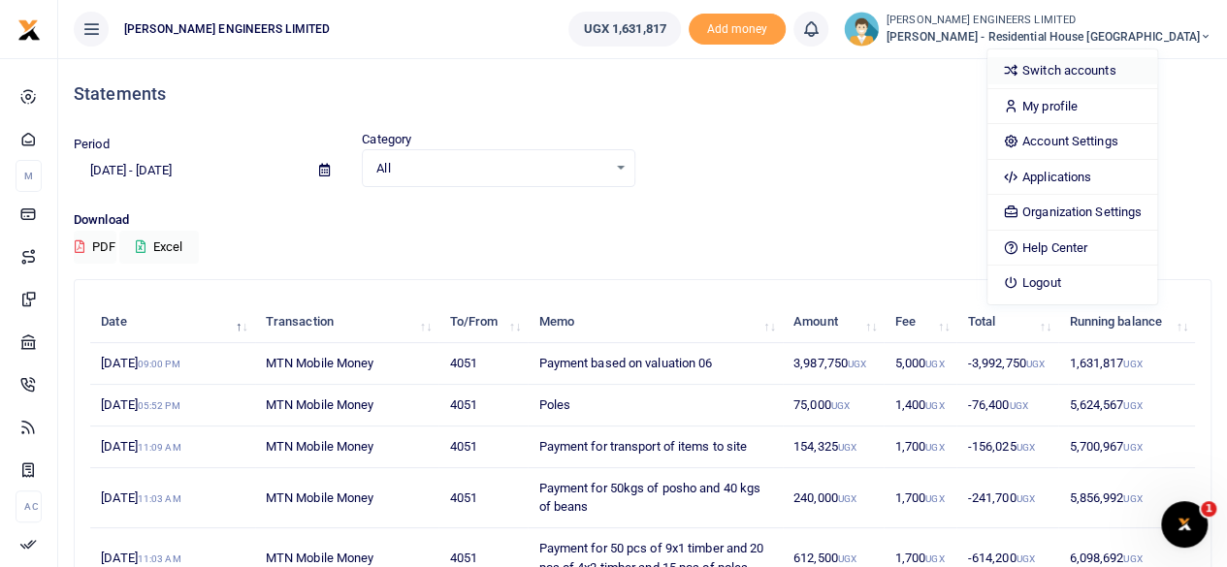
click at [1134, 74] on link "Switch accounts" at bounding box center [1072, 70] width 170 height 27
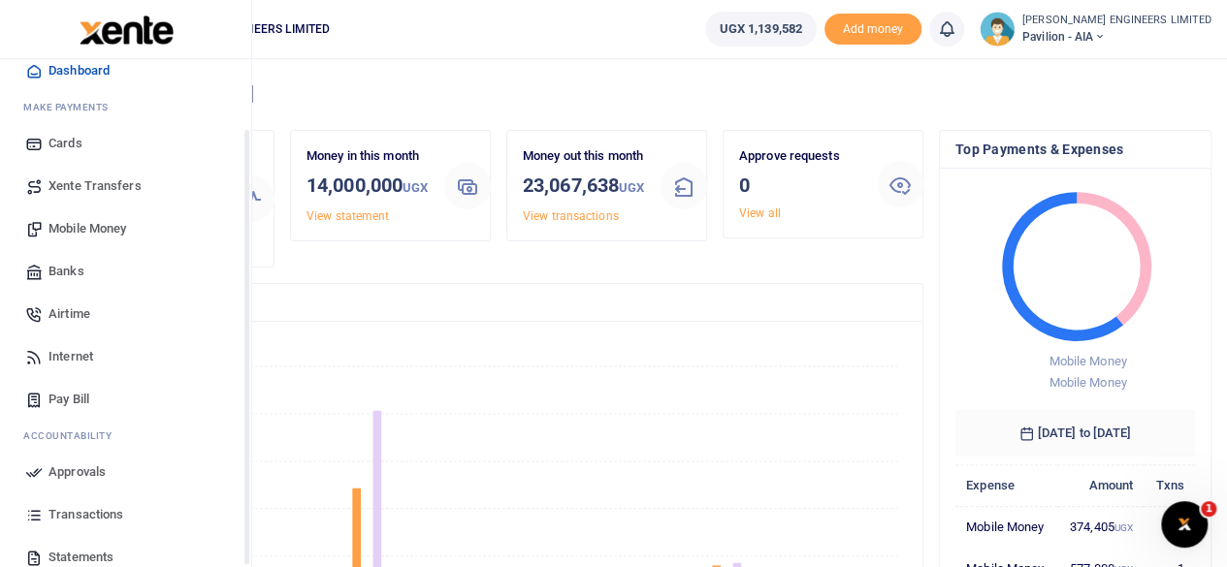
scroll to position [97, 0]
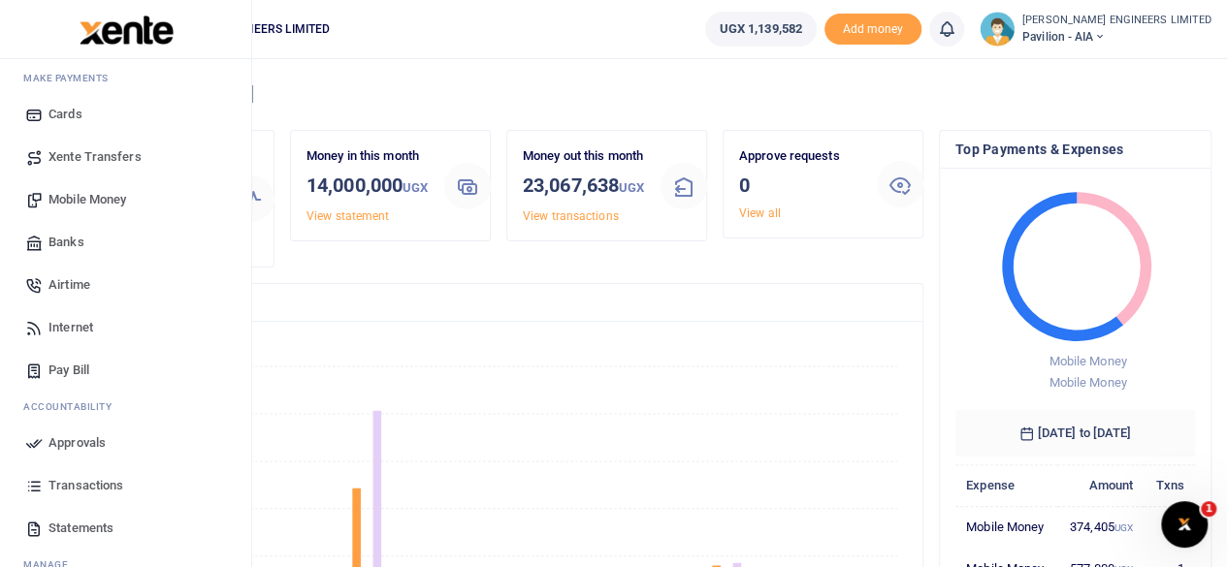
click at [75, 528] on span "Statements" at bounding box center [80, 528] width 65 height 19
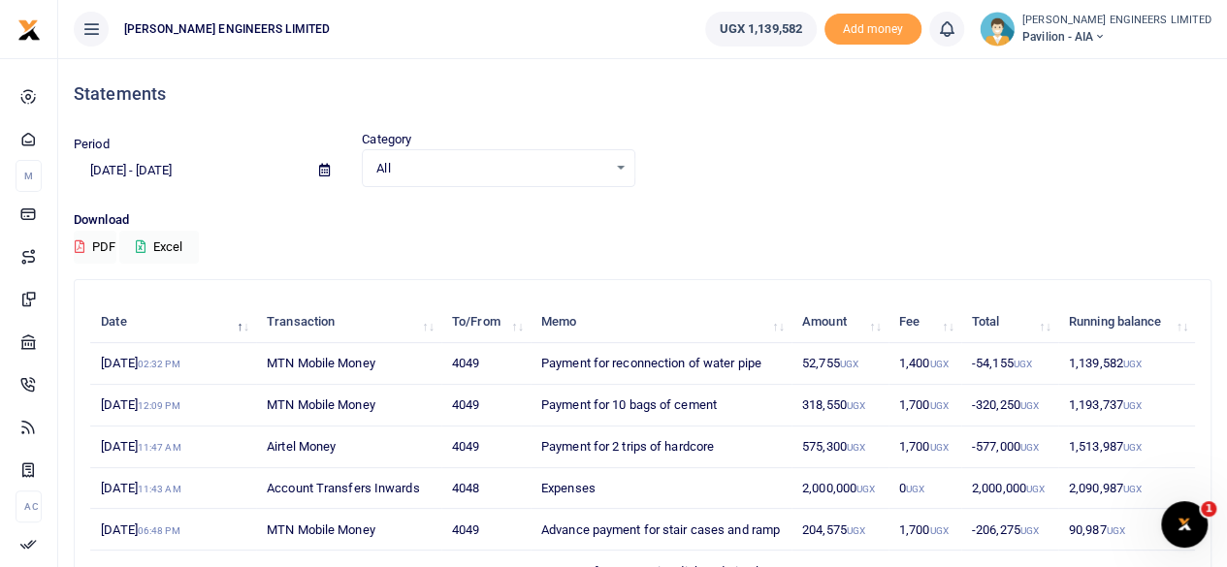
click at [324, 172] on icon at bounding box center [324, 170] width 11 height 13
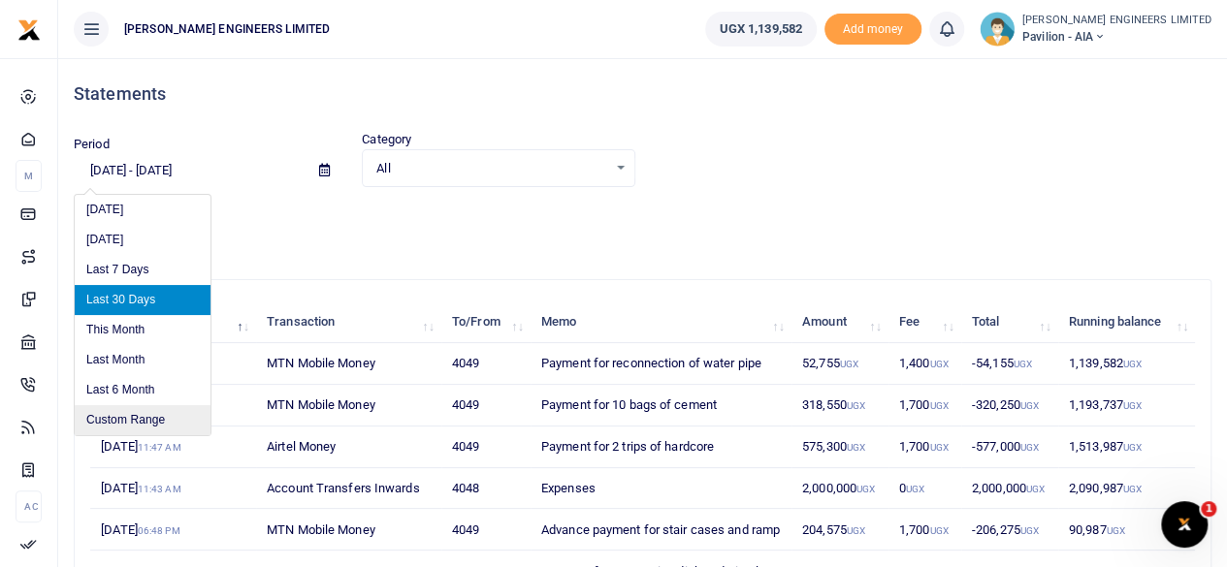
click at [155, 418] on li "Custom Range" at bounding box center [143, 420] width 136 height 30
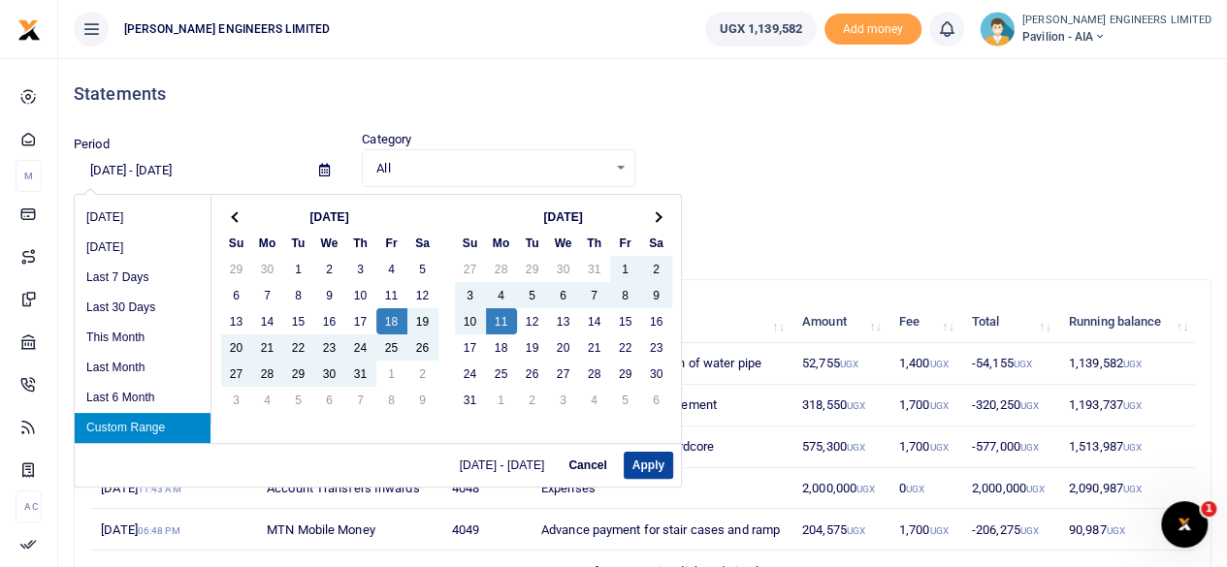
click at [647, 466] on button "Apply" at bounding box center [647, 465] width 49 height 27
type input "07/18/2025 - 08/11/2025"
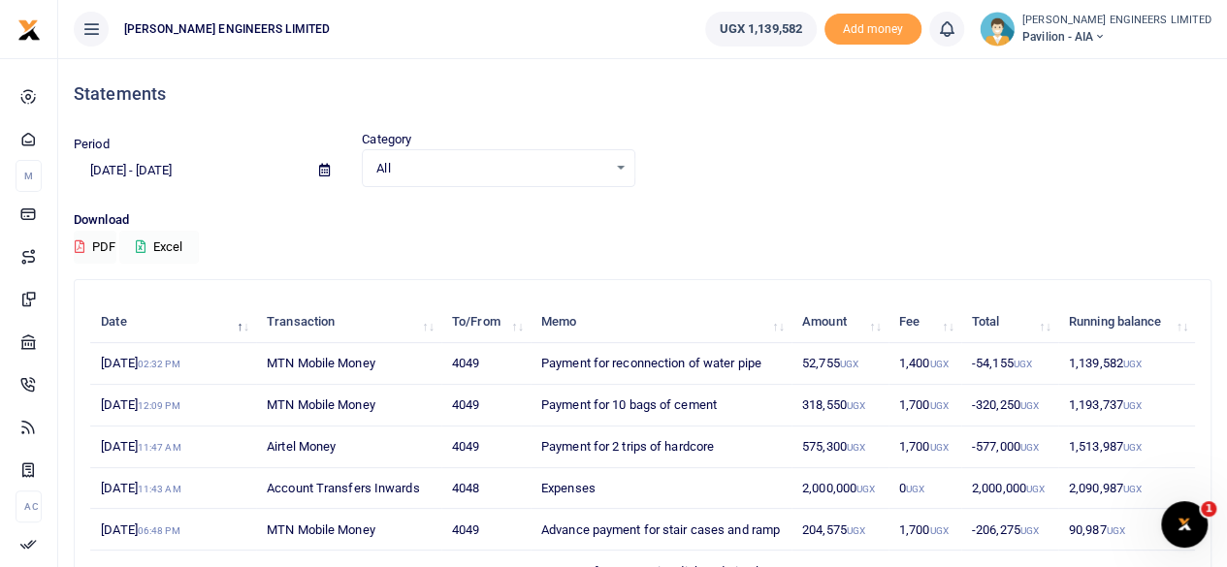
click at [165, 243] on button "Excel" at bounding box center [159, 247] width 80 height 33
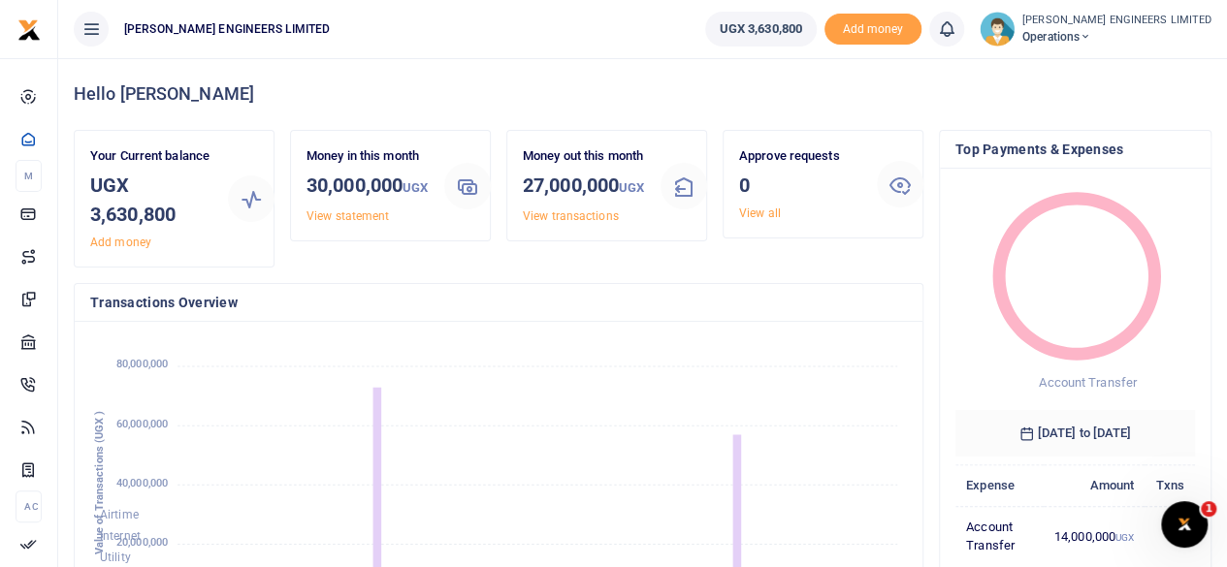
click at [1091, 32] on icon at bounding box center [1085, 37] width 12 height 14
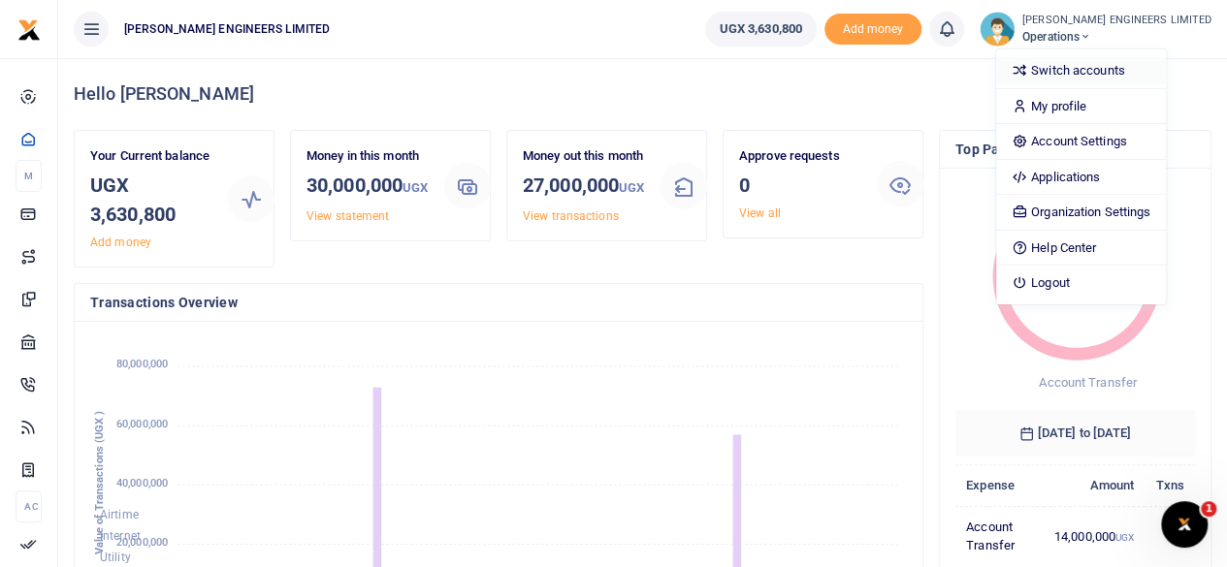
click at [1104, 73] on link "Switch accounts" at bounding box center [1081, 70] width 170 height 27
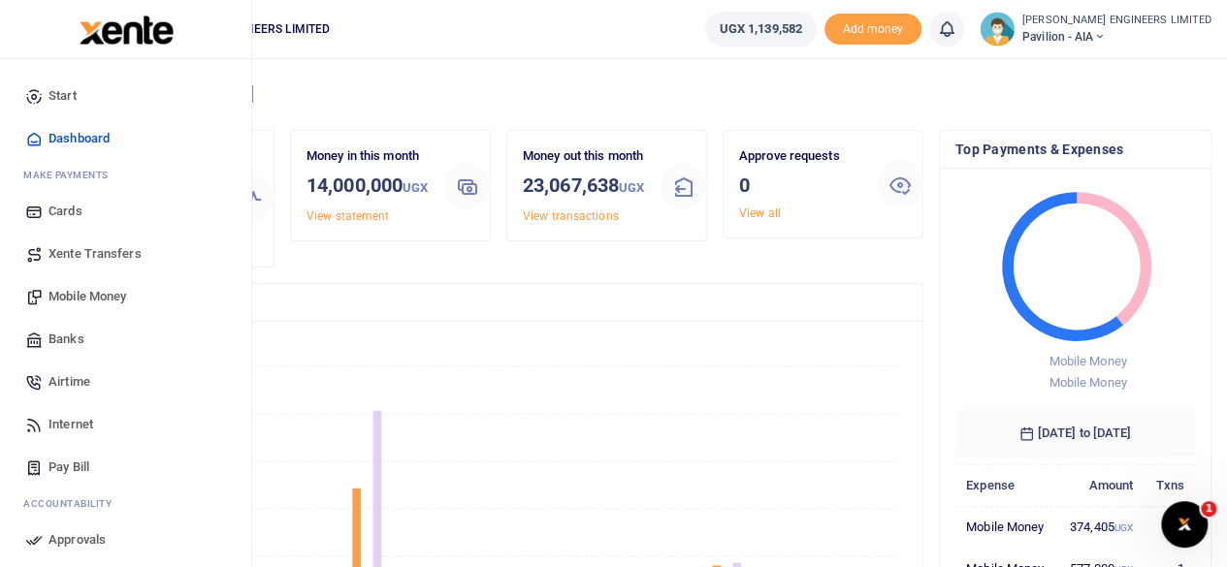
click at [93, 299] on span "Mobile Money" at bounding box center [87, 296] width 78 height 19
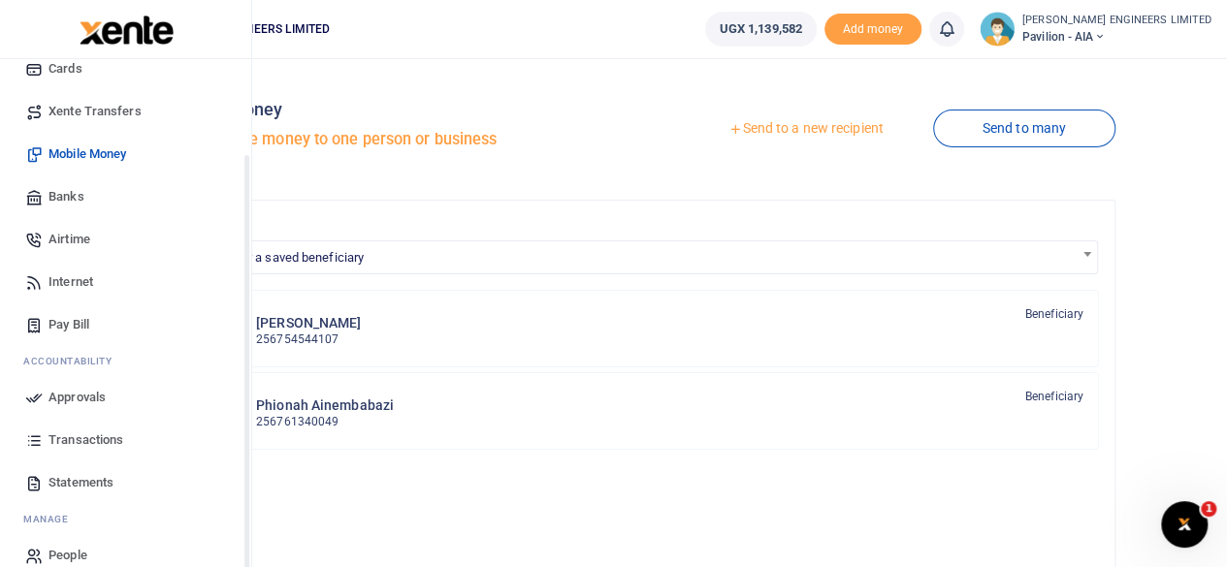
scroll to position [167, 0]
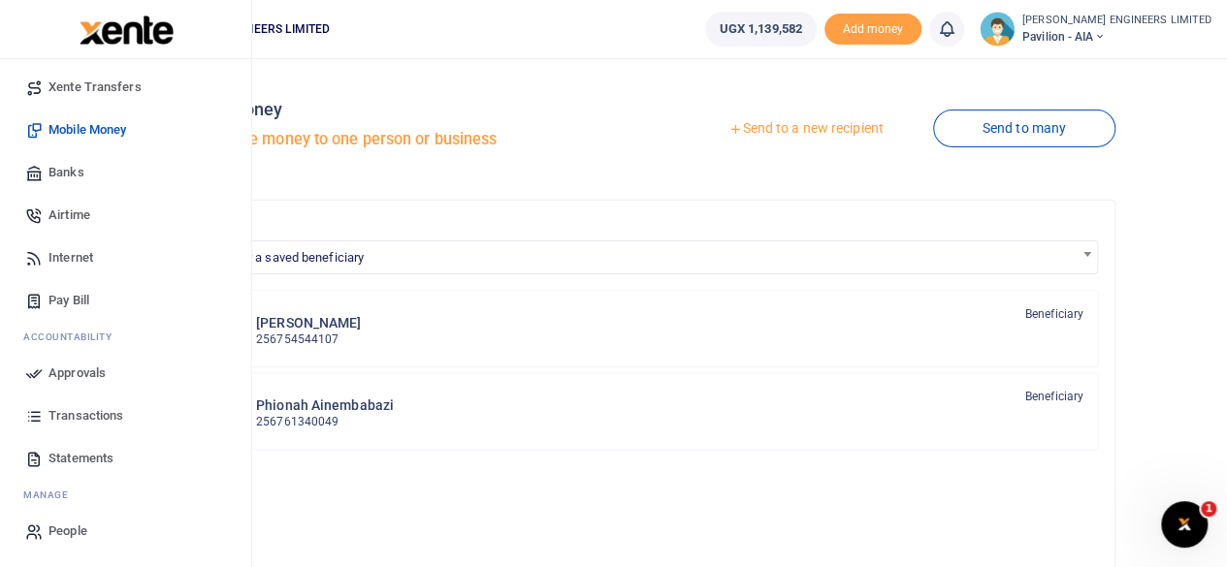
click at [80, 419] on span "Transactions" at bounding box center [85, 415] width 75 height 19
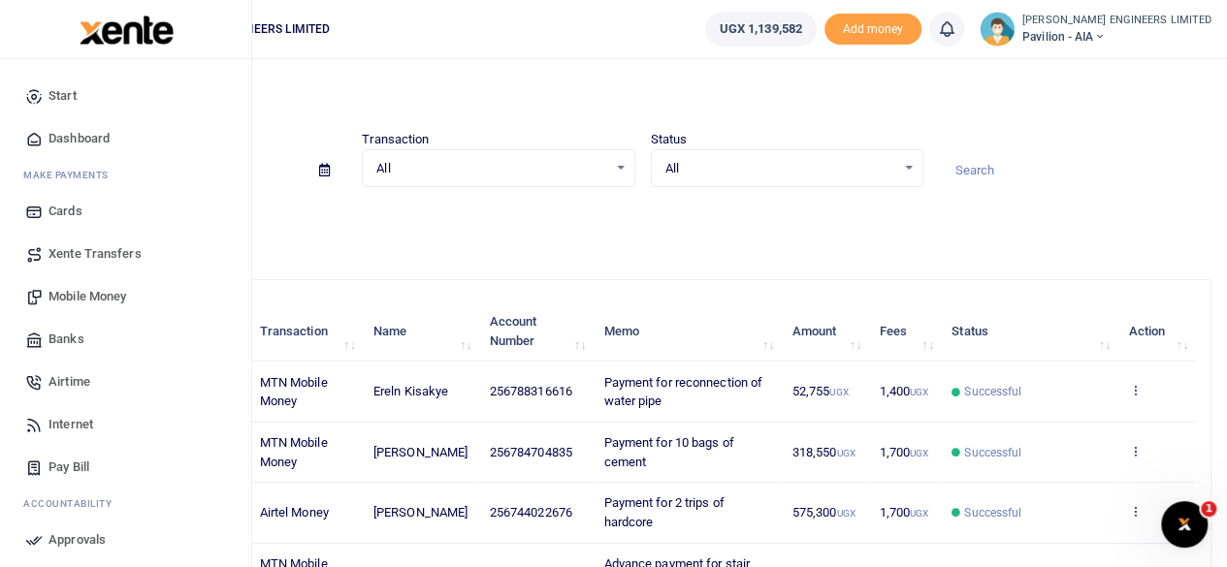
click at [87, 298] on span "Mobile Money" at bounding box center [87, 296] width 78 height 19
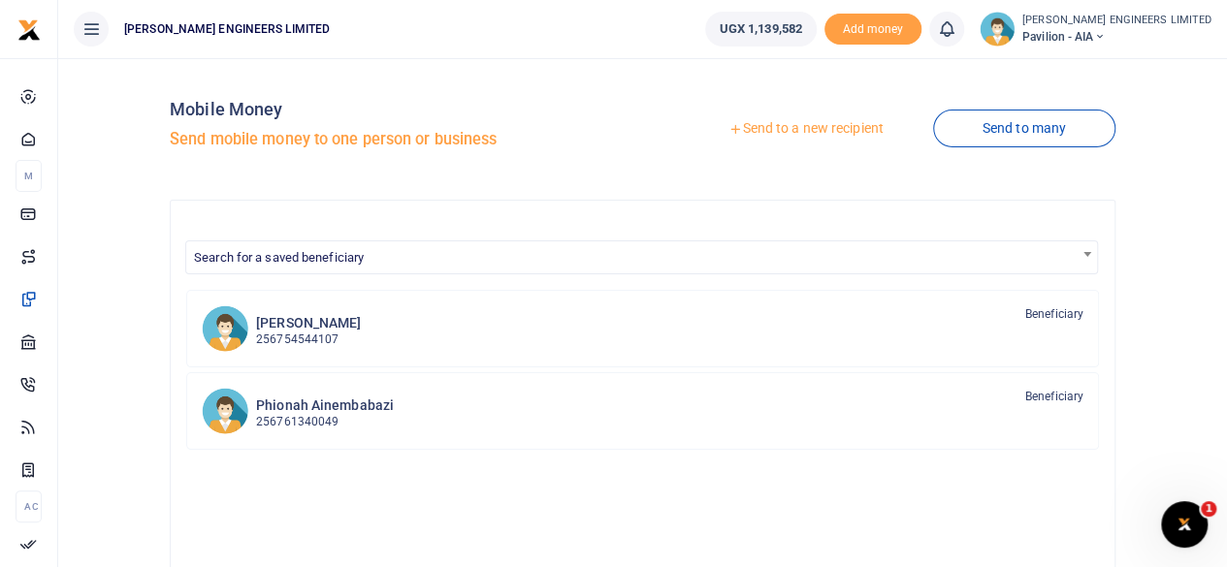
click at [816, 129] on link "Send to a new recipient" at bounding box center [805, 129] width 253 height 35
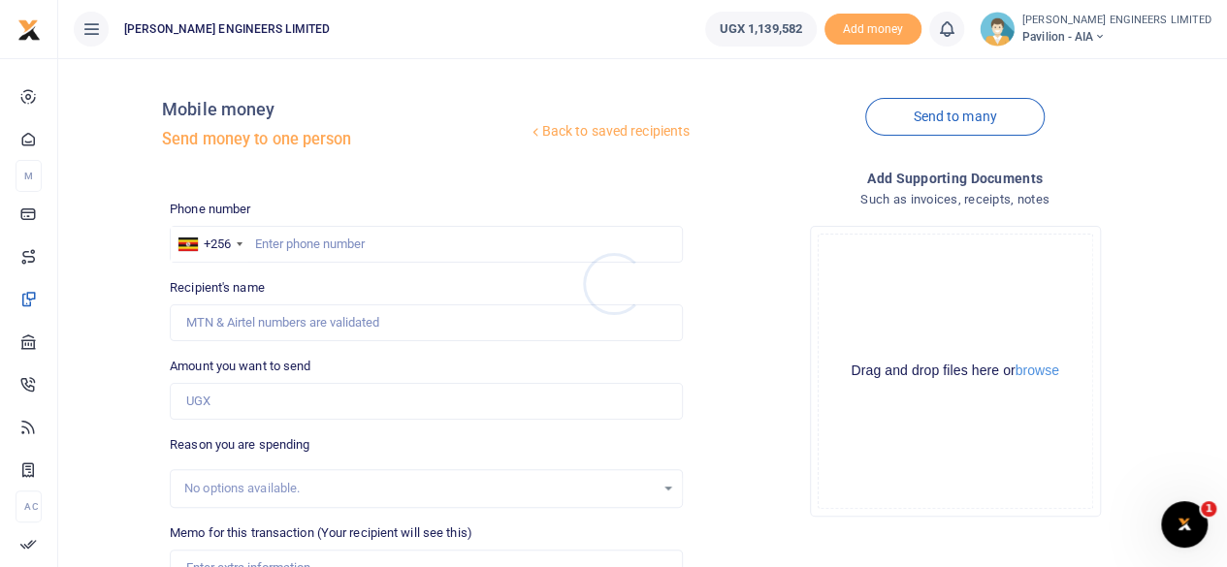
click at [279, 249] on div at bounding box center [613, 283] width 1227 height 567
click at [285, 249] on input "text" at bounding box center [426, 244] width 513 height 37
type input "744022676"
type input "Beatrice Namubiru"
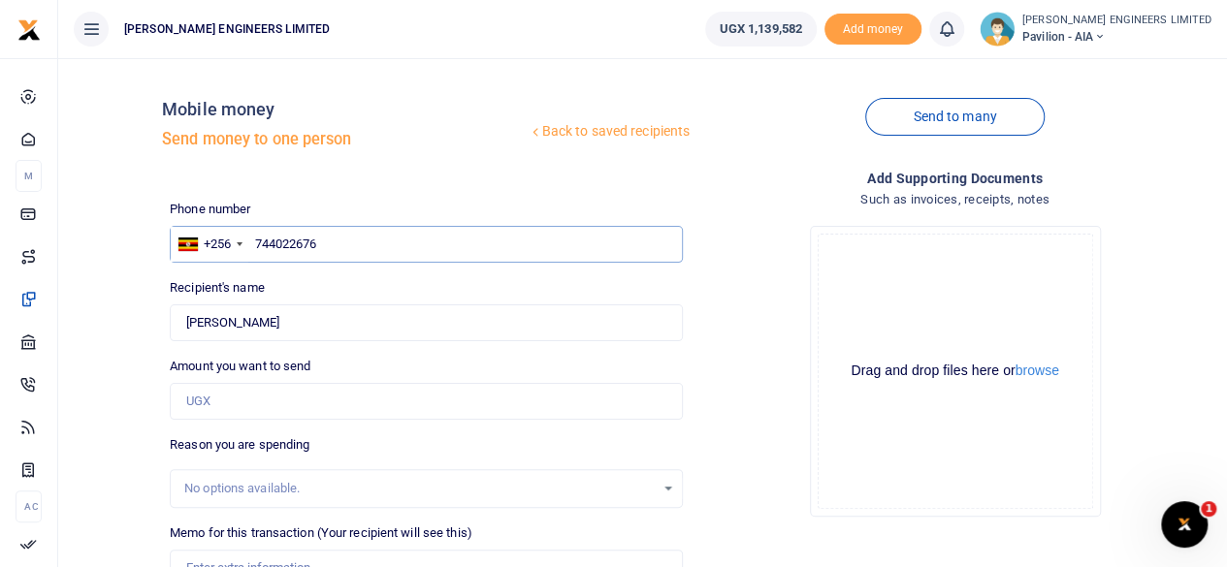
type input "744022676"
click at [210, 402] on input "Amount you want to send" at bounding box center [426, 401] width 513 height 37
type input "N"
type input "0"
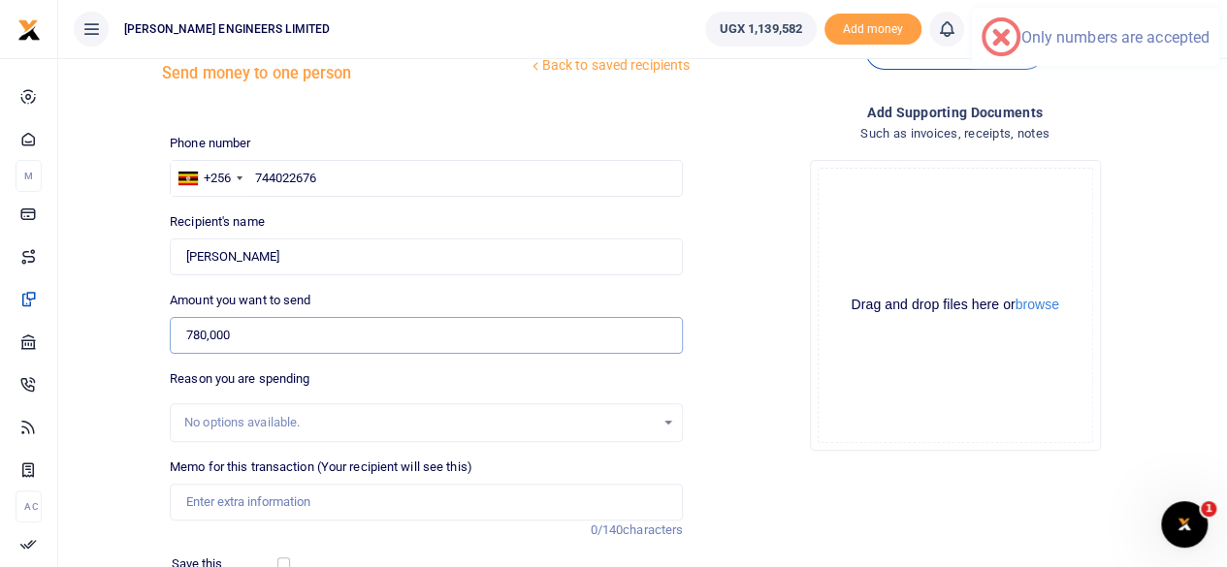
scroll to position [97, 0]
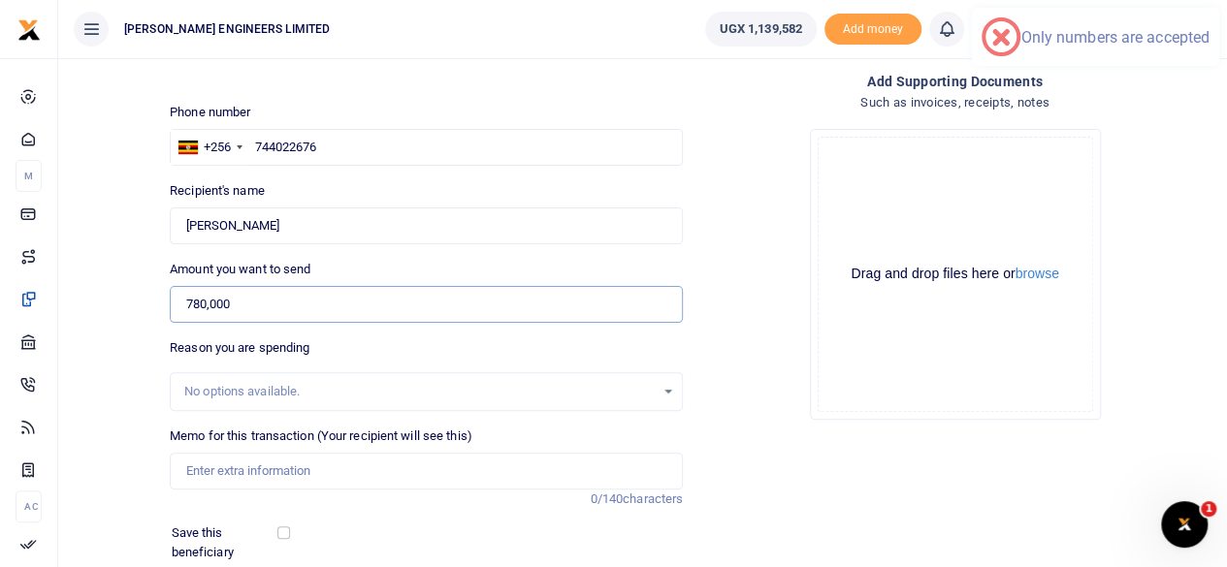
type input "780,000"
click at [206, 391] on div "No options available." at bounding box center [419, 391] width 470 height 19
click at [209, 472] on input "Memo for this transaction (Your recipient will see this)" at bounding box center [426, 471] width 513 height 37
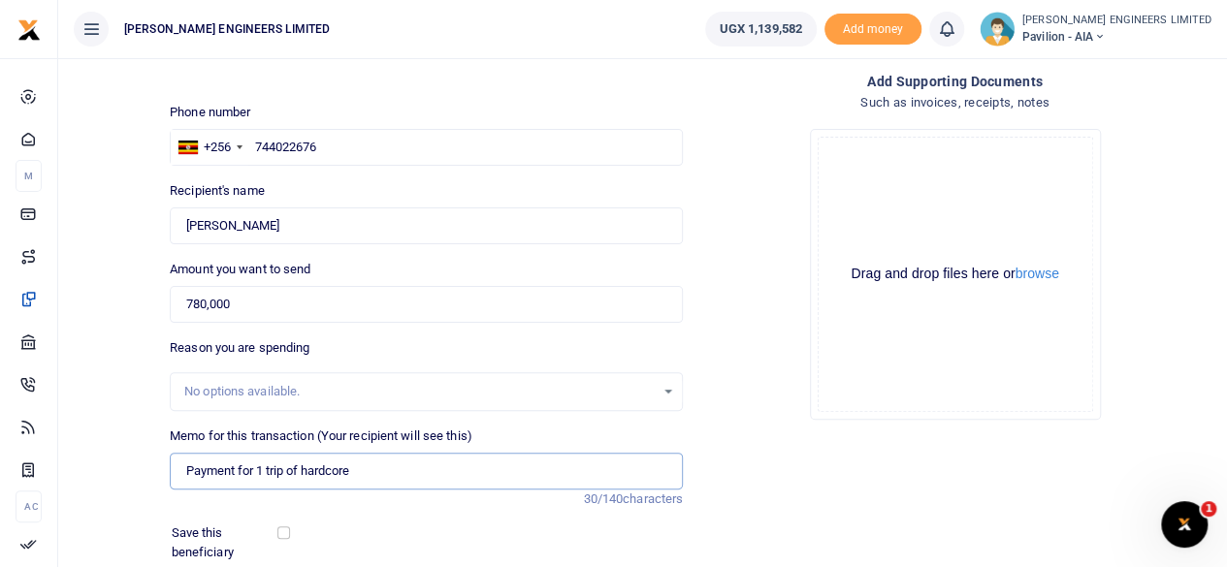
click at [266, 466] on input "Payment for 1 trip of hardcore" at bounding box center [426, 471] width 513 height 37
click at [417, 470] on input "Payment for 1 forward trip of hardcore" at bounding box center [426, 471] width 513 height 37
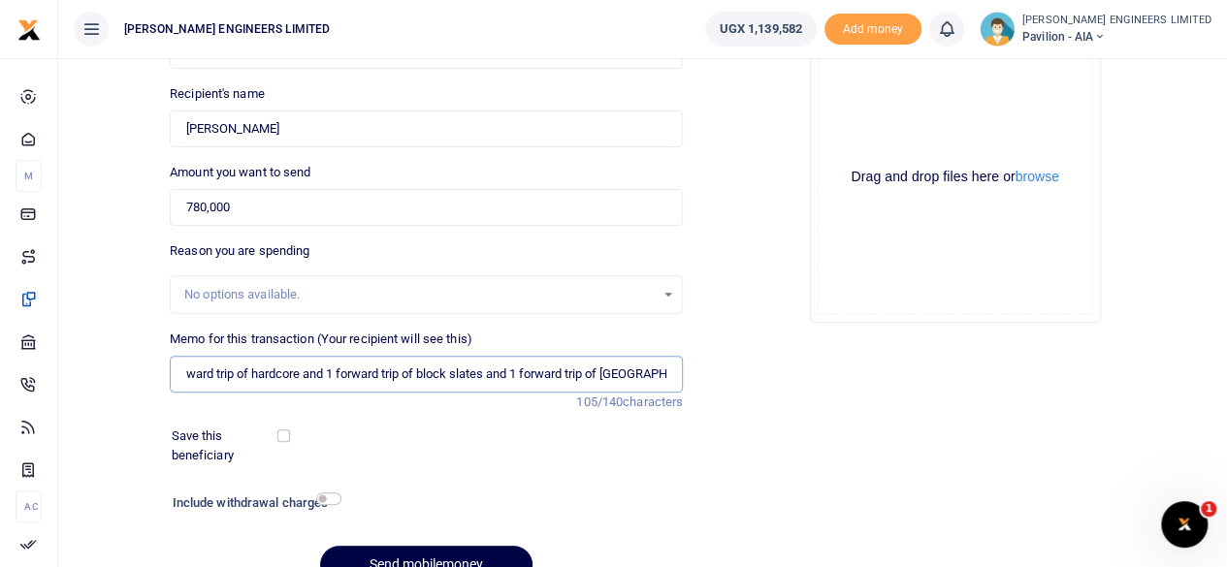
scroll to position [289, 0]
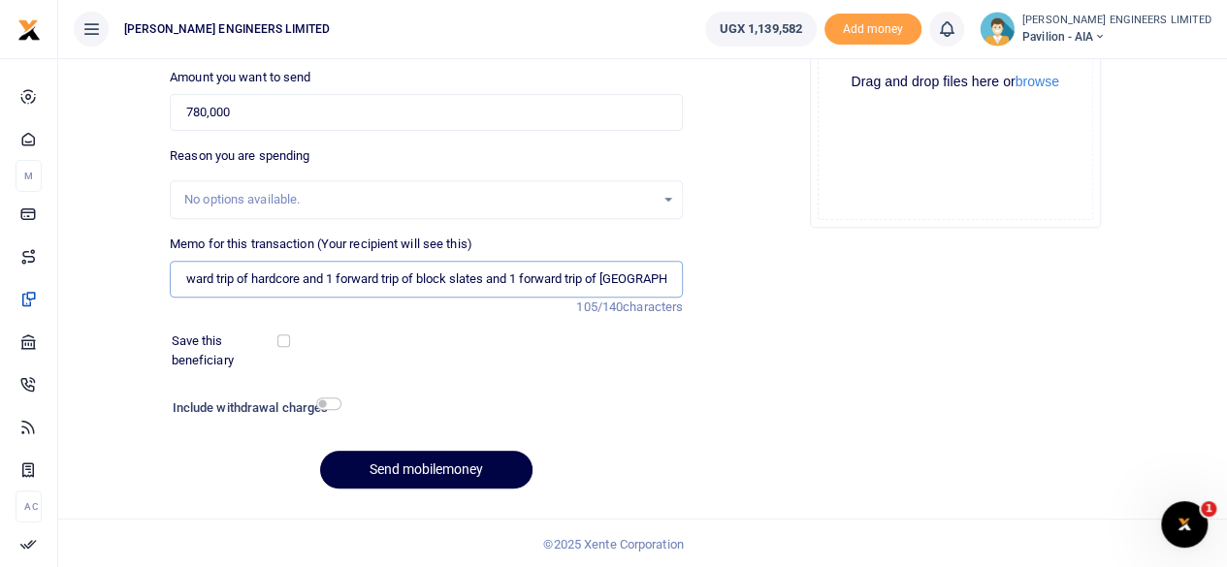
type input "Payment for 1 forward trip of hardcore and 1 forward trip of block slates and 1…"
click at [331, 405] on input "checkbox" at bounding box center [328, 404] width 25 height 13
checkbox input "true"
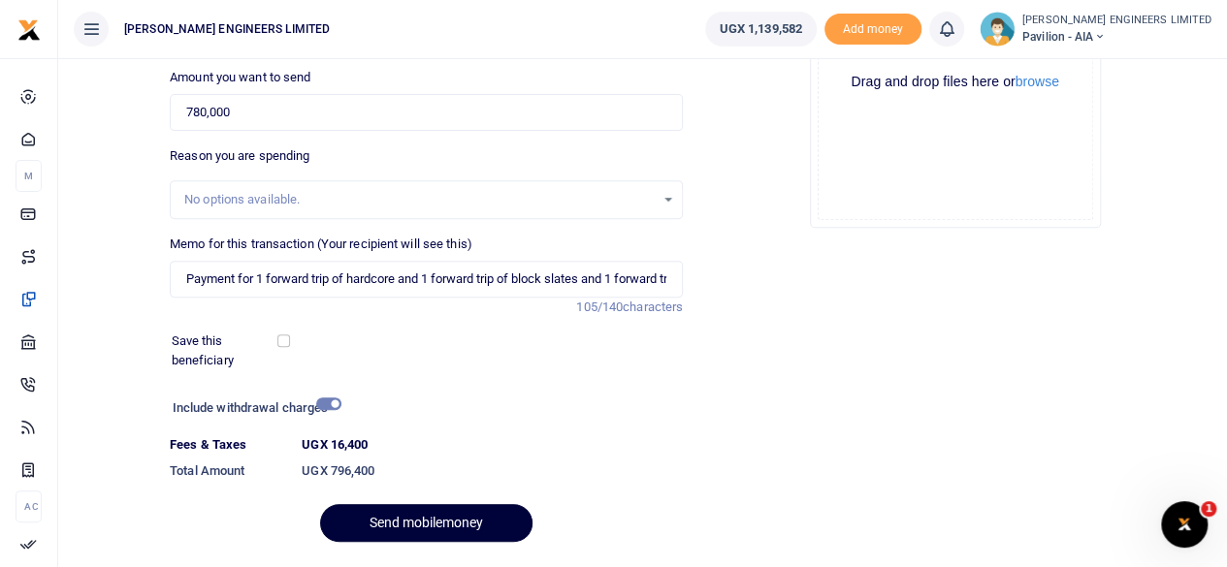
click at [438, 525] on button "Send mobilemoney" at bounding box center [426, 523] width 212 height 38
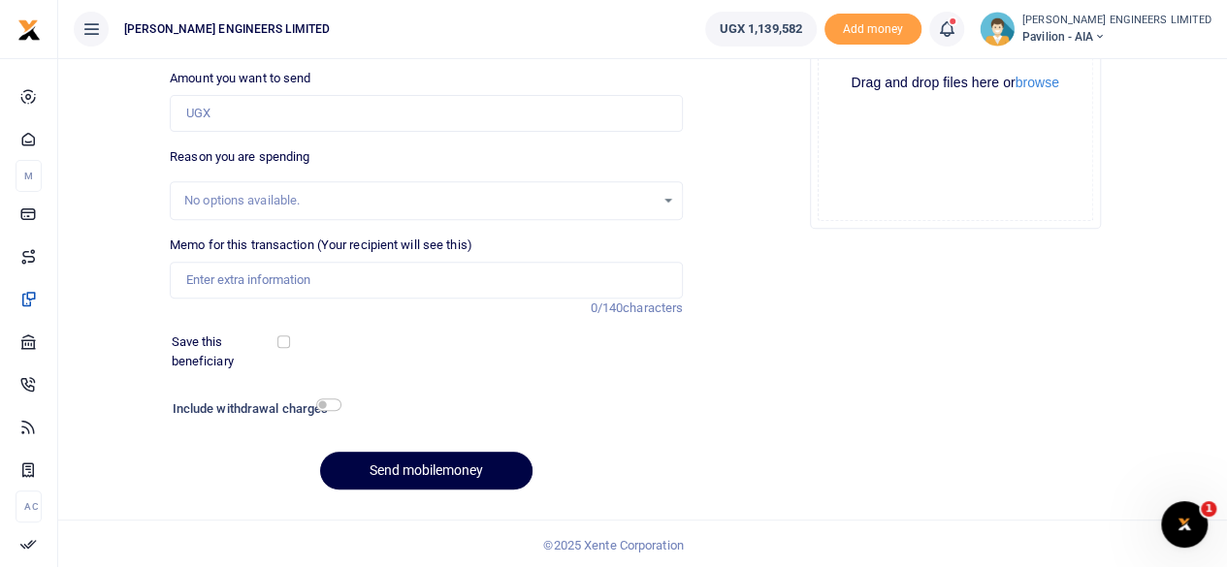
click at [956, 33] on icon at bounding box center [946, 28] width 19 height 21
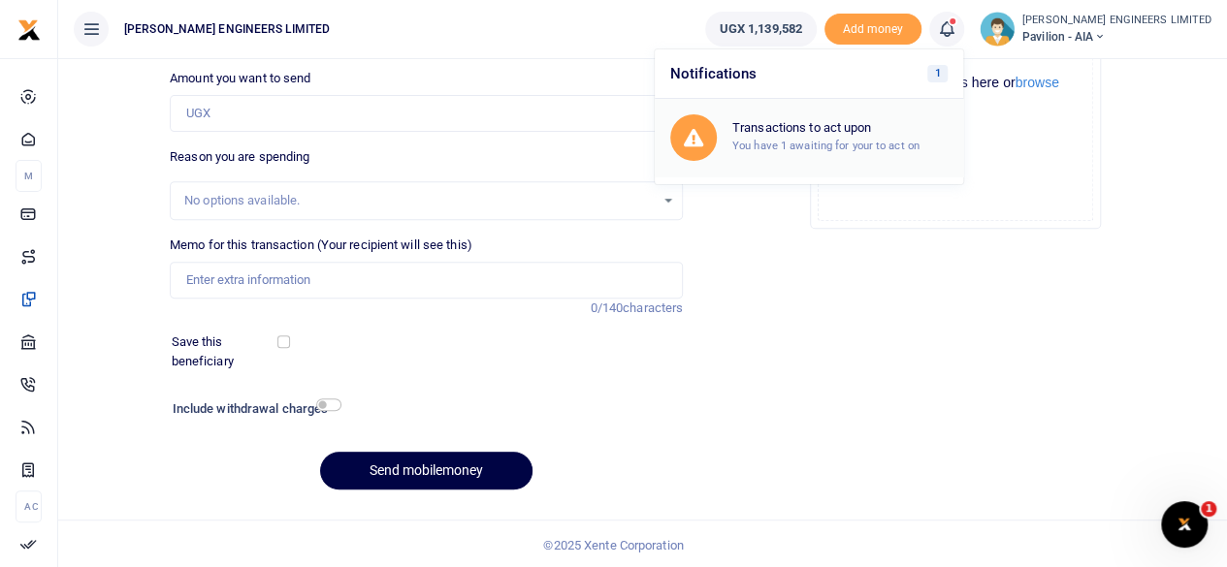
click at [873, 137] on div "Transactions to act upon You have 1 awaiting for your to act on" at bounding box center [839, 137] width 215 height 34
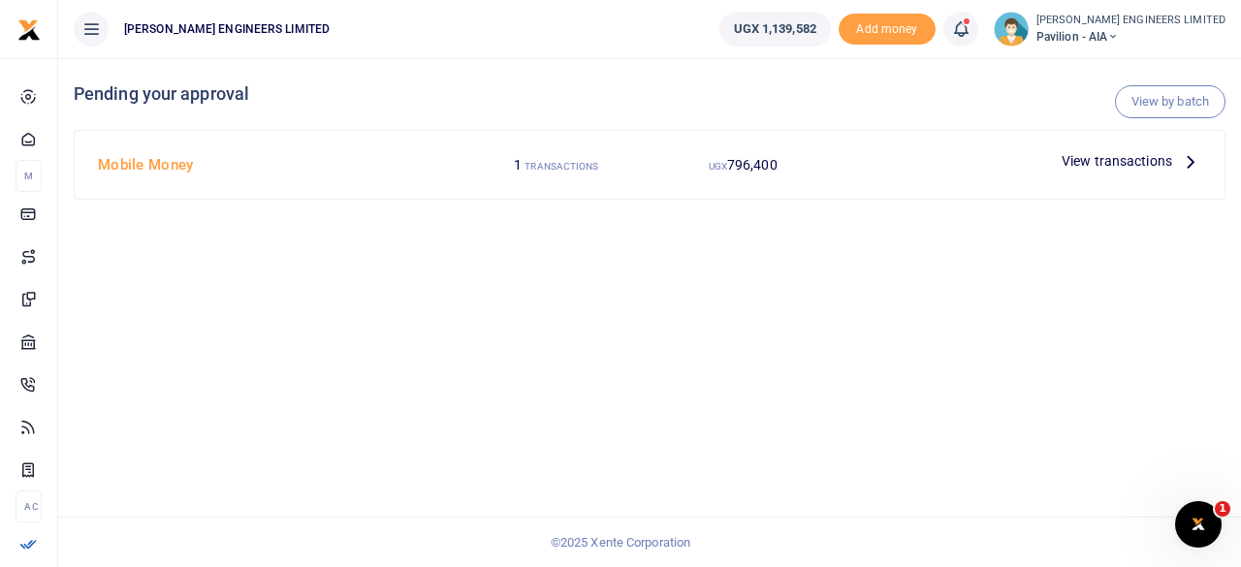
click at [1086, 158] on span "View transactions" at bounding box center [1117, 160] width 111 height 21
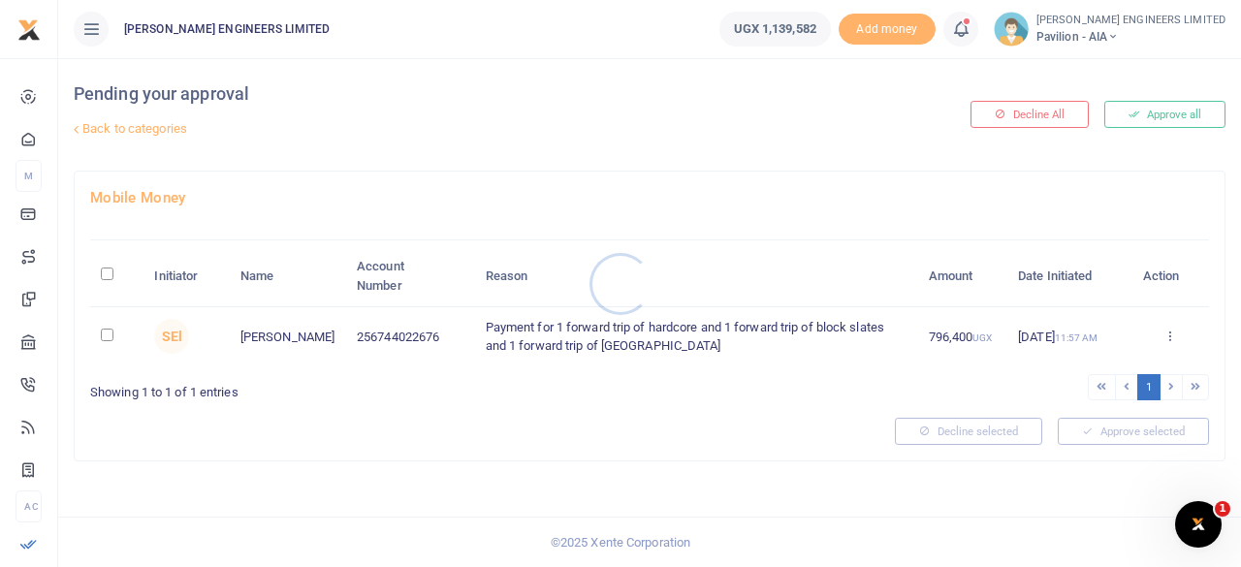
click at [106, 334] on div at bounding box center [620, 283] width 1241 height 567
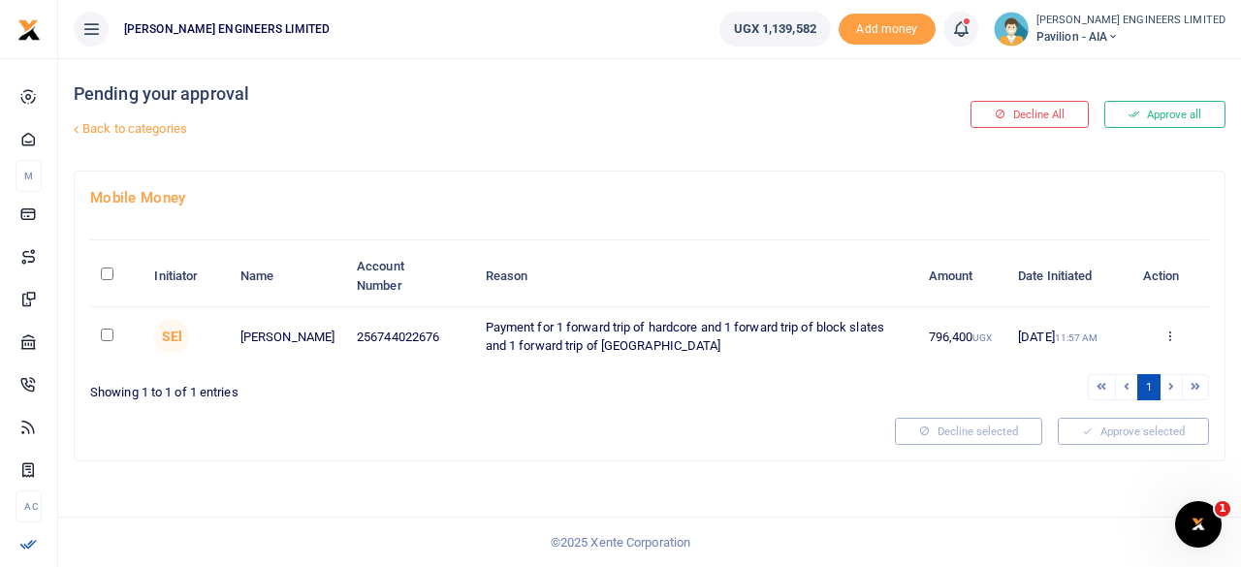
click at [106, 334] on input "checkbox" at bounding box center [107, 335] width 13 height 13
checkbox input "true"
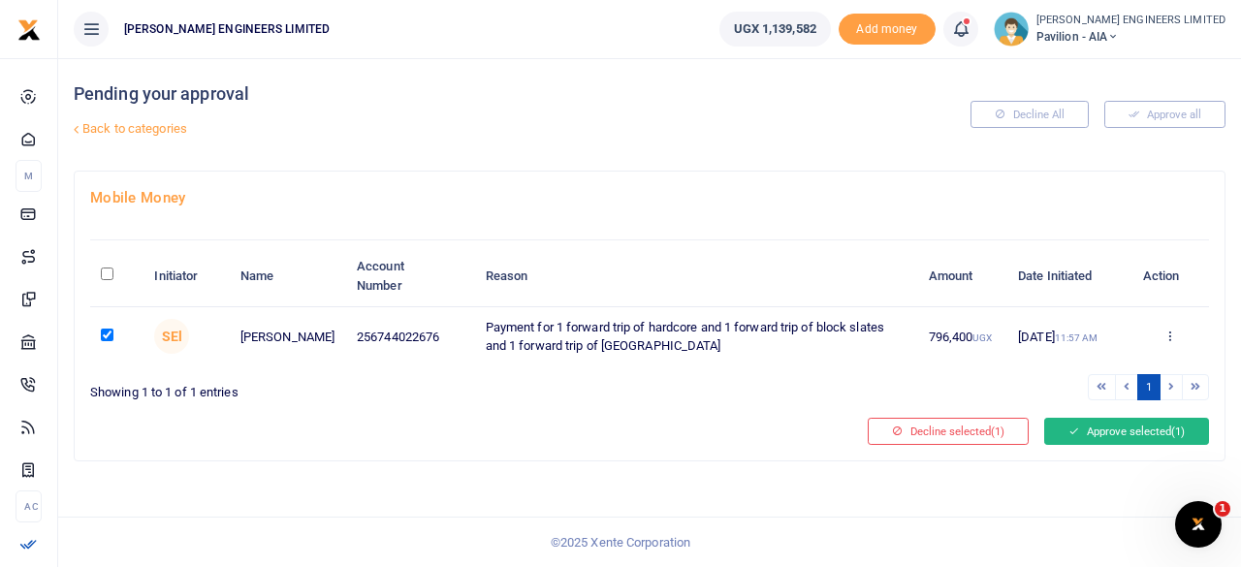
click at [1109, 430] on button "Approve selected (1)" at bounding box center [1126, 431] width 165 height 27
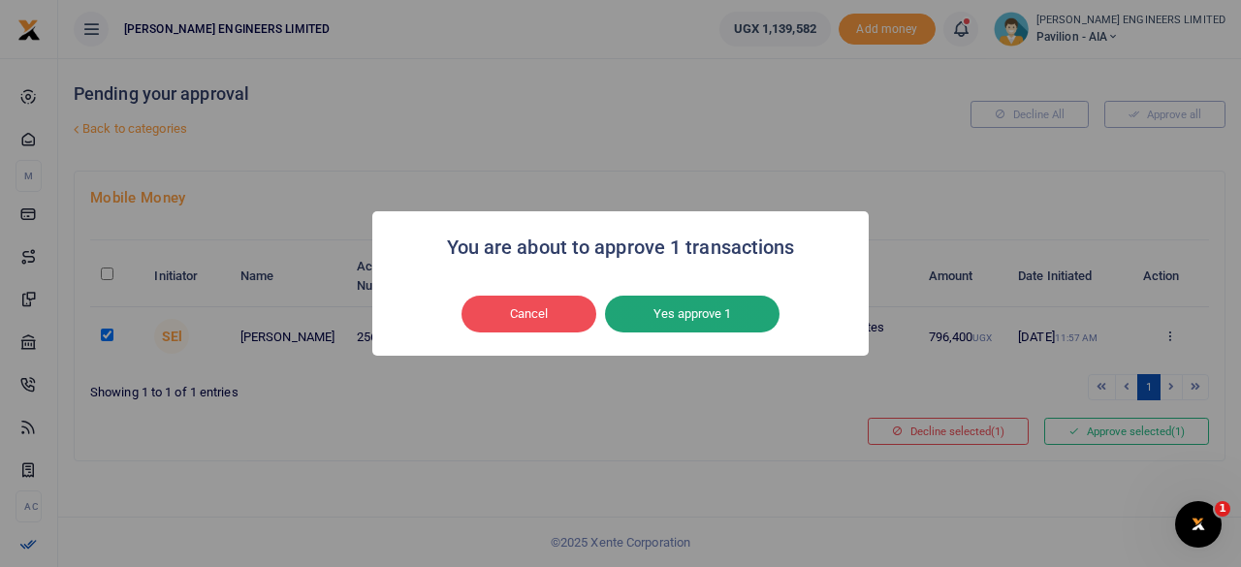
click at [685, 320] on button "Yes approve 1" at bounding box center [692, 314] width 175 height 37
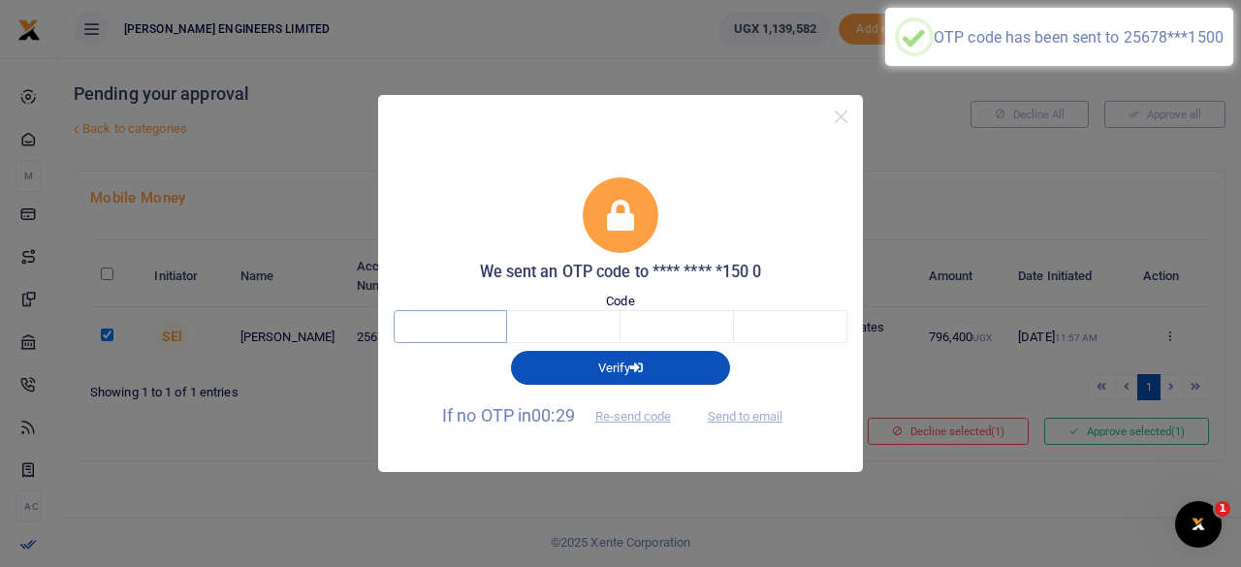
click at [463, 332] on input "text" at bounding box center [450, 326] width 113 height 33
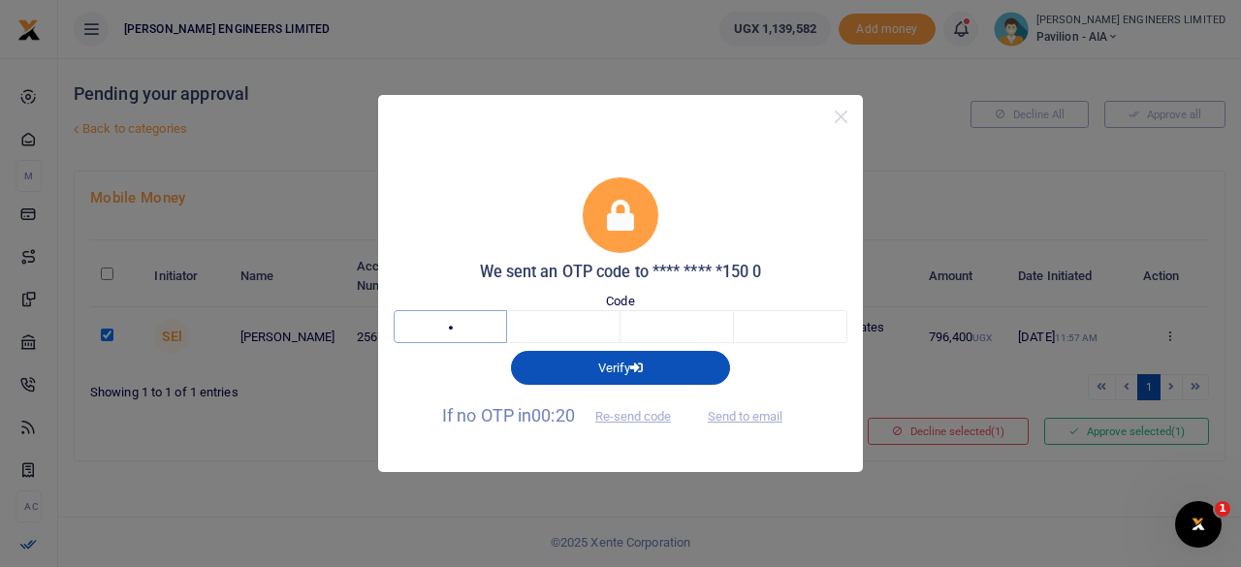
type input "7"
type input "3"
type input "7"
type input "5"
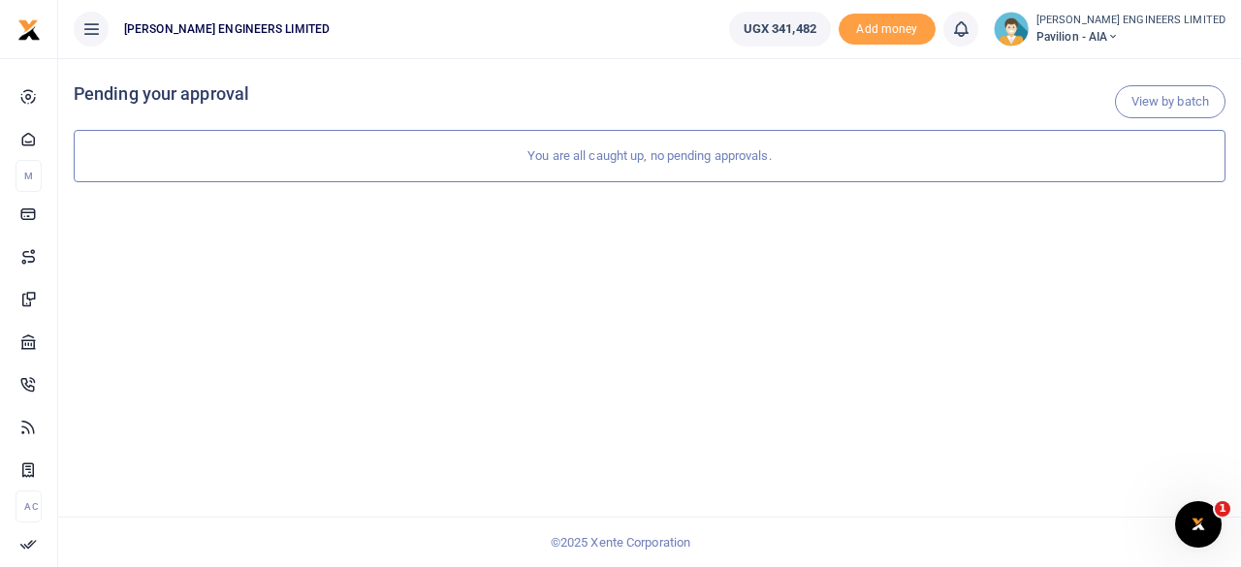
click at [1119, 32] on icon at bounding box center [1113, 37] width 12 height 14
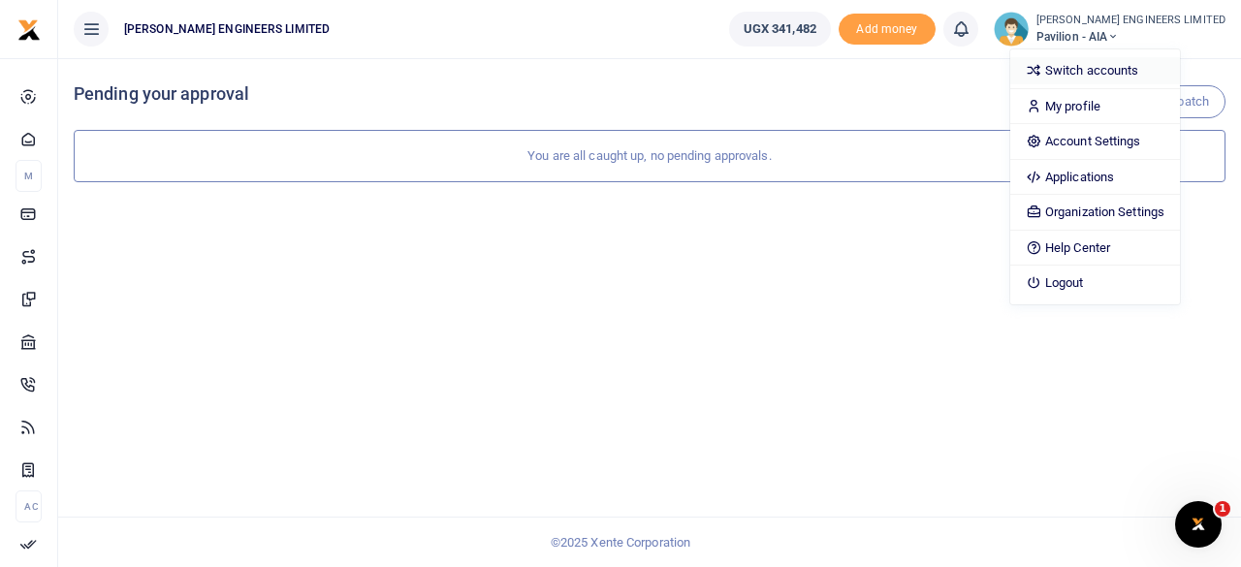
click at [1110, 70] on link "Switch accounts" at bounding box center [1095, 70] width 170 height 27
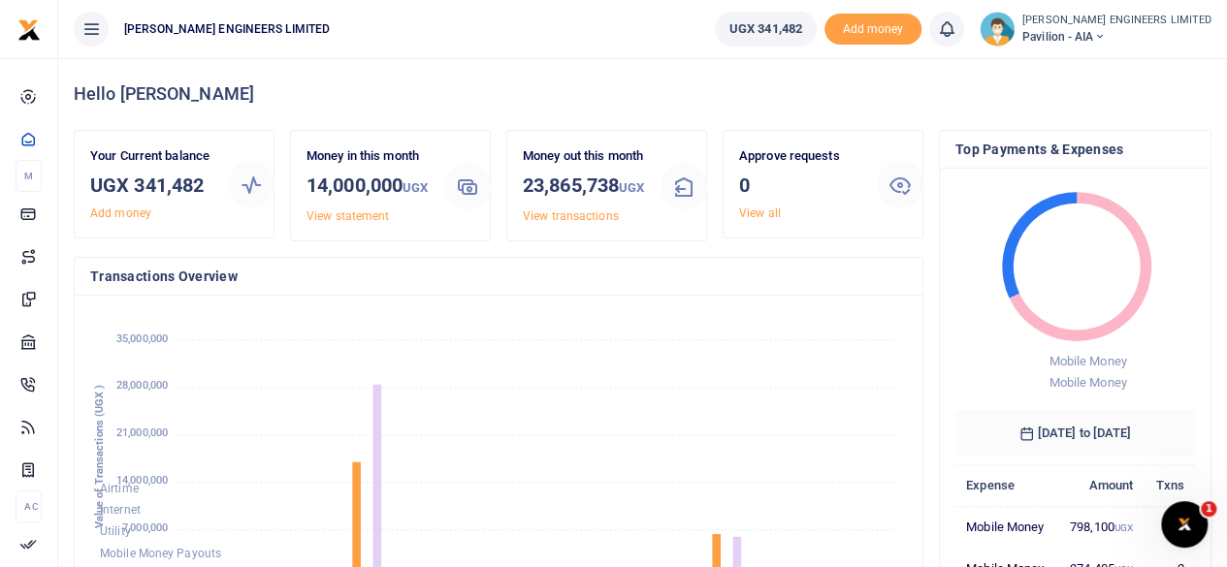
click at [1104, 35] on icon at bounding box center [1099, 37] width 12 height 14
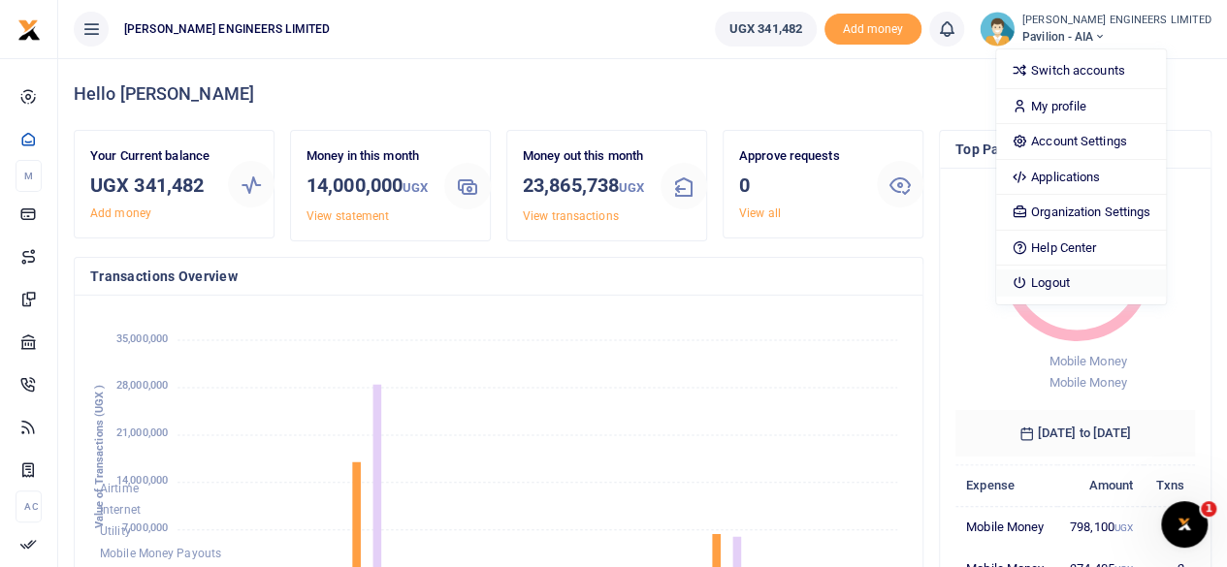
click at [1106, 280] on link "Logout" at bounding box center [1081, 283] width 170 height 27
